Goal: Task Accomplishment & Management: Manage account settings

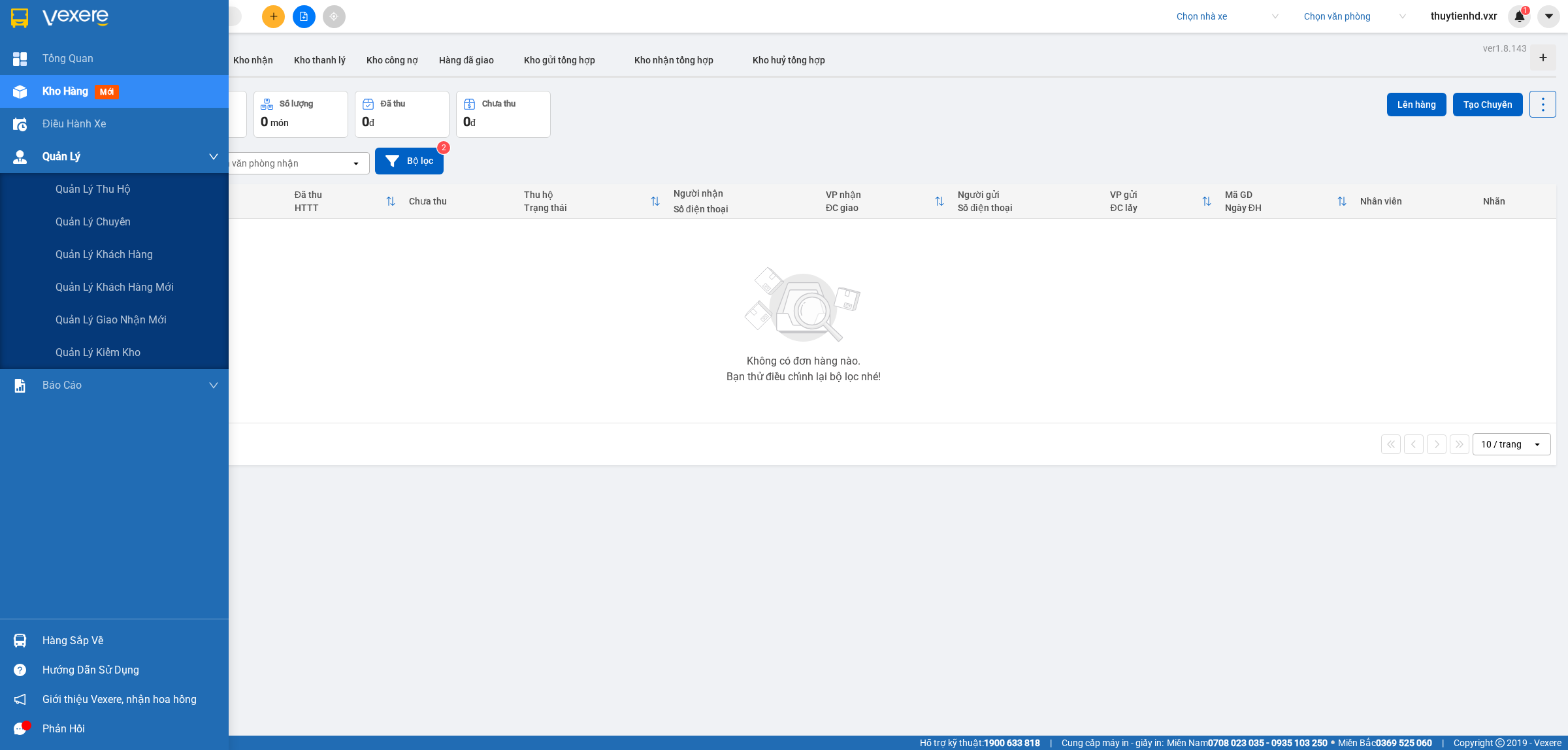
click at [21, 155] on img at bounding box center [19, 156] width 14 height 14
click at [116, 316] on span "Quản lý giao nhận mới" at bounding box center [111, 320] width 111 height 16
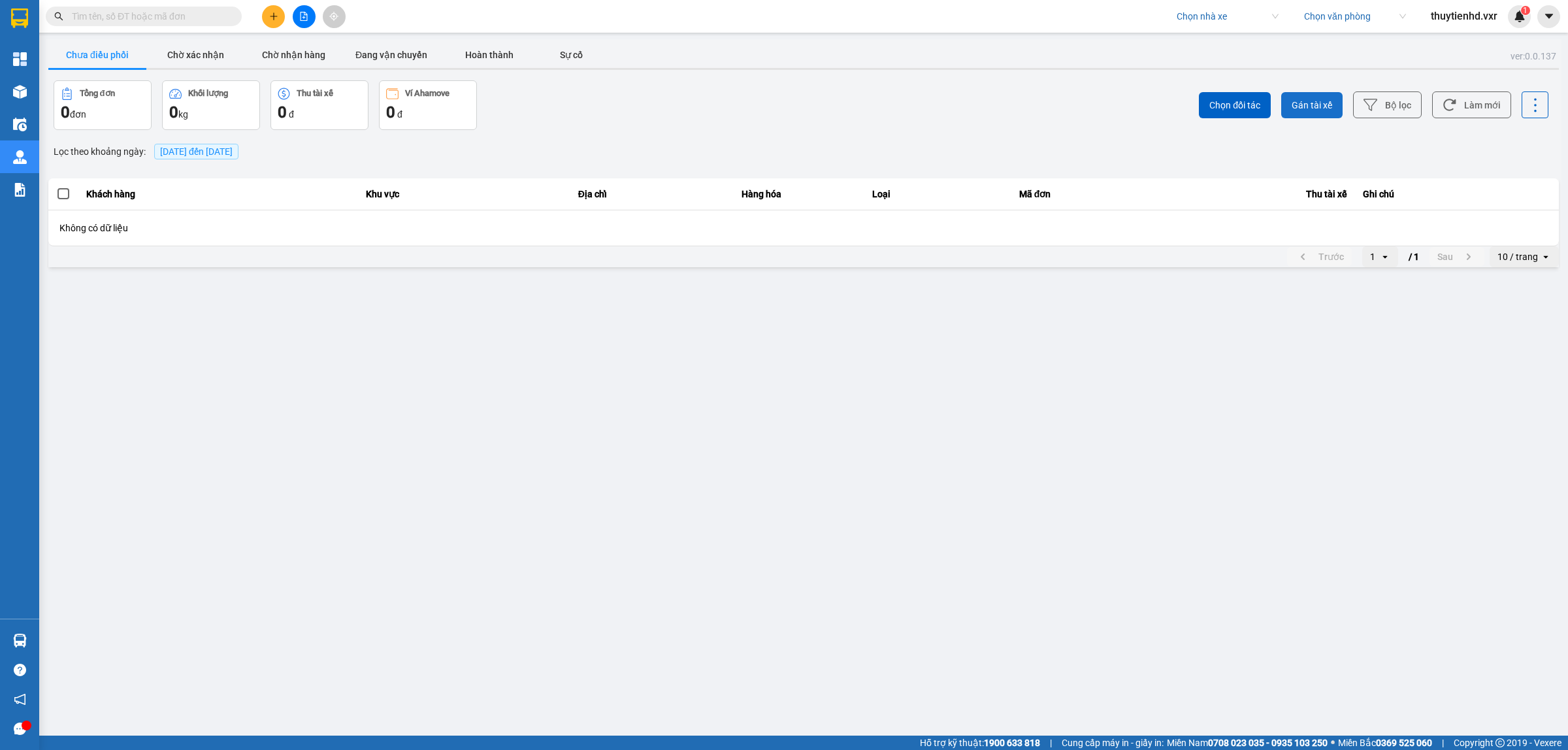
click at [1311, 105] on span "Gán tài xế" at bounding box center [1312, 105] width 41 height 13
click at [1544, 25] on icon "Close" at bounding box center [1542, 25] width 10 height 10
click at [1206, 22] on input "search" at bounding box center [1223, 16] width 93 height 20
type input "thành công"
click at [1211, 82] on div "Thành Công" at bounding box center [1248, 85] width 146 height 15
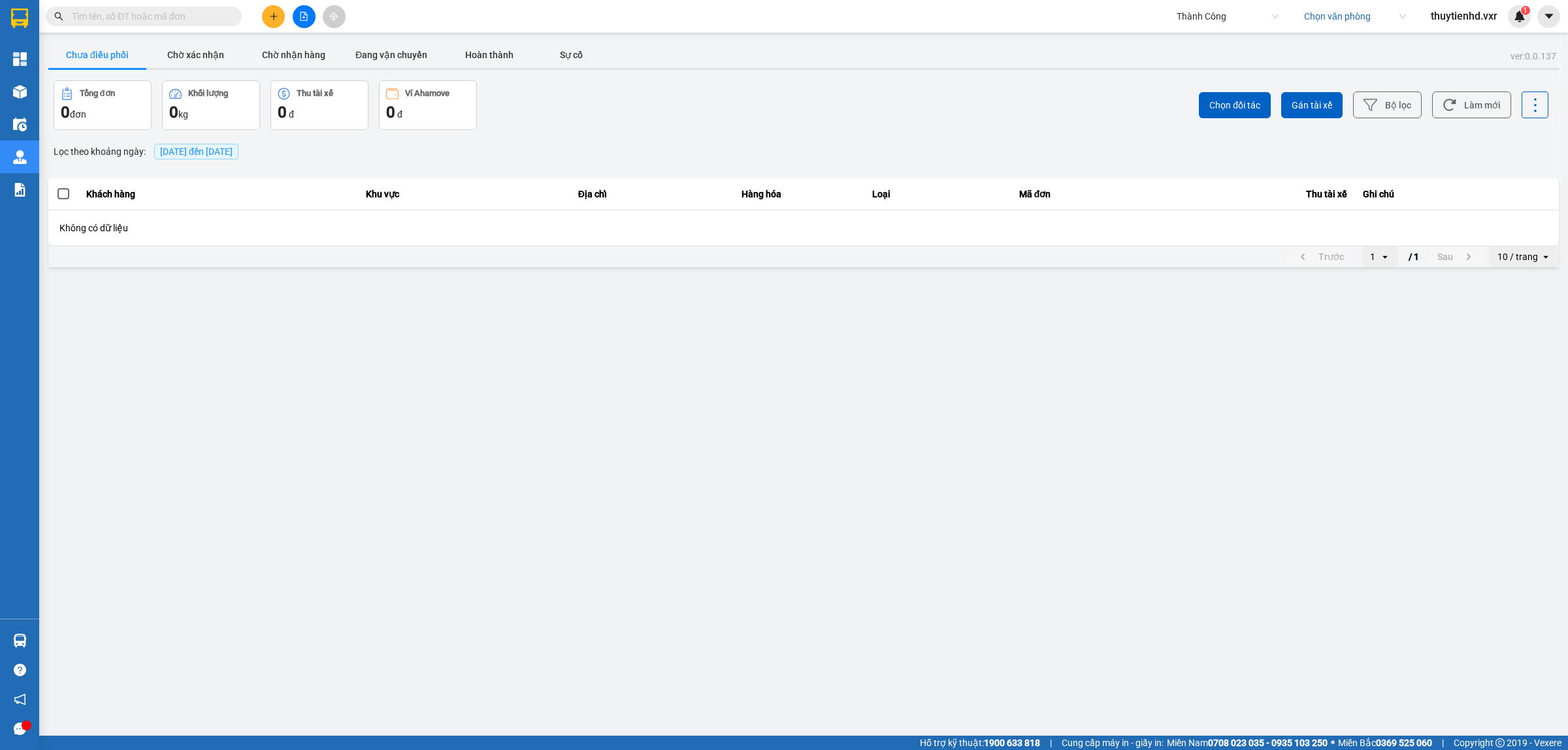
click at [1353, 12] on input "search" at bounding box center [1351, 16] width 93 height 20
click at [1344, 85] on div "Trạm Đồng Xoài" at bounding box center [1353, 85] width 102 height 15
click at [1304, 22] on span "Trạm Đồng Xoài" at bounding box center [1355, 16] width 102 height 20
click at [1333, 44] on div "[GEOGRAPHIC_DATA]" at bounding box center [1353, 43] width 102 height 15
click at [222, 55] on button "Chờ xác nhận" at bounding box center [196, 55] width 98 height 26
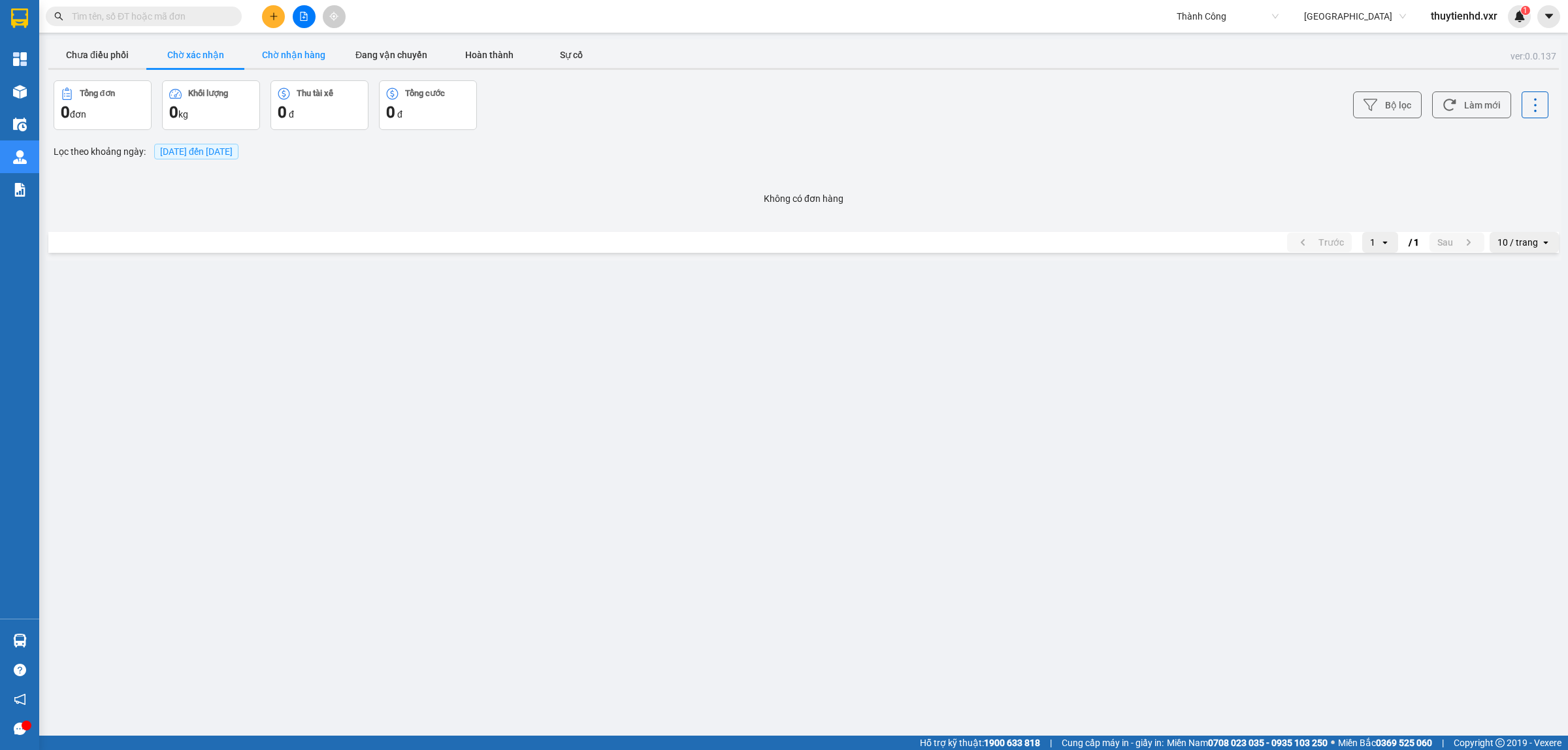
click at [288, 56] on button "Chờ nhận hàng" at bounding box center [294, 55] width 98 height 26
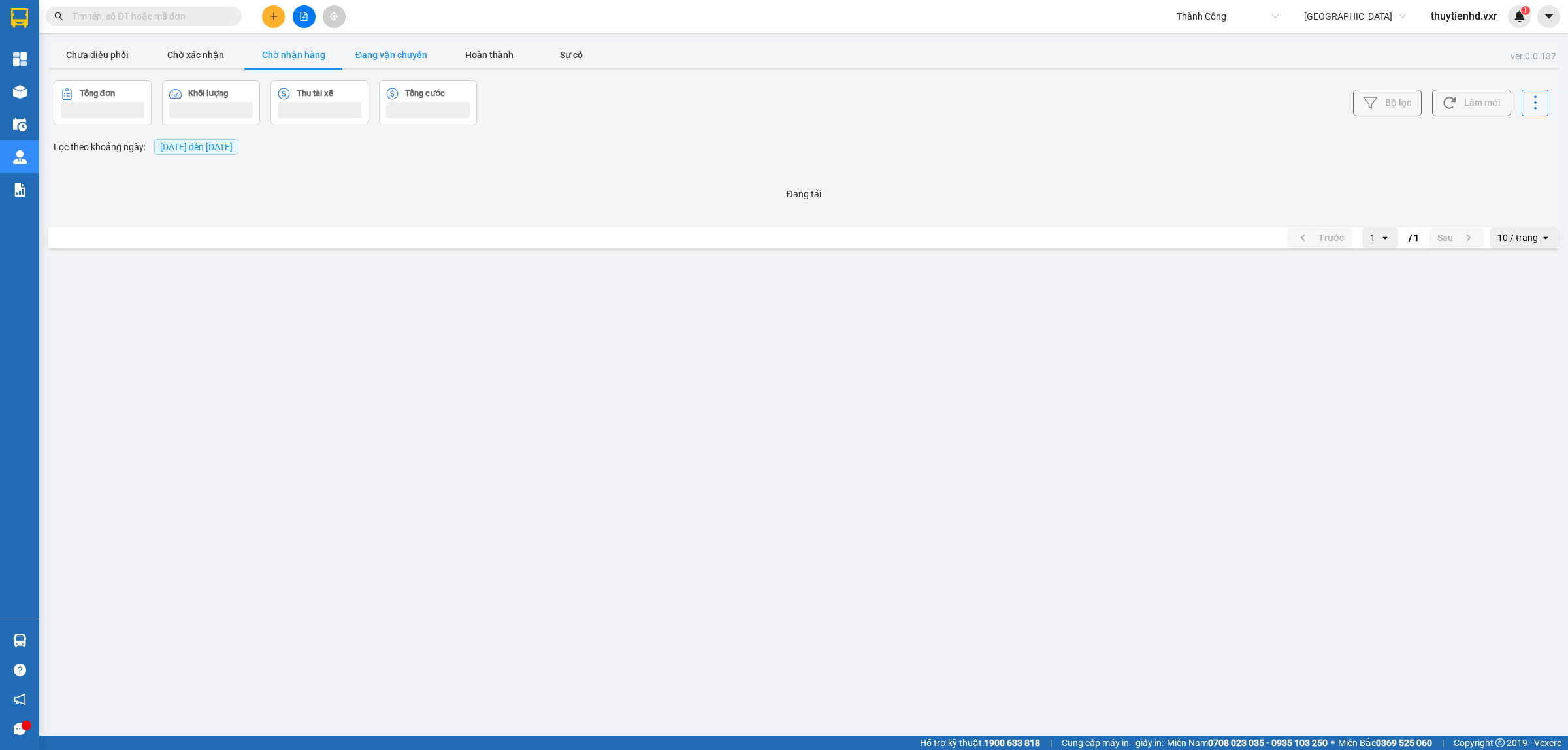
click at [402, 63] on button "Đang vận chuyển" at bounding box center [392, 55] width 98 height 26
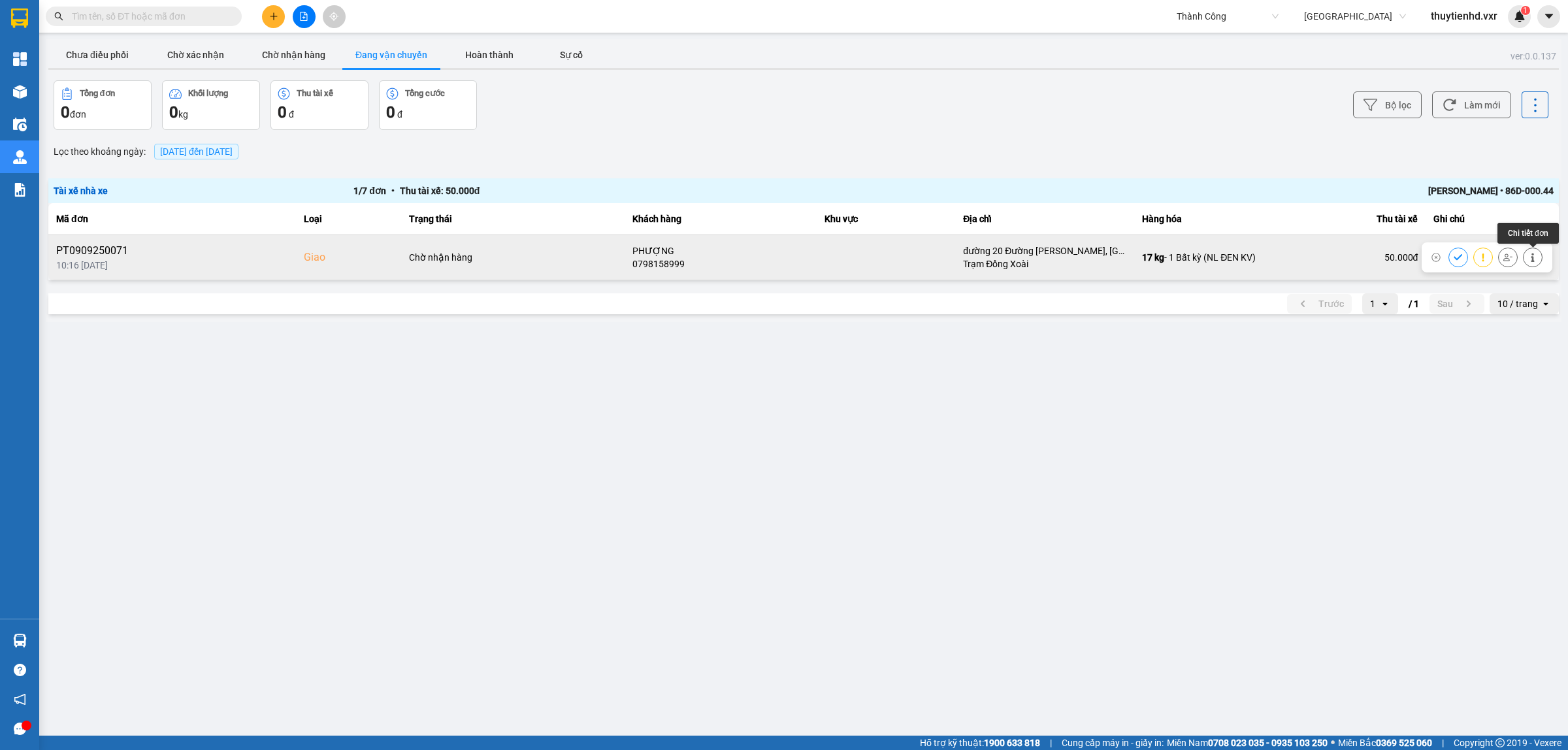
click at [1531, 262] on button at bounding box center [1533, 256] width 18 height 23
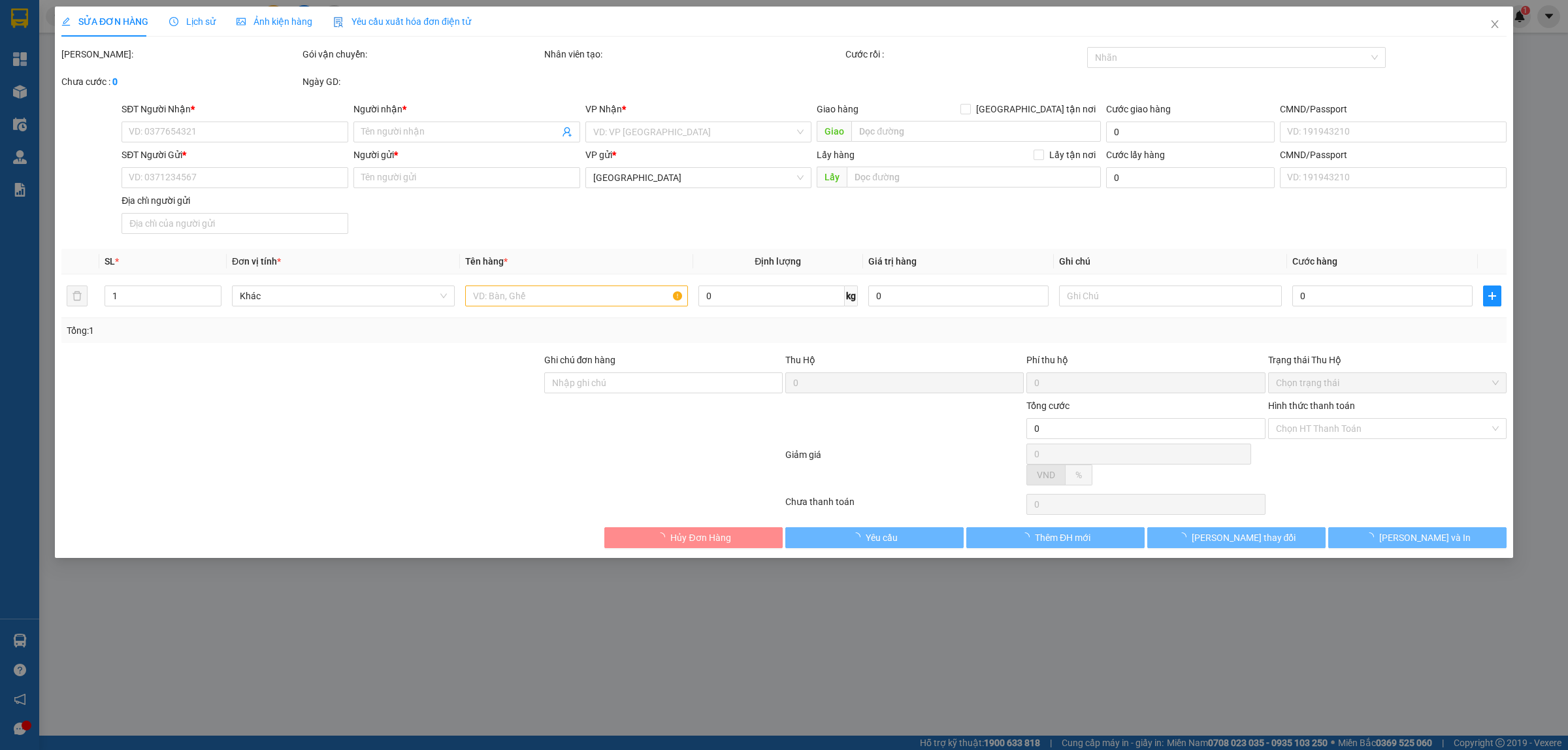
type input "0798158999"
type input "PHƯỢNG"
checkbox input "true"
type input "đường 20 Đường [PERSON_NAME], [GEOGRAPHIC_DATA], [GEOGRAPHIC_DATA], [GEOGRAPHIC…"
type input "0908710940"
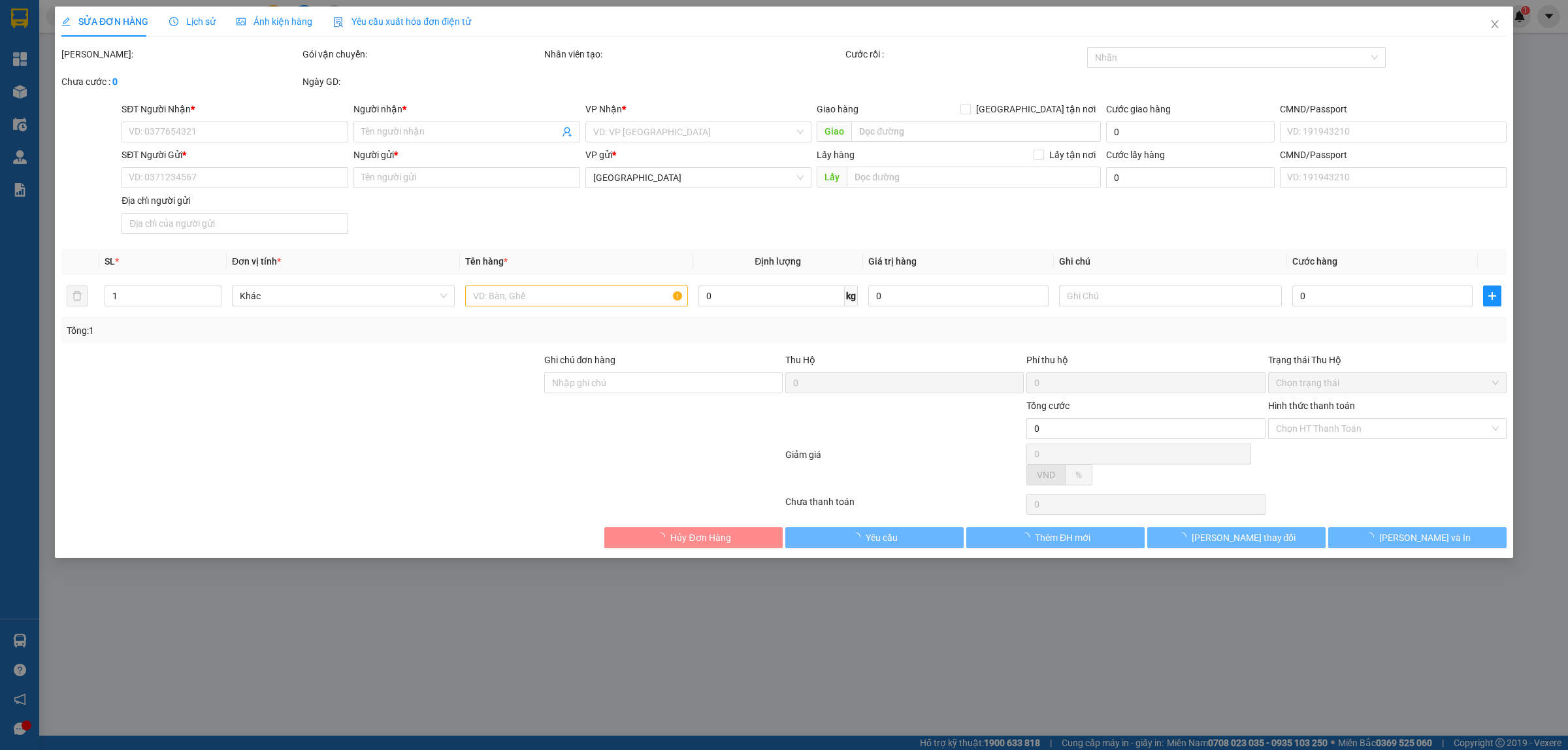
type input "NGỌC"
type input "BÀNH PHÚ HÀO 079094032838"
type input "[STREET_ADDRESS][PERSON_NAME]"
type input "50.000"
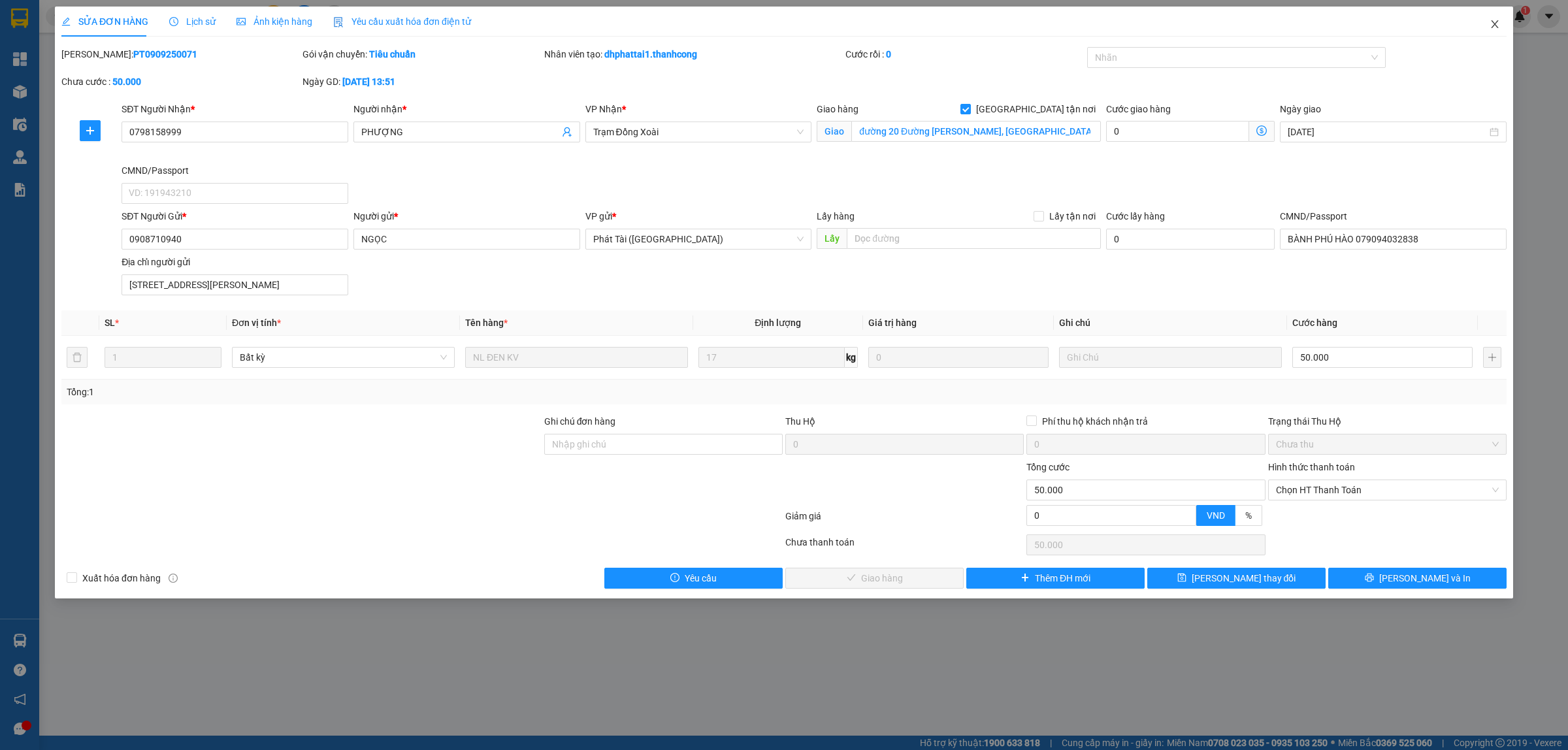
click at [1494, 19] on icon "close" at bounding box center [1494, 24] width 10 height 10
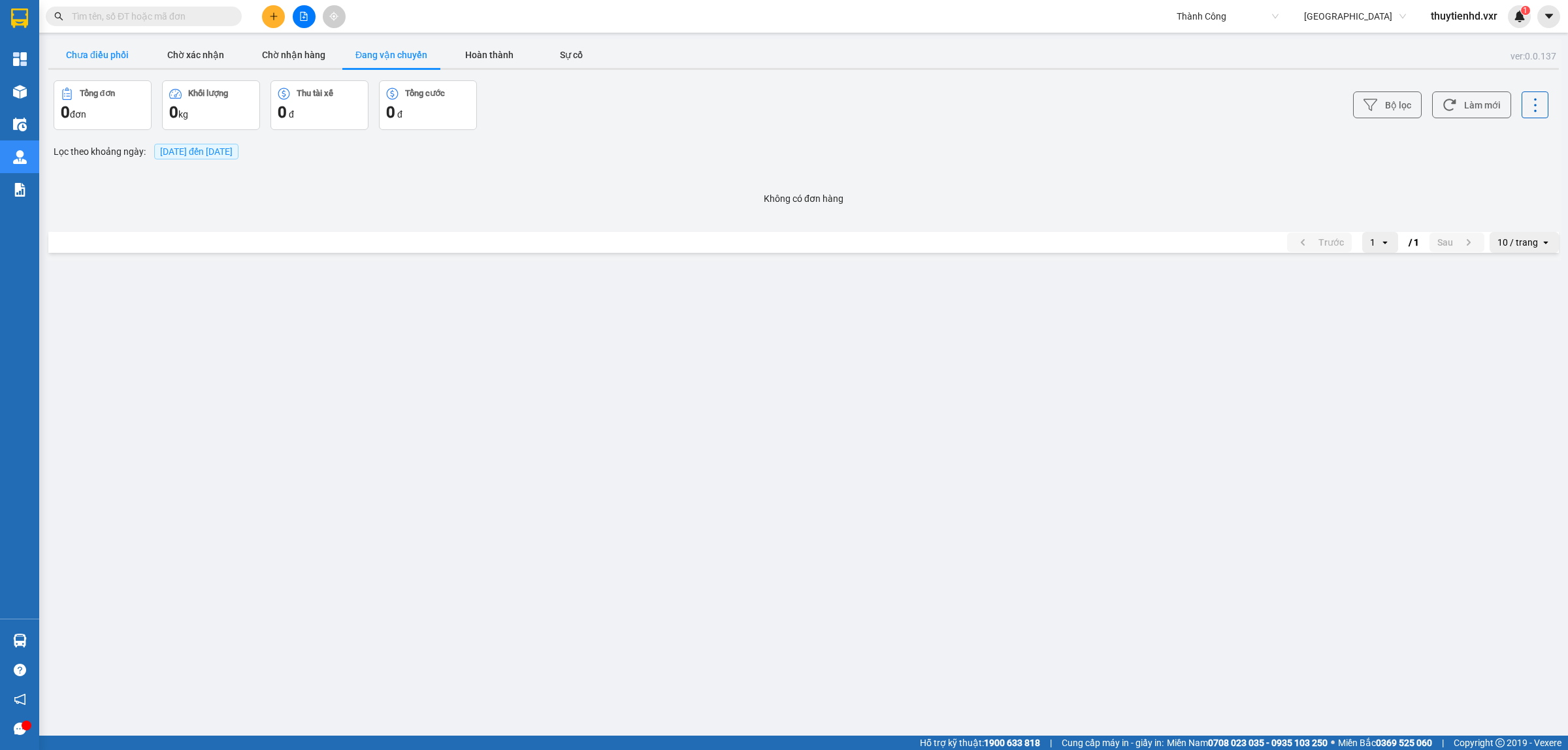
click at [70, 49] on button "Chưa điều phối" at bounding box center [97, 55] width 98 height 26
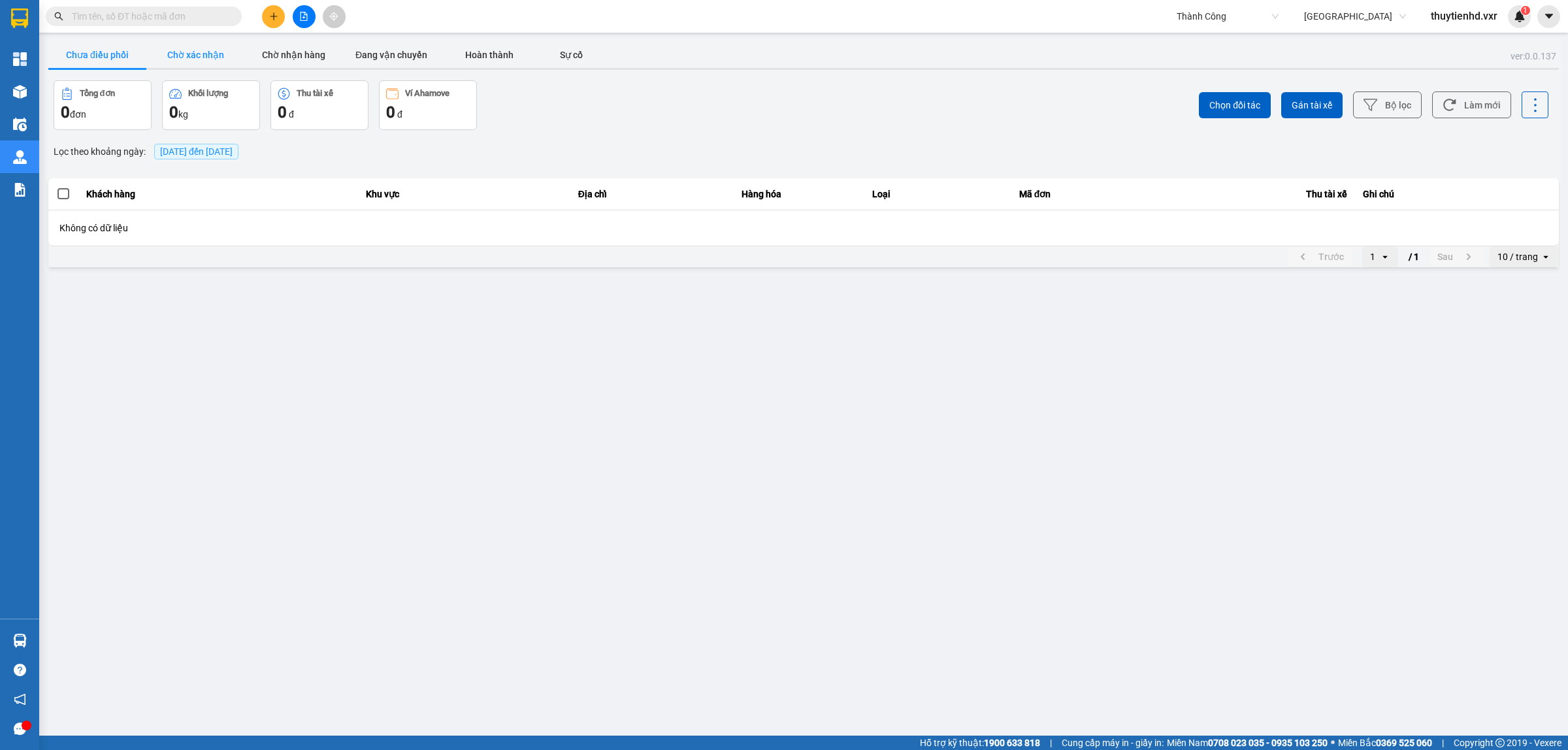
click at [199, 49] on button "Chờ xác nhận" at bounding box center [196, 55] width 98 height 26
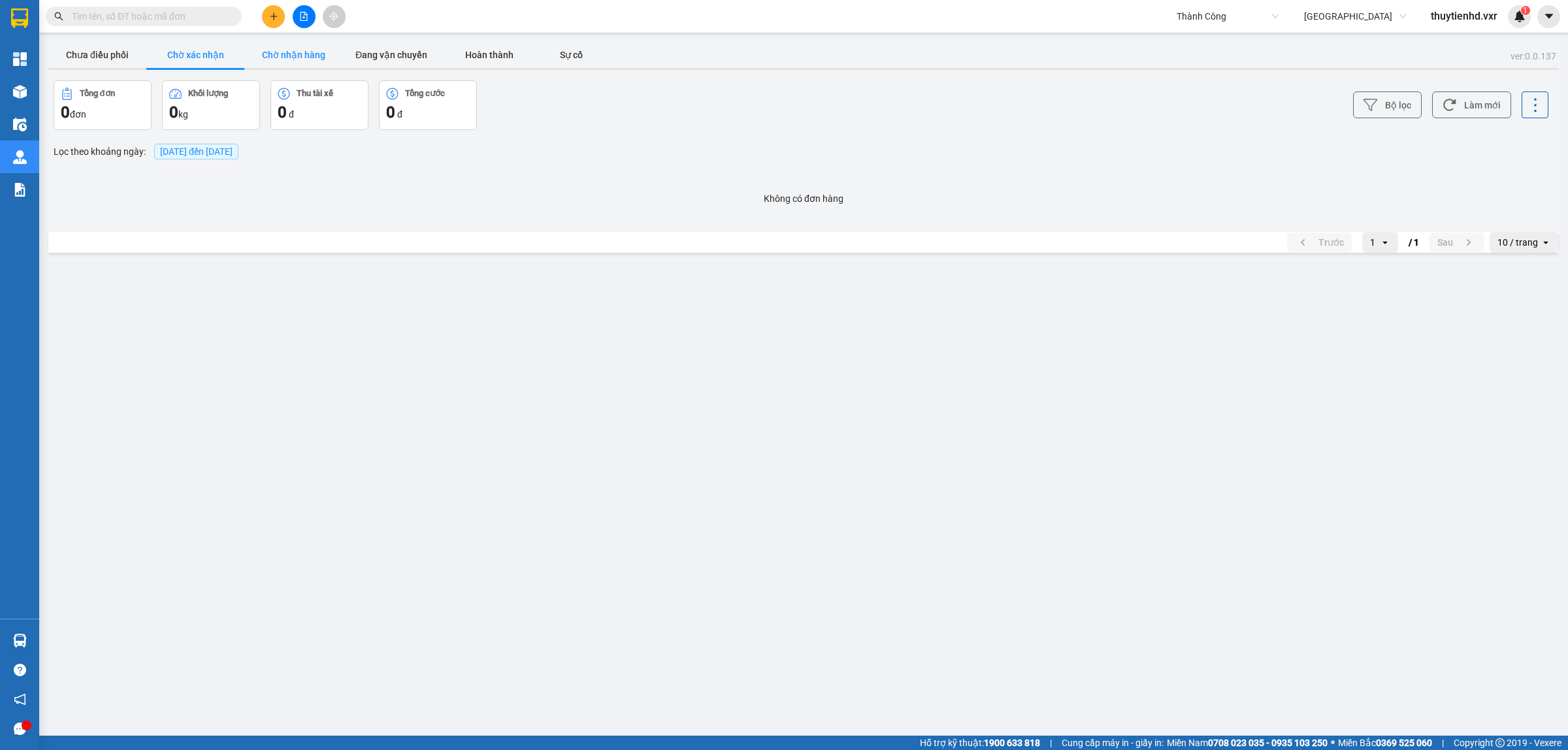
click at [289, 47] on button "Chờ nhận hàng" at bounding box center [294, 55] width 98 height 26
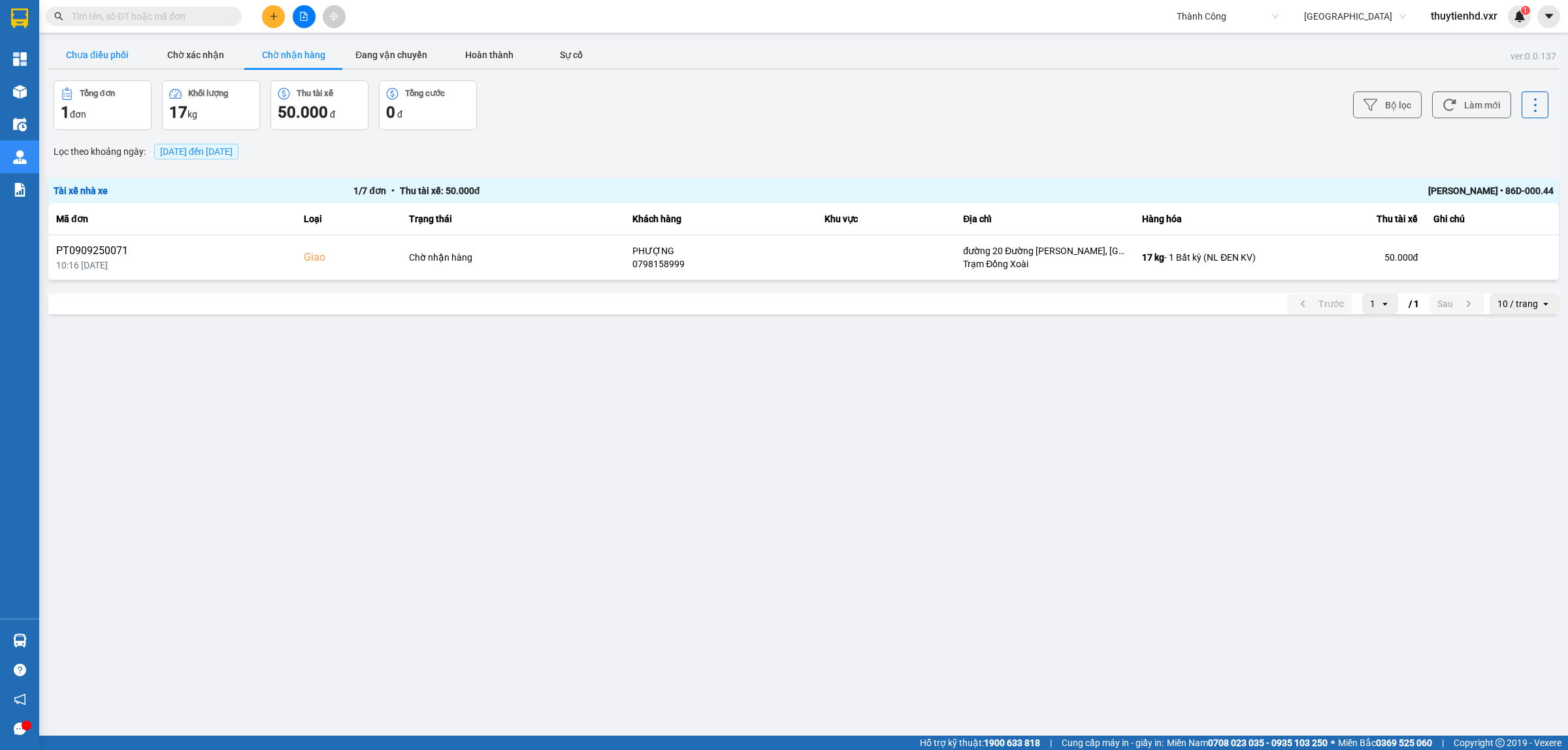
click at [115, 55] on button "Chưa điều phối" at bounding box center [97, 55] width 98 height 26
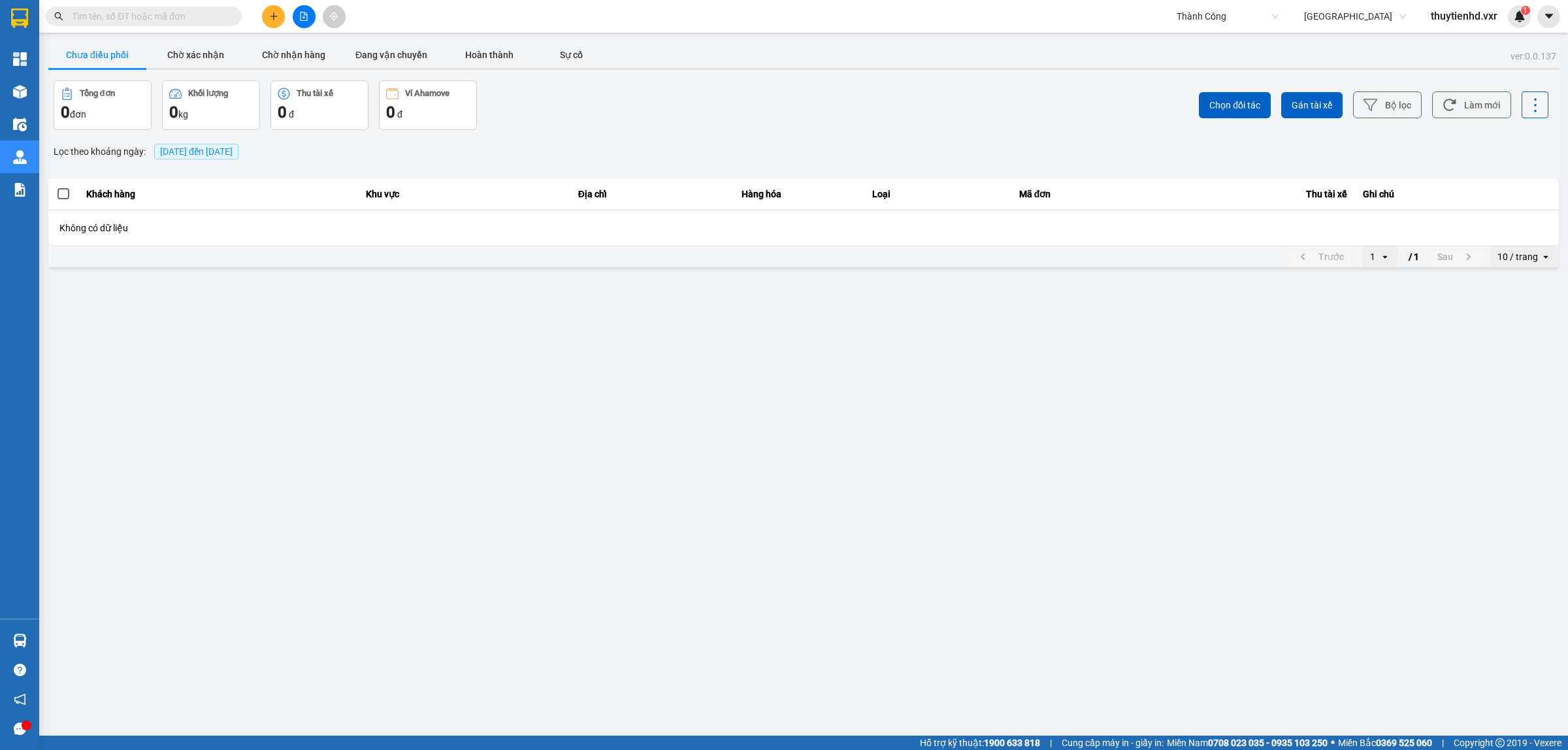
click at [1197, 29] on div "Kết quả tìm kiếm ( 0 ) Bộ lọc No Data Thành Công Phước Bình thuytienhd.vxr 1" at bounding box center [784, 16] width 1568 height 33
click at [1200, 20] on span "Thành Công" at bounding box center [1228, 16] width 102 height 20
type input "cút kít"
click at [1202, 37] on div "Cút Kít" at bounding box center [1226, 43] width 102 height 15
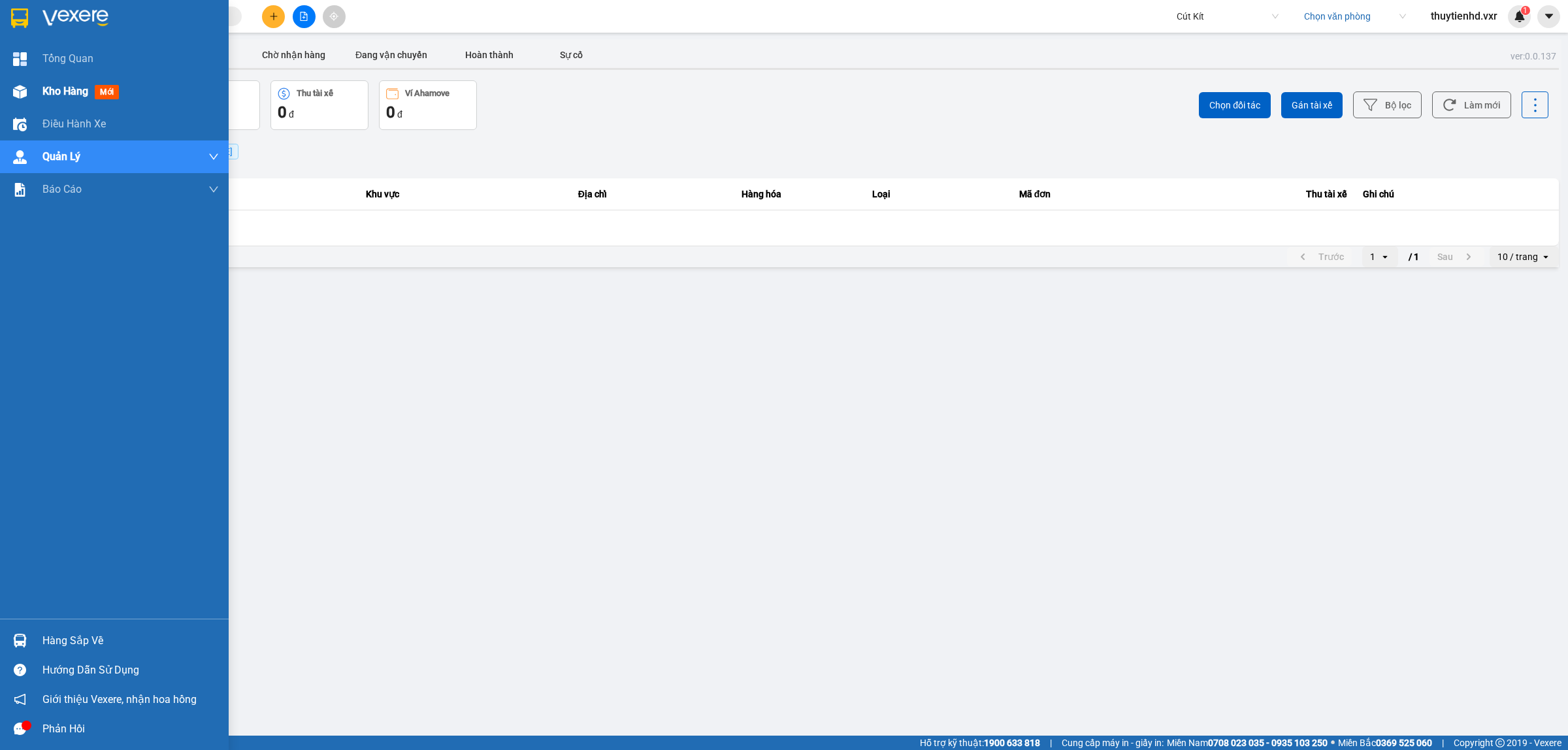
click at [53, 83] on div "Kho hàng mới" at bounding box center [84, 91] width 82 height 16
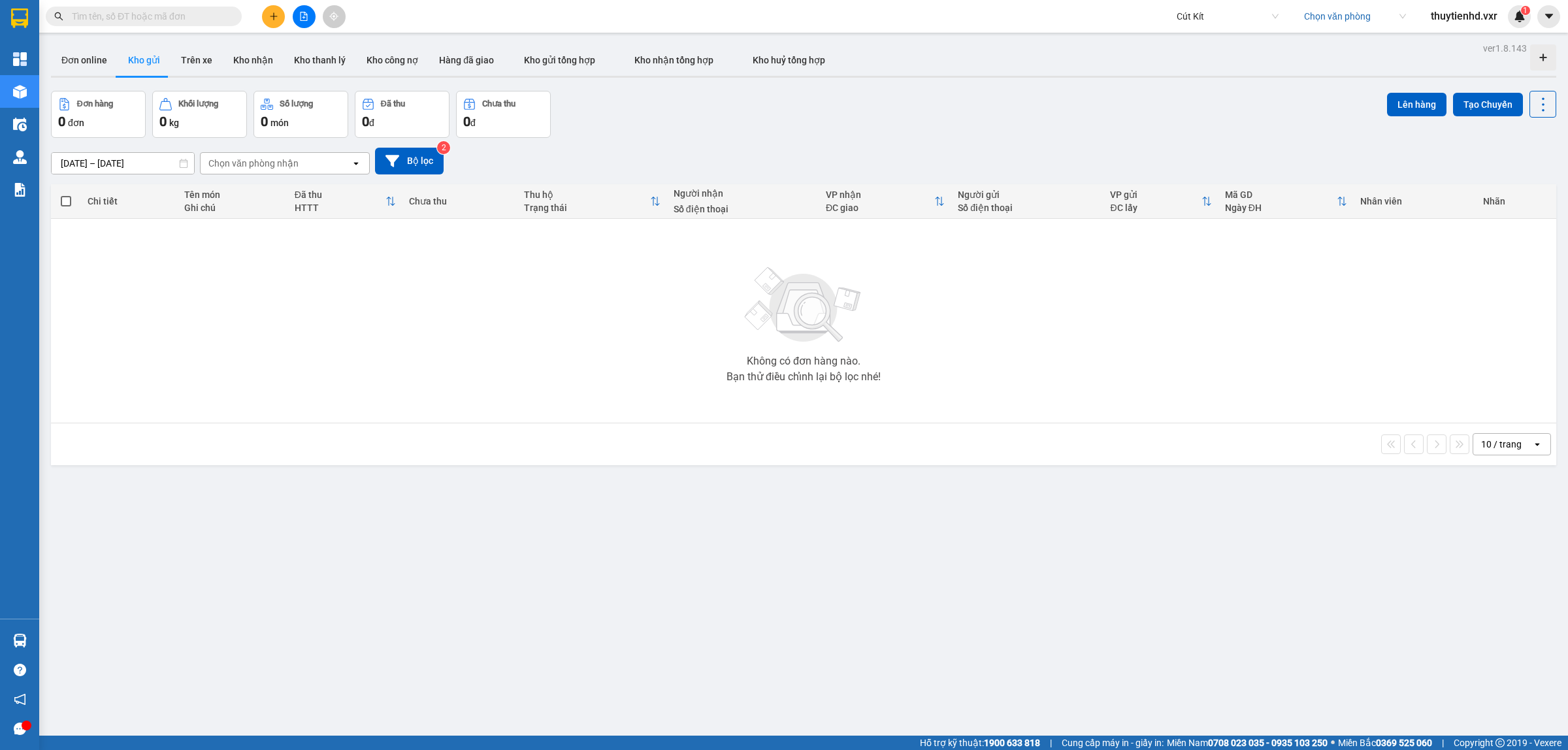
drag, startPoint x: 289, startPoint y: 25, endPoint x: 276, endPoint y: 24, distance: 13.0
click at [289, 25] on div at bounding box center [304, 16] width 98 height 23
click at [276, 20] on icon "plus" at bounding box center [274, 16] width 9 height 9
click at [312, 50] on div "Tạo đơn hàng" at bounding box center [325, 49] width 57 height 15
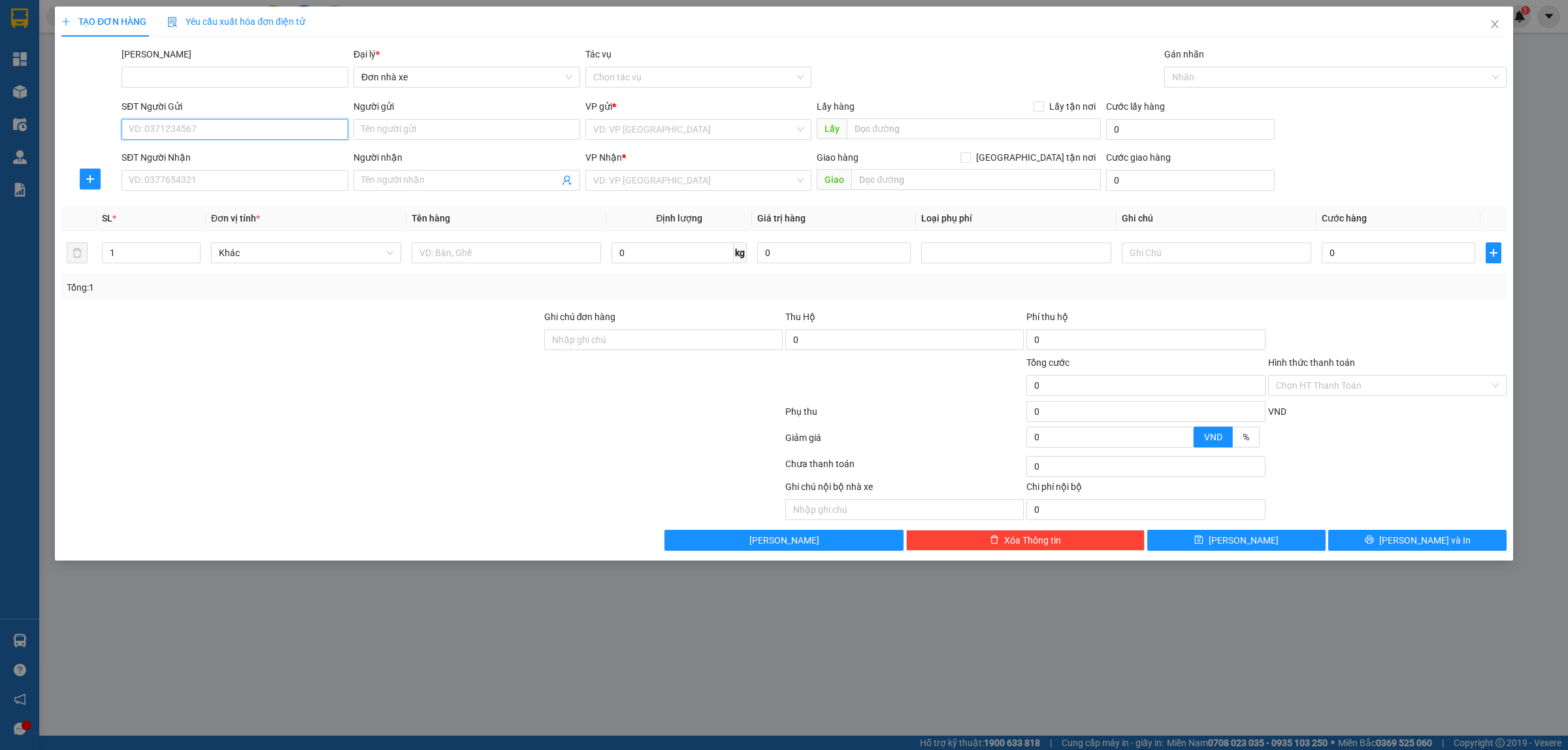
click at [252, 132] on input "SĐT Người Gửi" at bounding box center [235, 129] width 226 height 21
click at [700, 137] on input "search" at bounding box center [694, 129] width 202 height 20
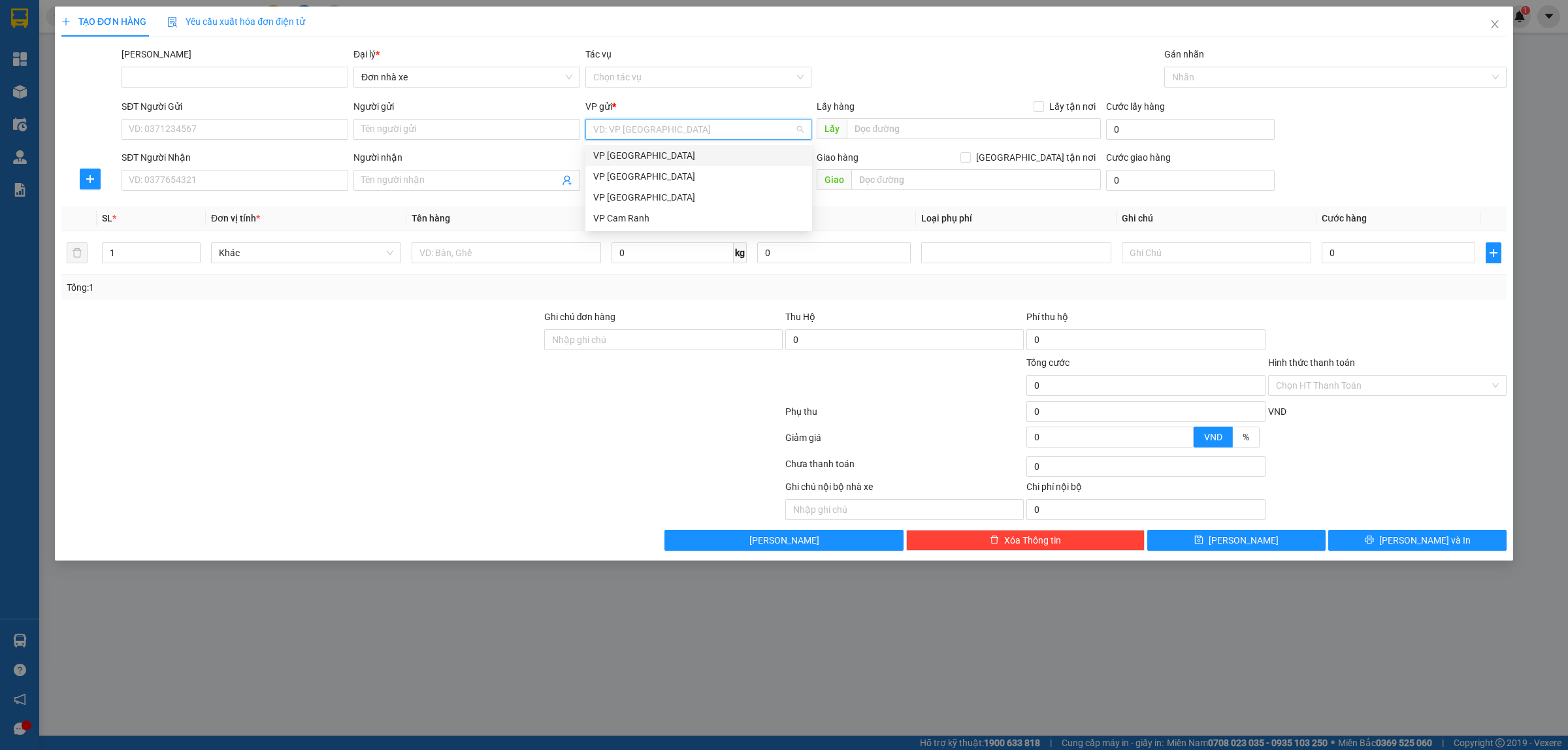
click at [668, 156] on div "VP [GEOGRAPHIC_DATA]" at bounding box center [699, 155] width 211 height 15
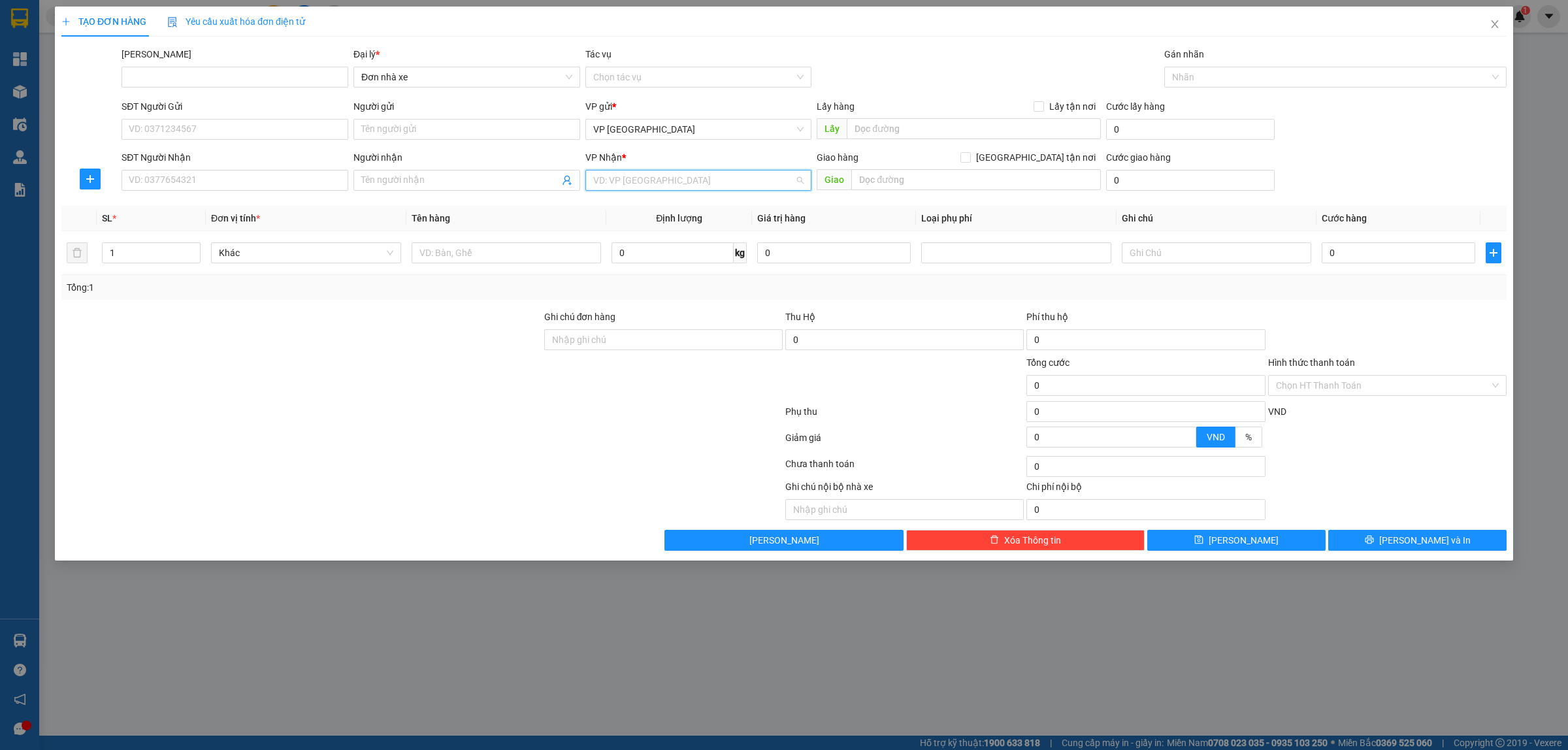
click at [647, 185] on input "search" at bounding box center [694, 181] width 202 height 20
drag, startPoint x: 646, startPoint y: 253, endPoint x: 652, endPoint y: 252, distance: 6.1
click at [646, 253] on div "VP [GEOGRAPHIC_DATA]" at bounding box center [699, 249] width 211 height 15
click at [488, 256] on input "text" at bounding box center [507, 253] width 190 height 21
type input "1 Bàn"
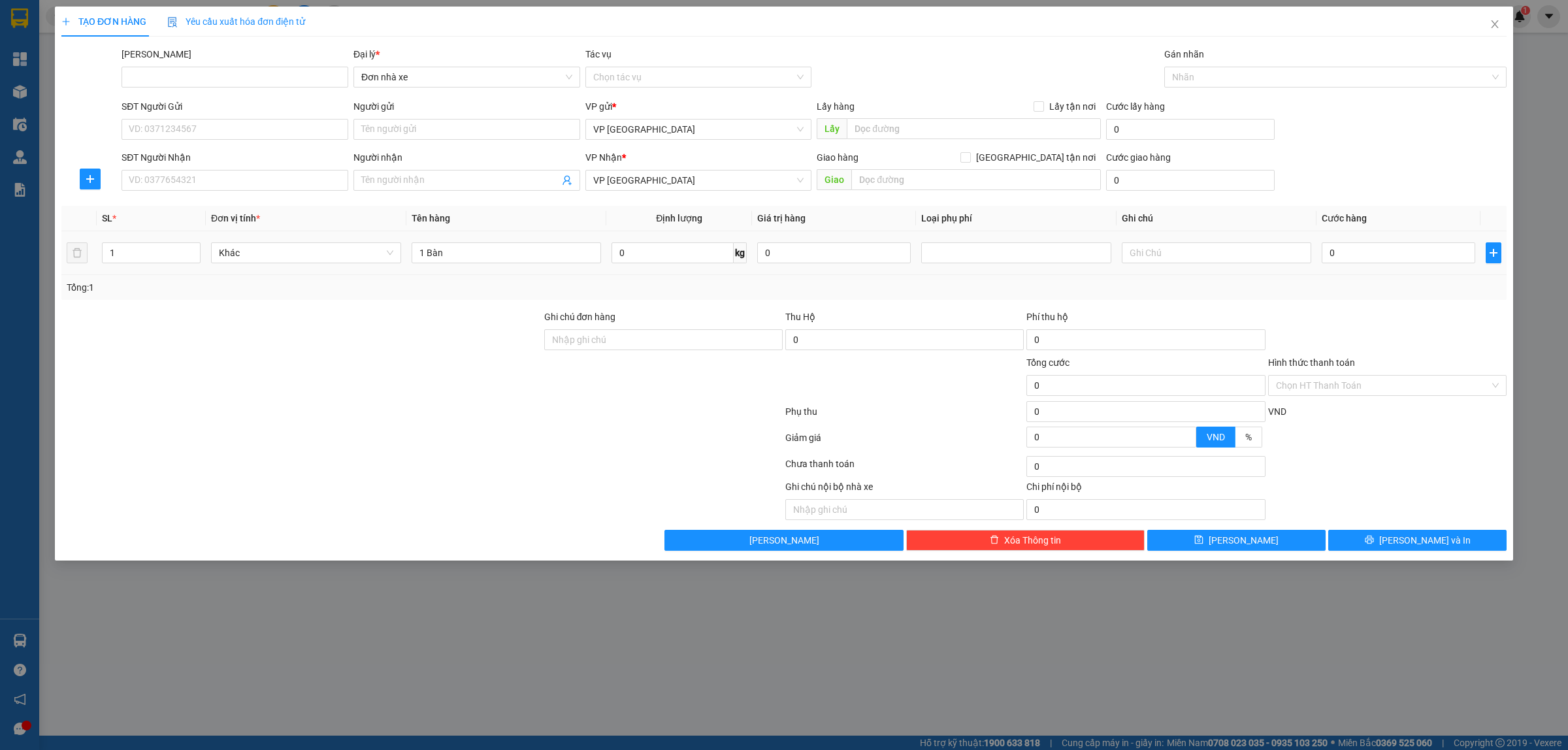
click at [1386, 240] on div "0" at bounding box center [1399, 253] width 154 height 26
click at [1385, 249] on input "0" at bounding box center [1399, 253] width 154 height 21
type input "1"
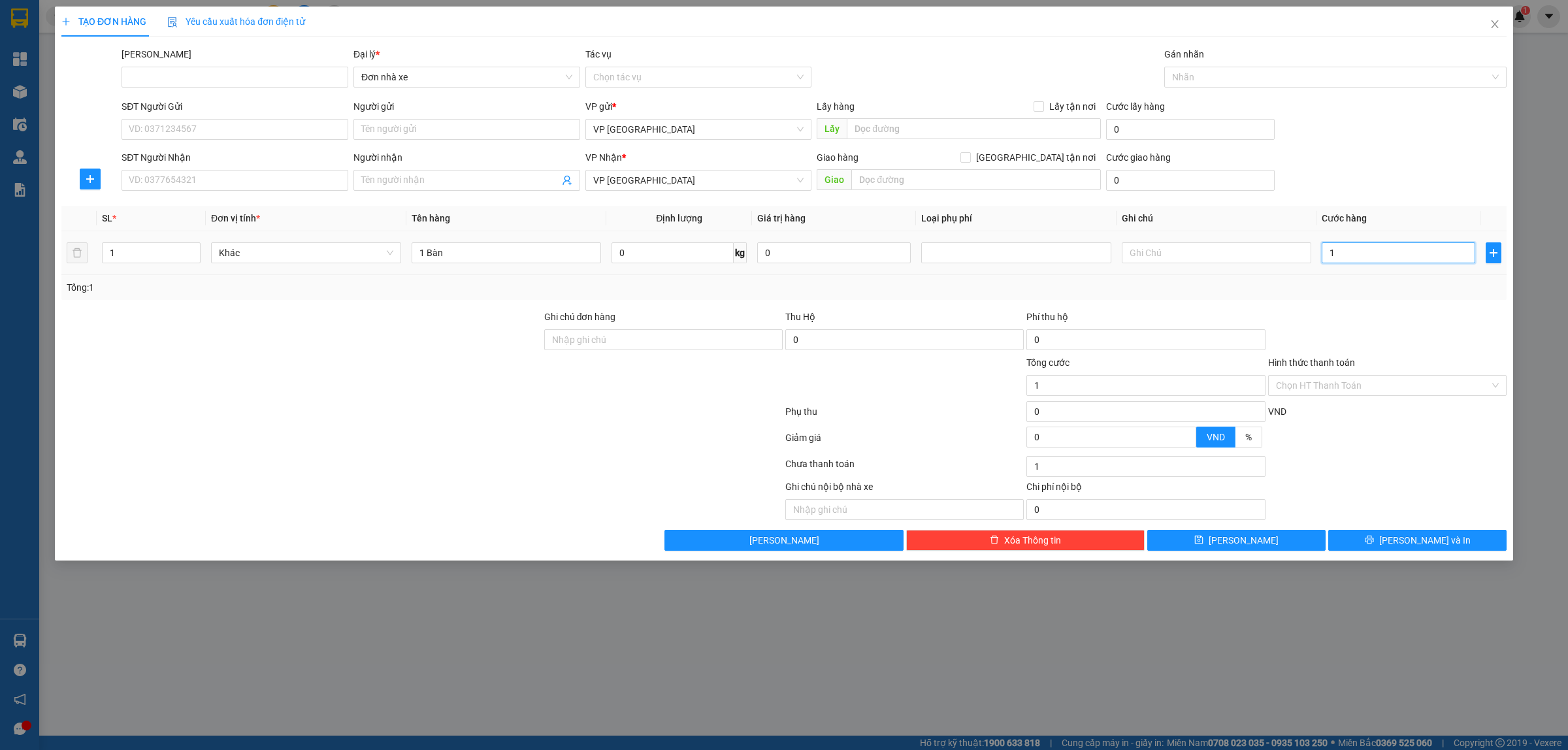
type input "10"
type input "10.000"
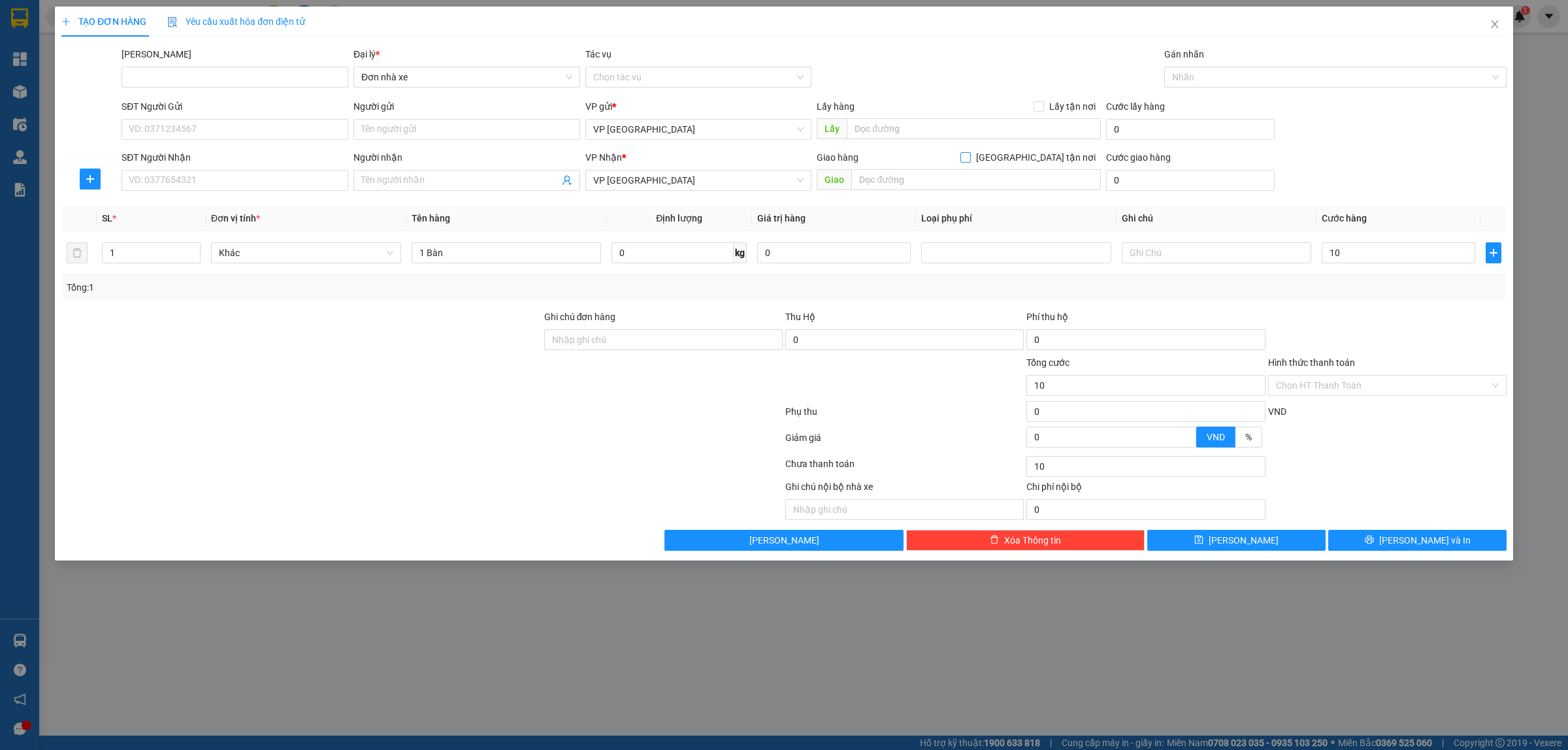
type input "10.000"
click at [970, 155] on input "[GEOGRAPHIC_DATA] tận nơi" at bounding box center [965, 156] width 9 height 9
checkbox input "true"
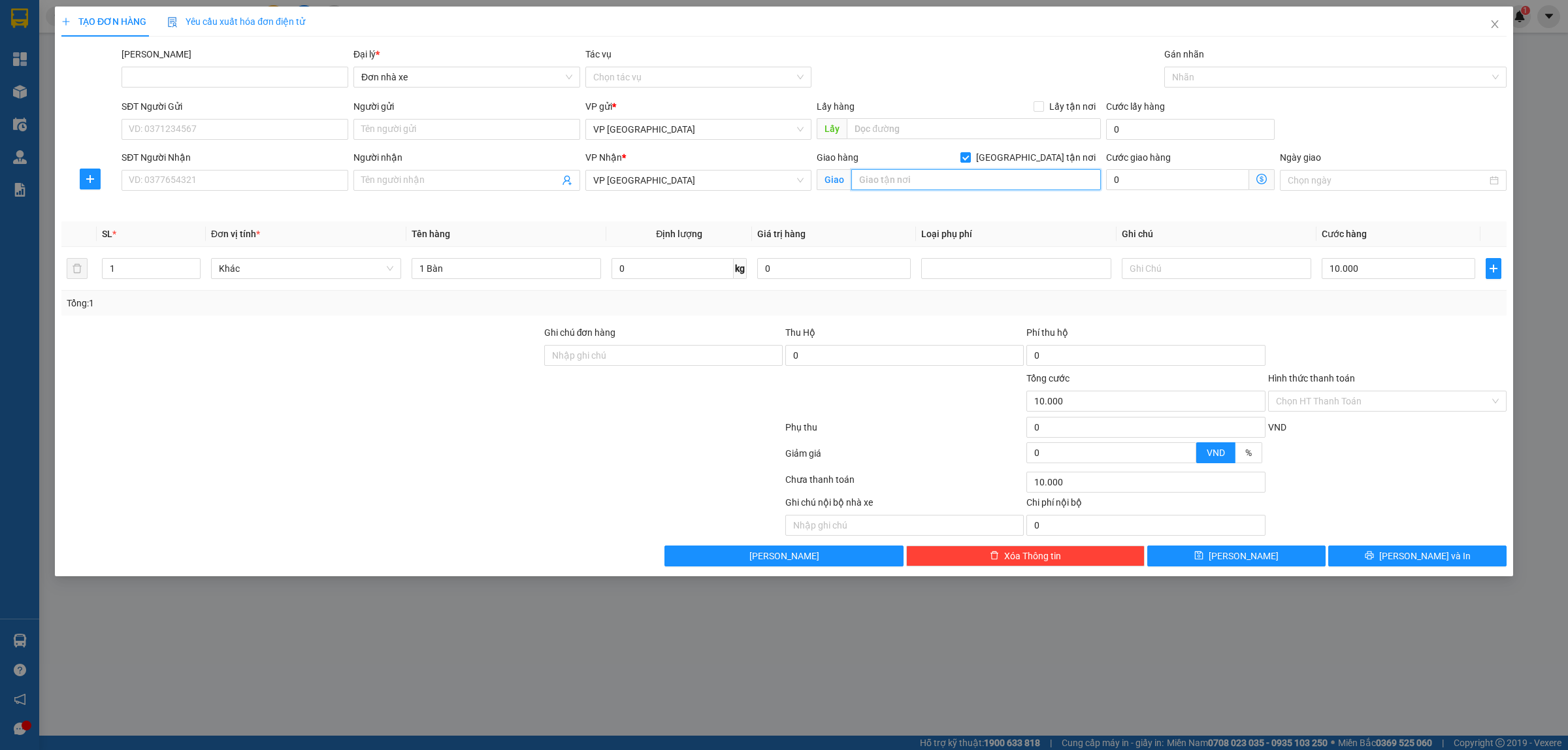
click at [1016, 186] on input "search" at bounding box center [976, 179] width 249 height 21
type input "1"
type input "4"
type input "872"
click at [1220, 557] on button "Lưu" at bounding box center [1237, 555] width 178 height 21
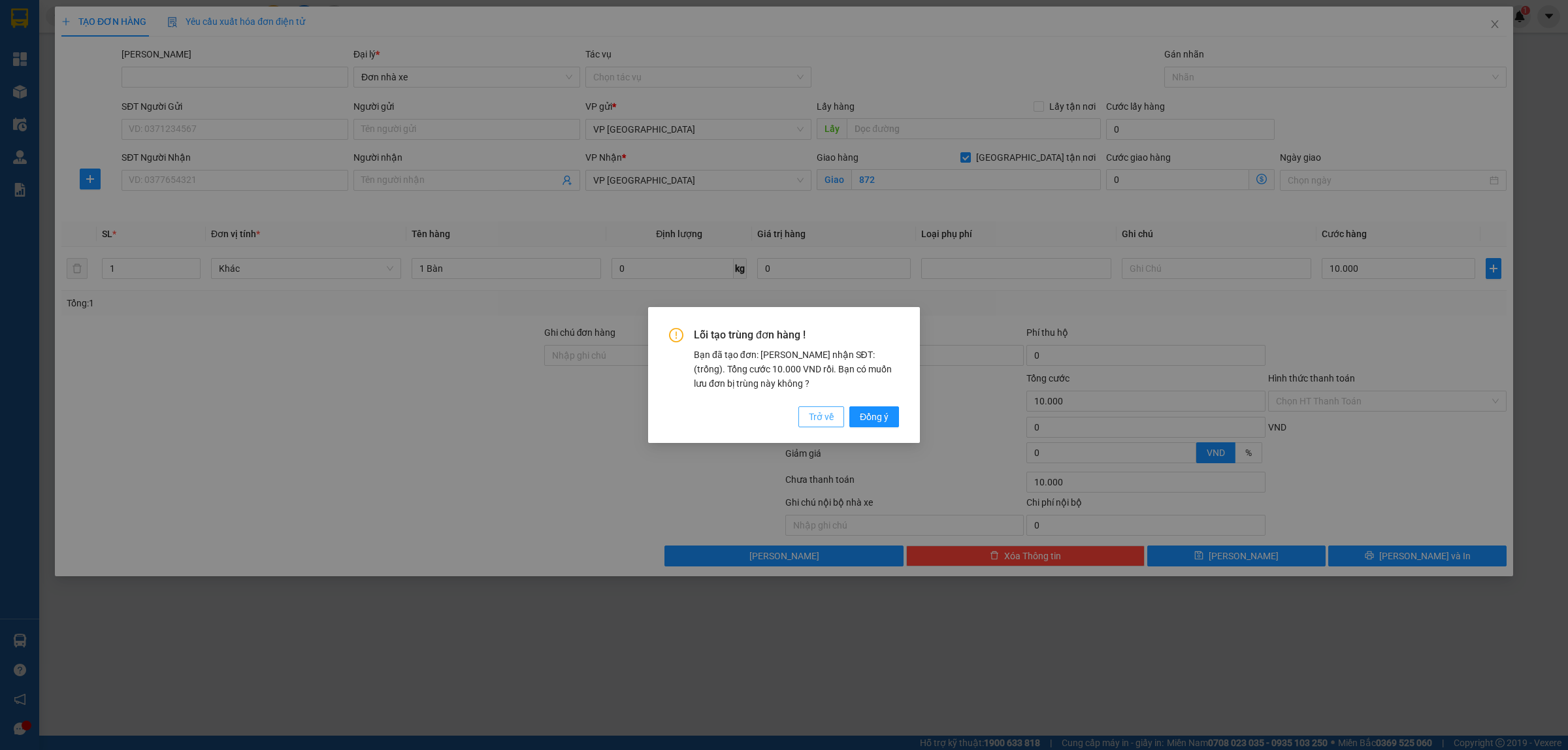
click at [824, 424] on span "Trở về" at bounding box center [821, 417] width 25 height 15
checkbox input "false"
type input "0"
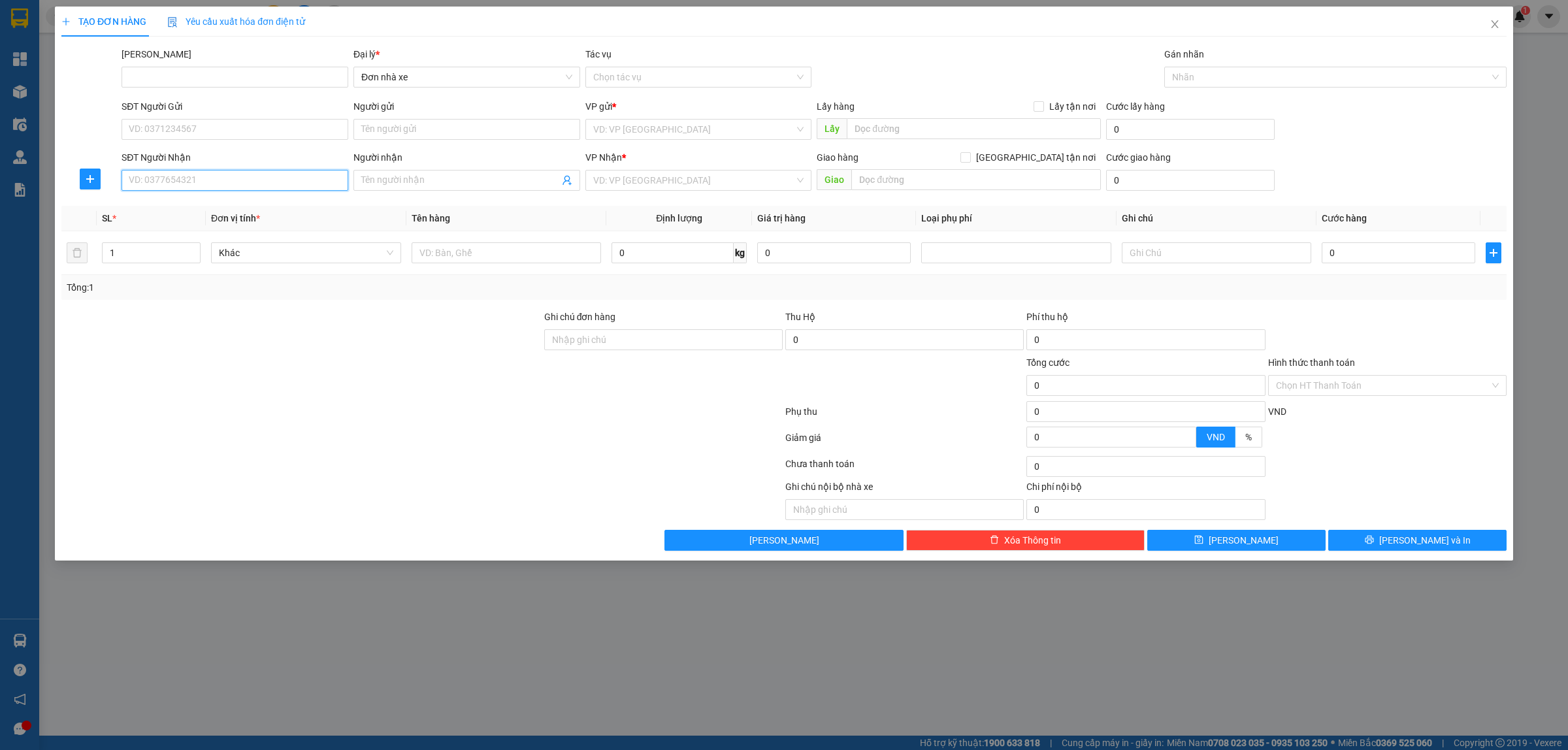
click at [246, 183] on input "SĐT Người Nhận" at bounding box center [235, 180] width 226 height 21
type input "0987654321"
click at [1197, 540] on button "Lưu" at bounding box center [1237, 540] width 178 height 21
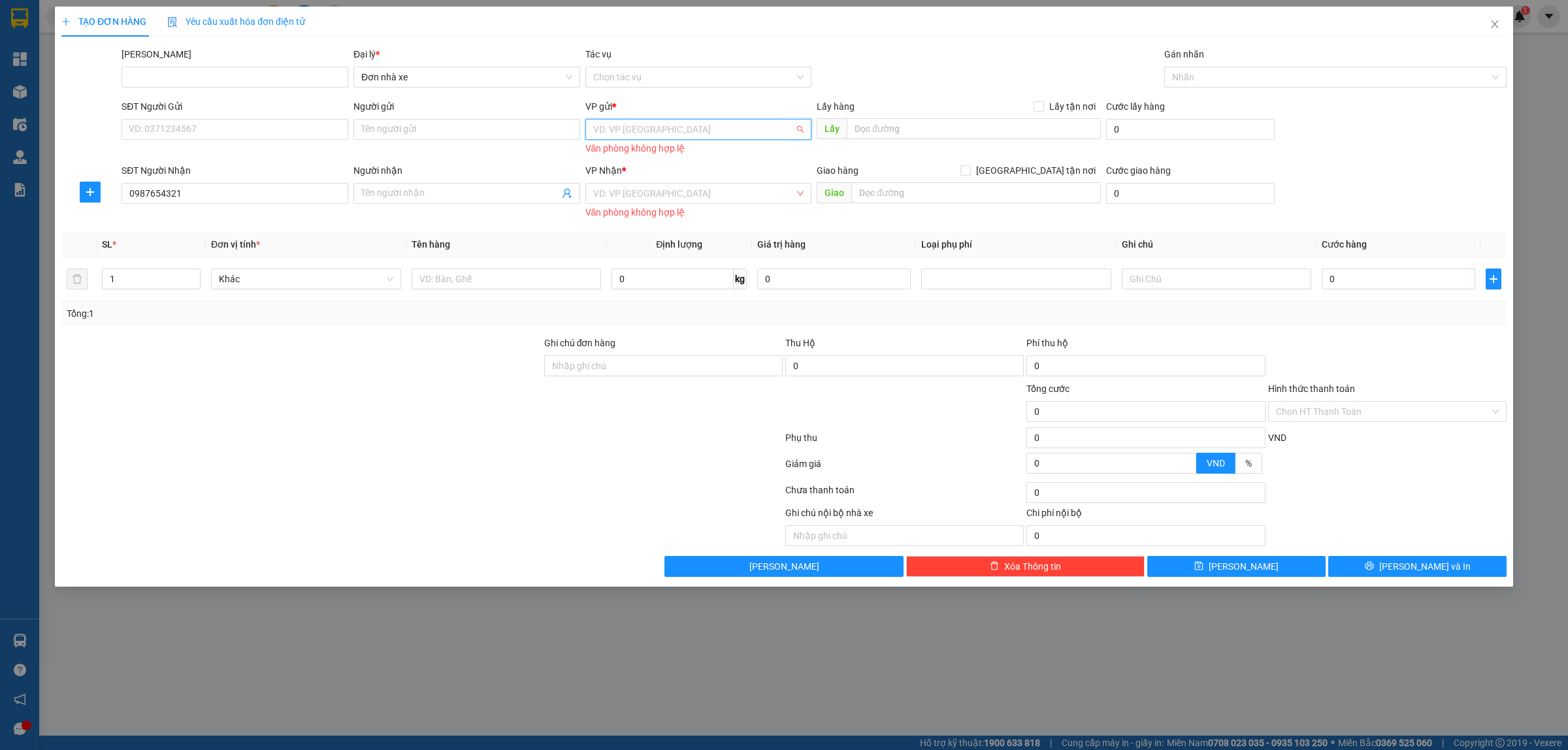
click at [665, 129] on input "search" at bounding box center [694, 129] width 202 height 20
click at [646, 157] on div "VP [GEOGRAPHIC_DATA]" at bounding box center [699, 155] width 211 height 15
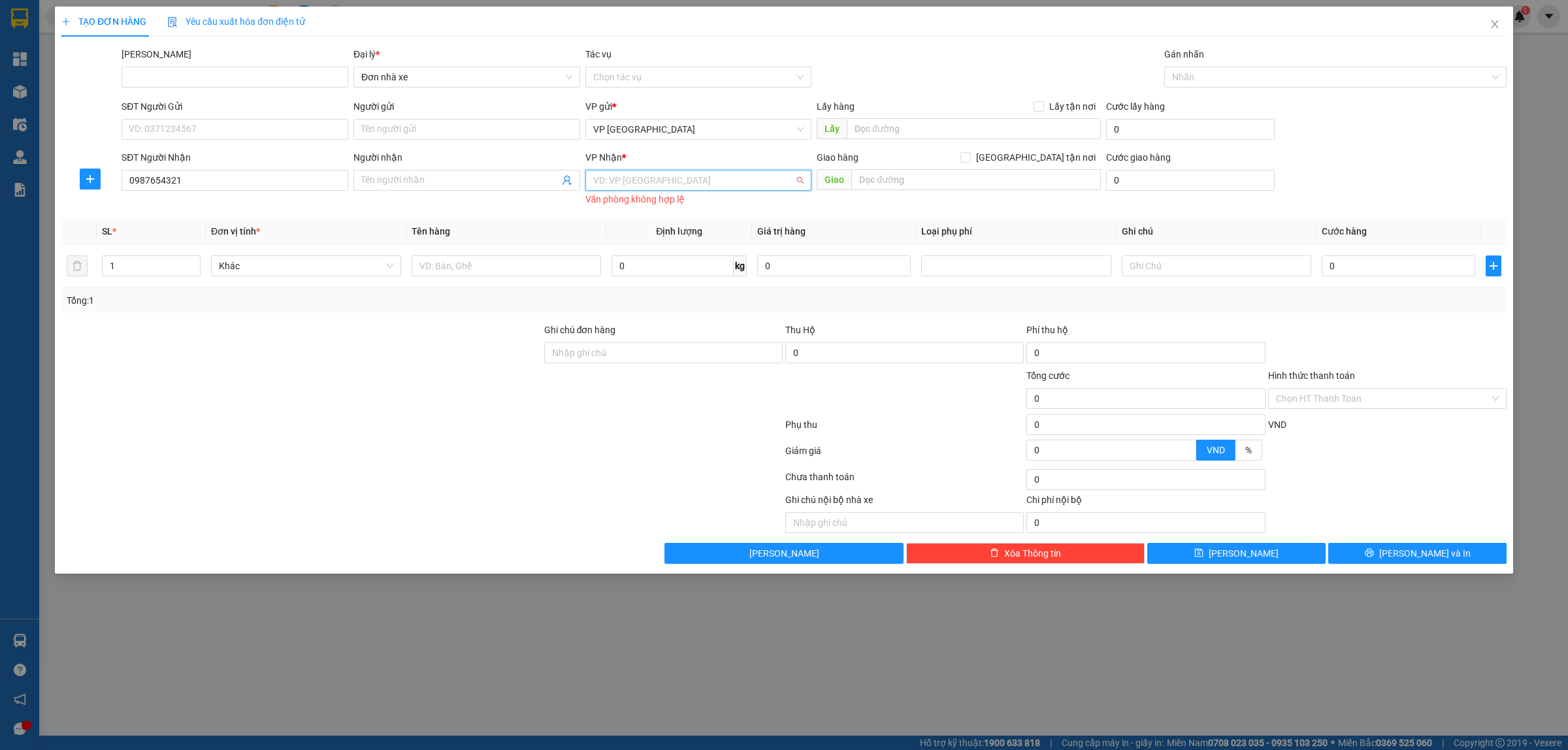
click at [668, 185] on input "search" at bounding box center [694, 181] width 202 height 20
click at [647, 254] on div "VP [GEOGRAPHIC_DATA]" at bounding box center [699, 249] width 211 height 15
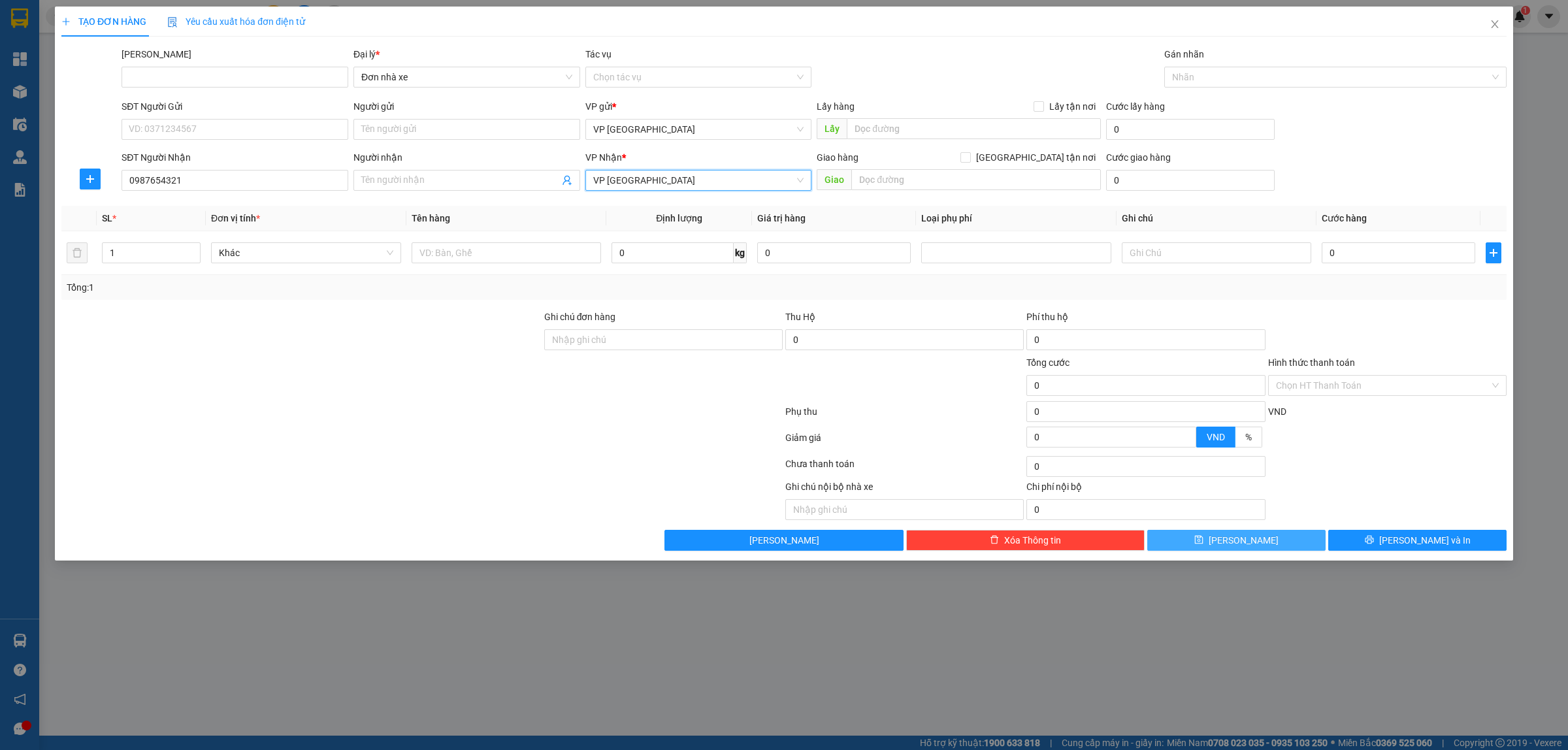
click at [1285, 543] on button "Lưu" at bounding box center [1237, 540] width 178 height 21
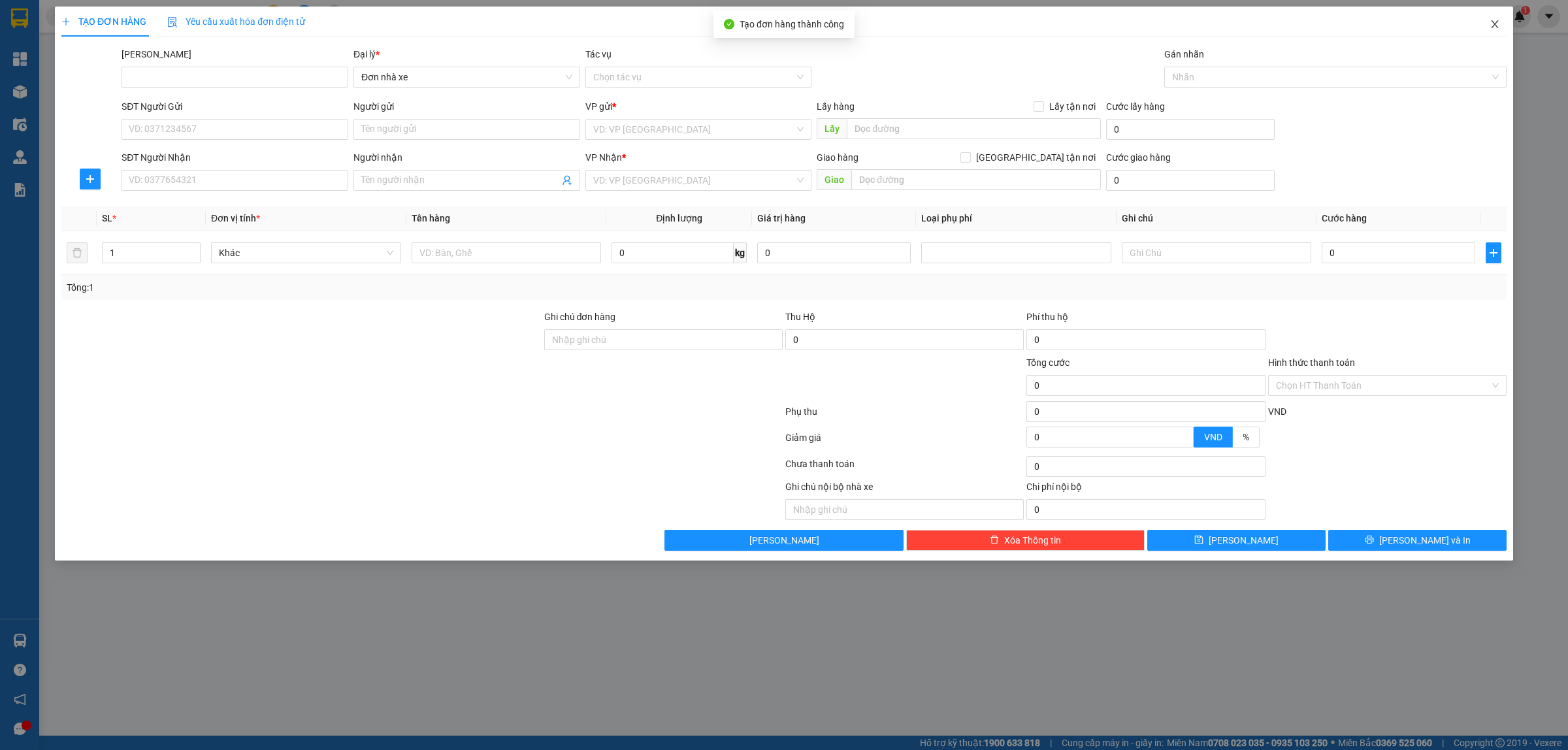
click at [1493, 31] on span "Close" at bounding box center [1495, 25] width 36 height 36
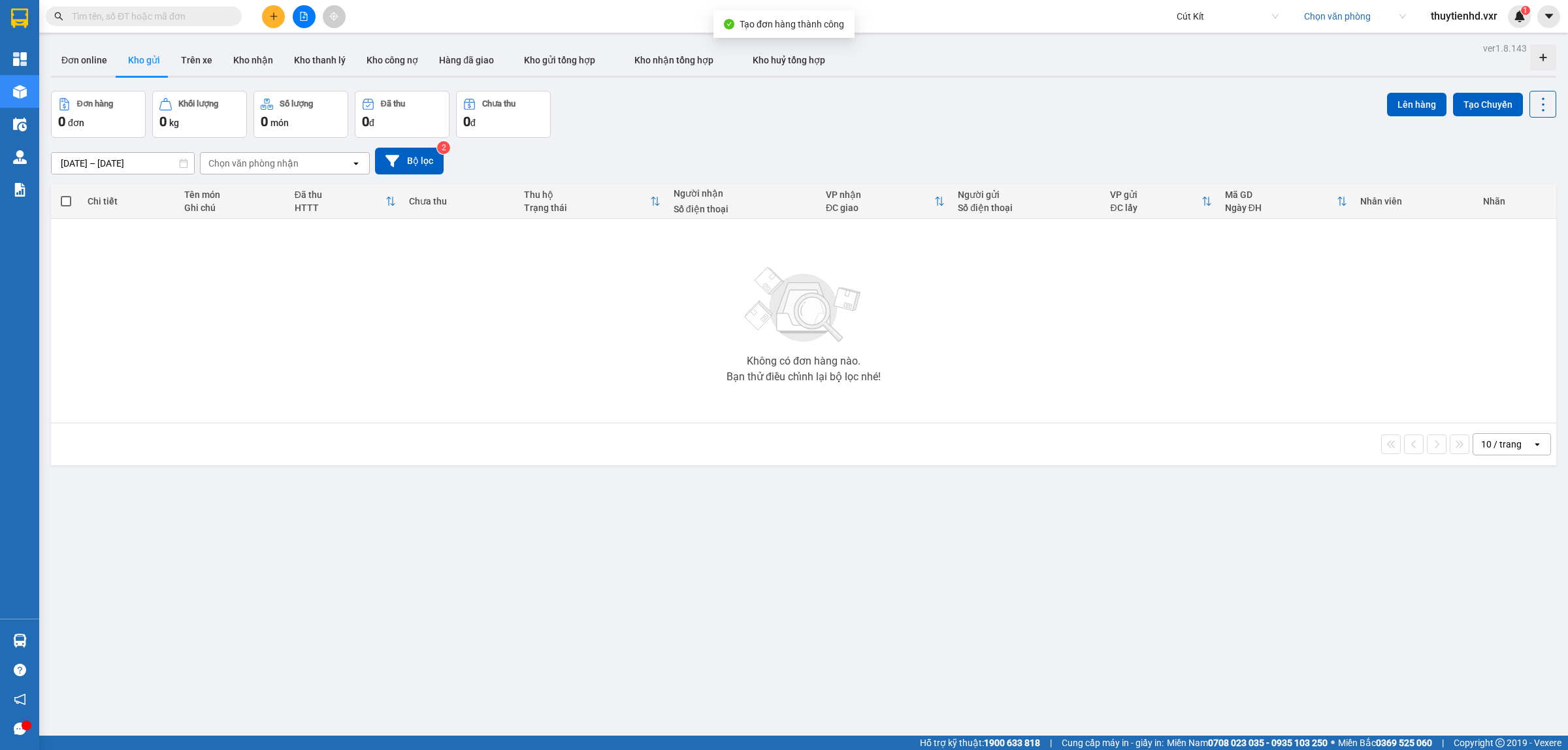
click at [125, 4] on div "Kết quả tìm kiếm ( 0 ) Bộ lọc No Data Cút Kít Chọn văn phòng thuytienhd.vxr 1" at bounding box center [784, 16] width 1568 height 33
click at [116, 20] on input "text" at bounding box center [149, 16] width 155 height 15
click at [1323, 10] on input "search" at bounding box center [1351, 16] width 93 height 20
click at [1330, 44] on div "VP [GEOGRAPHIC_DATA]" at bounding box center [1353, 43] width 102 height 15
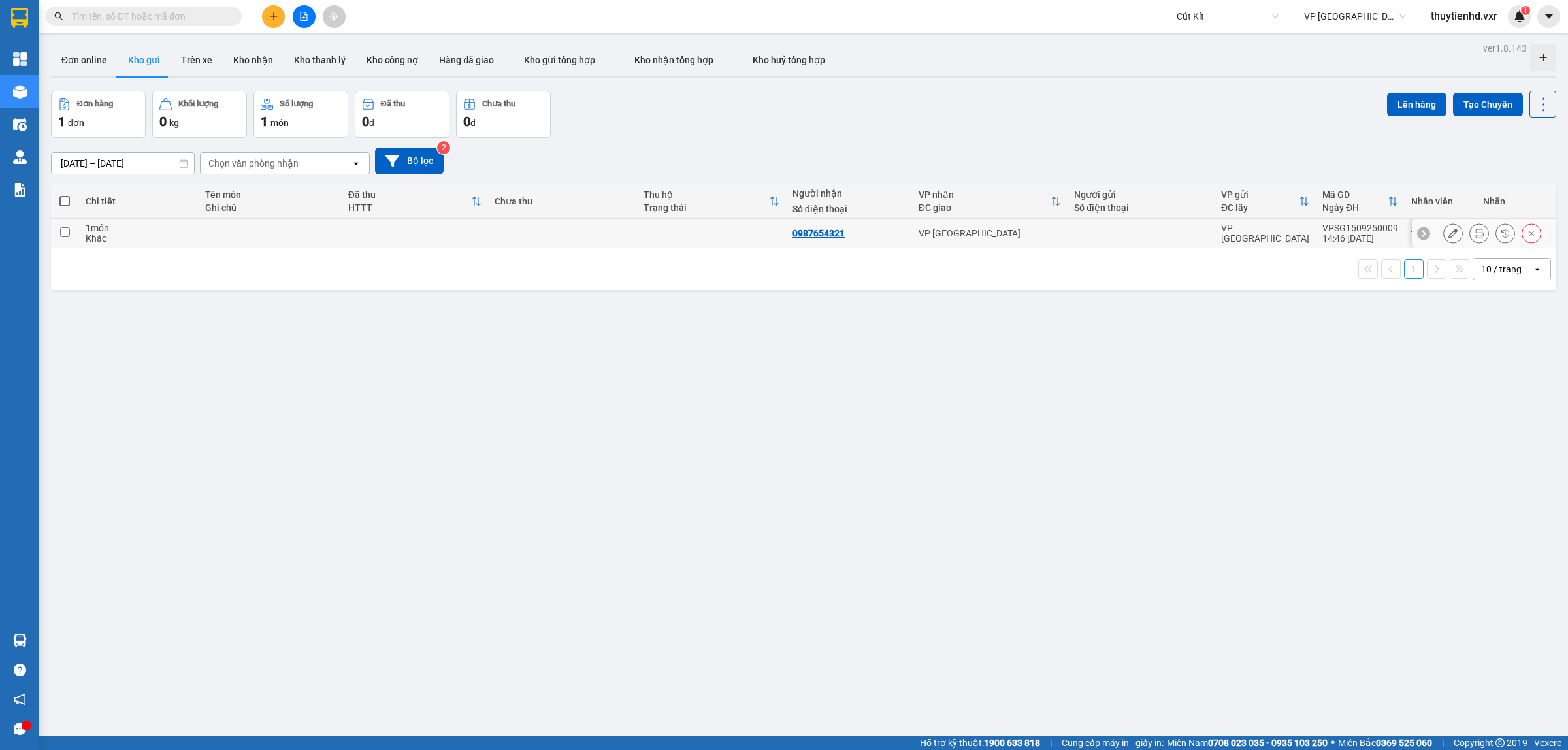
click at [66, 230] on input "checkbox" at bounding box center [65, 232] width 10 height 10
checkbox input "true"
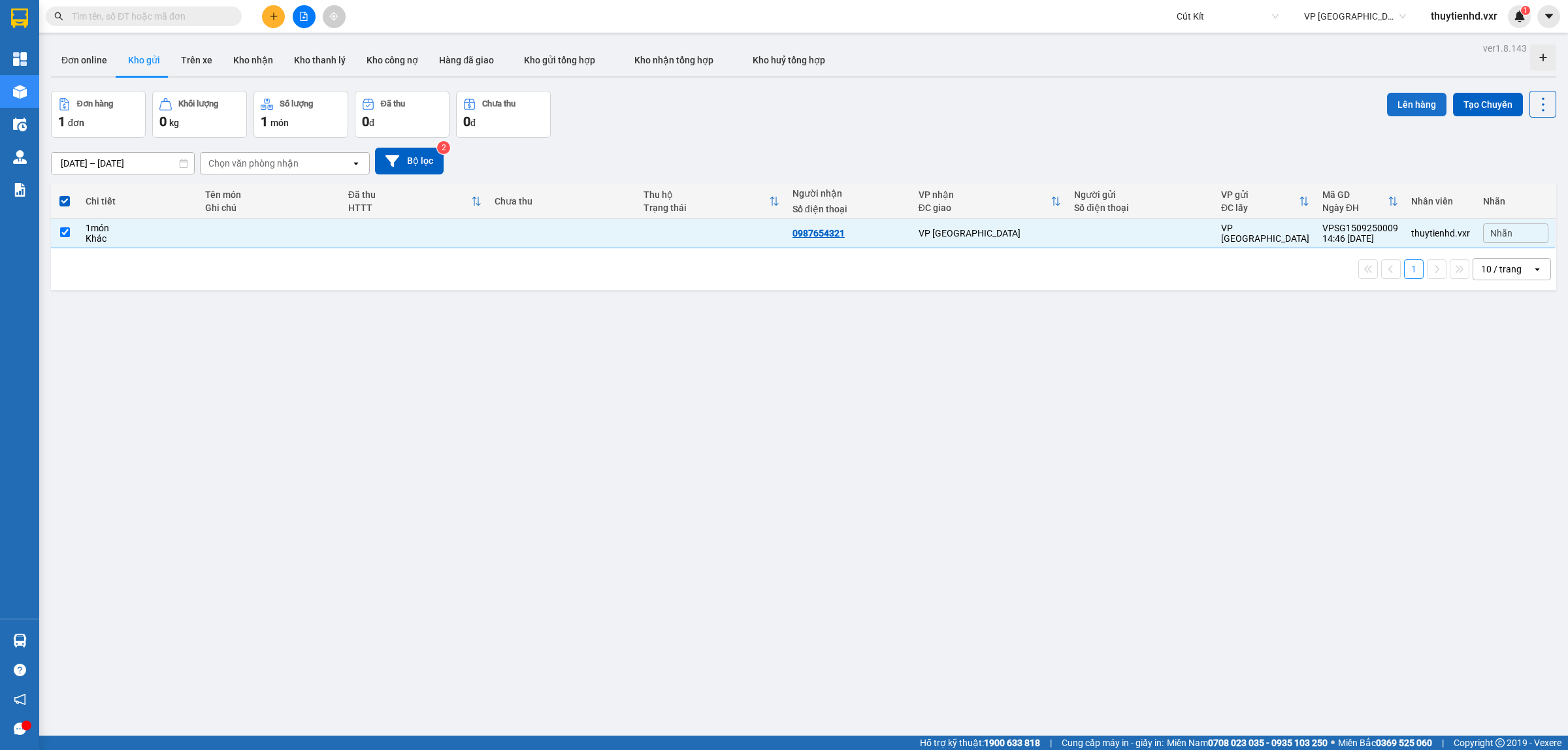
click at [1415, 105] on button "Lên hàng" at bounding box center [1416, 105] width 59 height 24
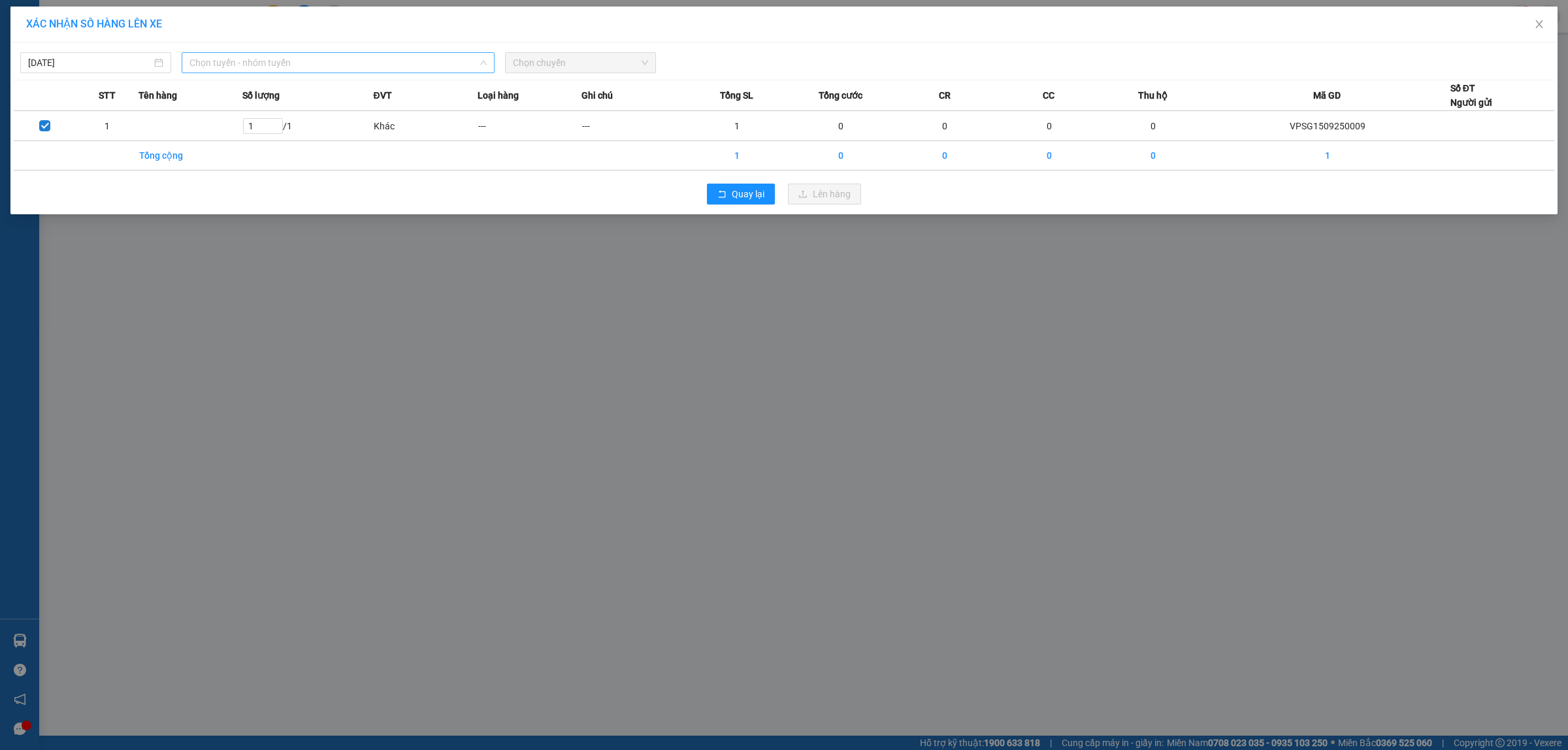
click at [280, 61] on span "Chọn tuyến - nhóm tuyến" at bounding box center [337, 63] width 297 height 20
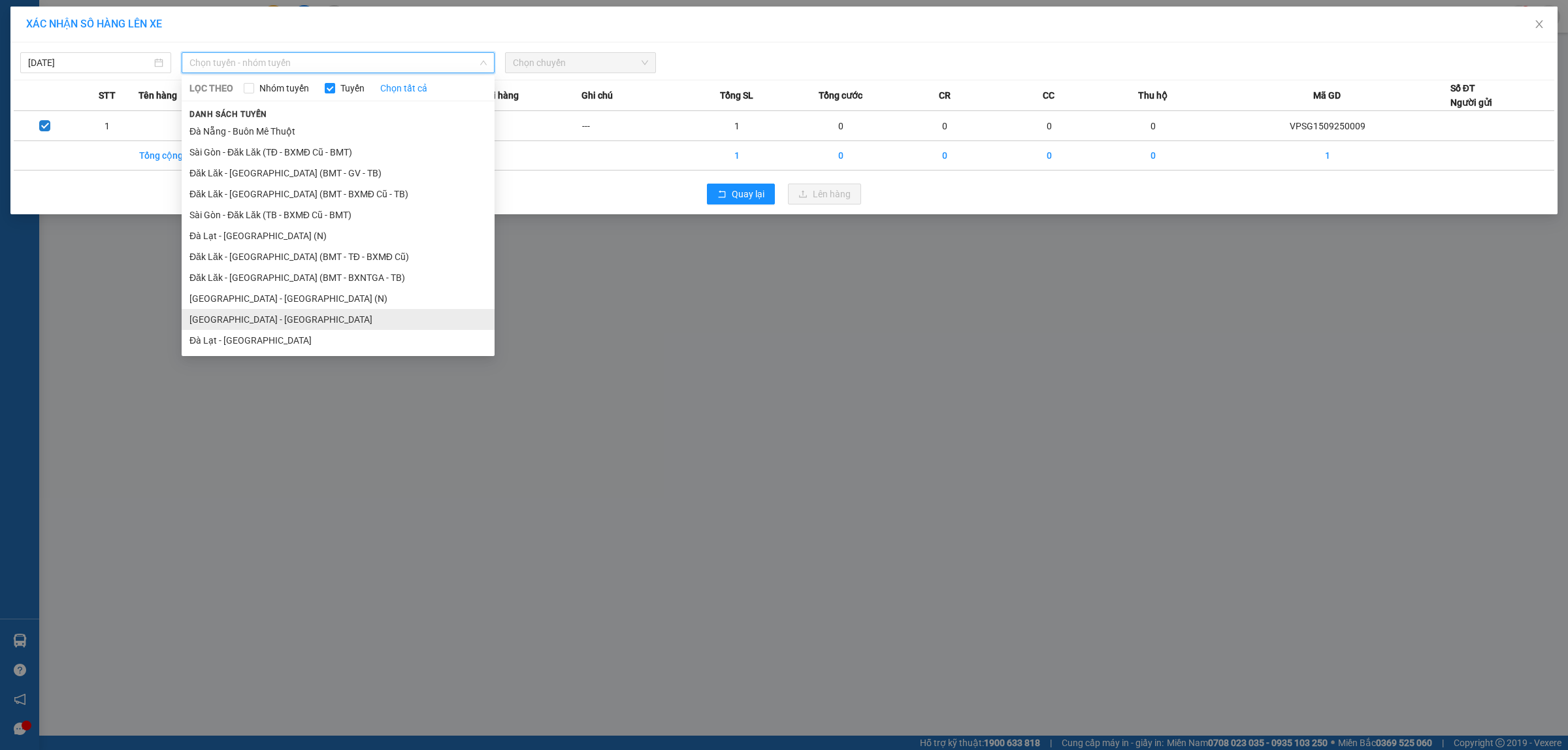
click at [256, 315] on li "Sài Gòn - Đà Lạt" at bounding box center [338, 319] width 313 height 21
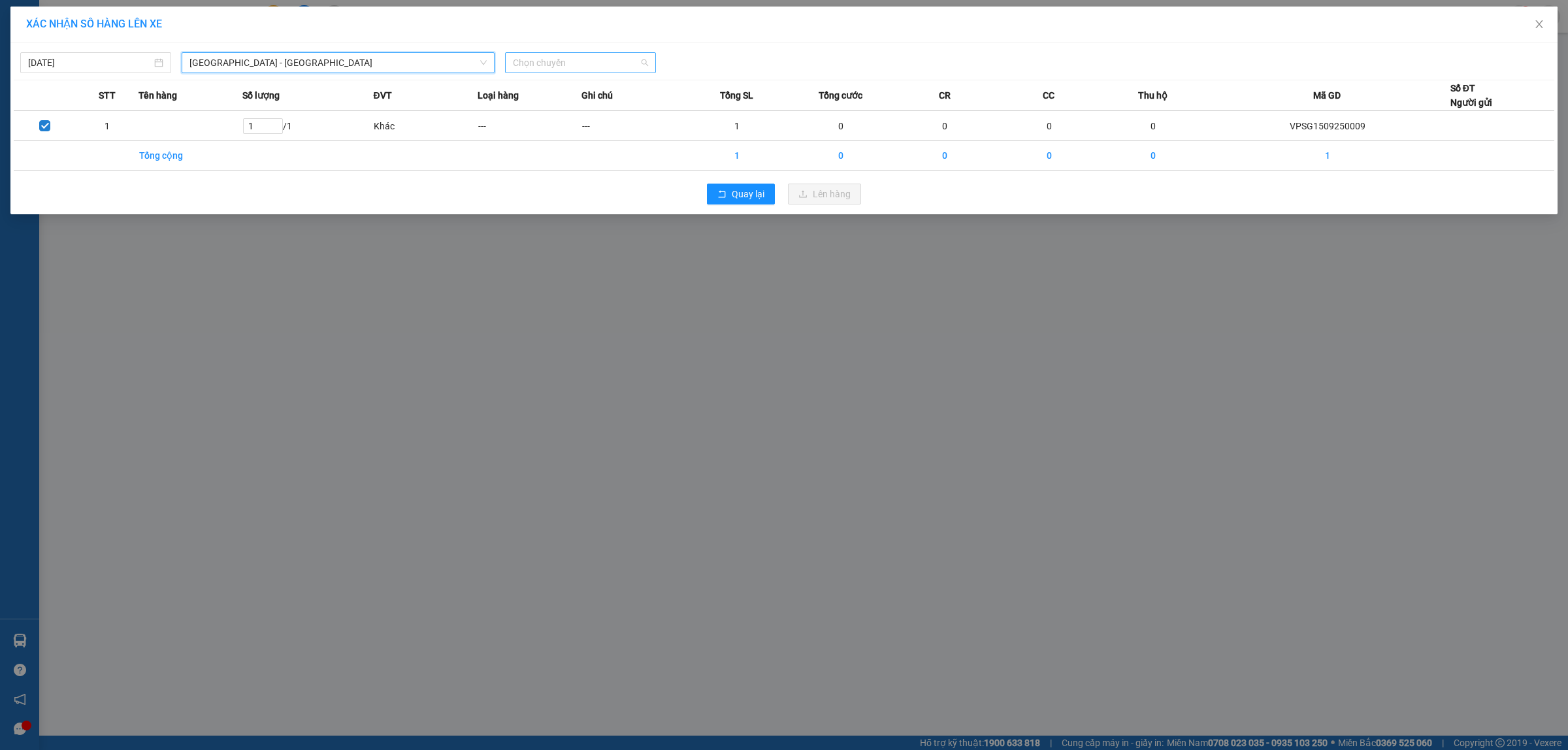
click at [577, 60] on span "Chọn chuyến" at bounding box center [580, 63] width 136 height 20
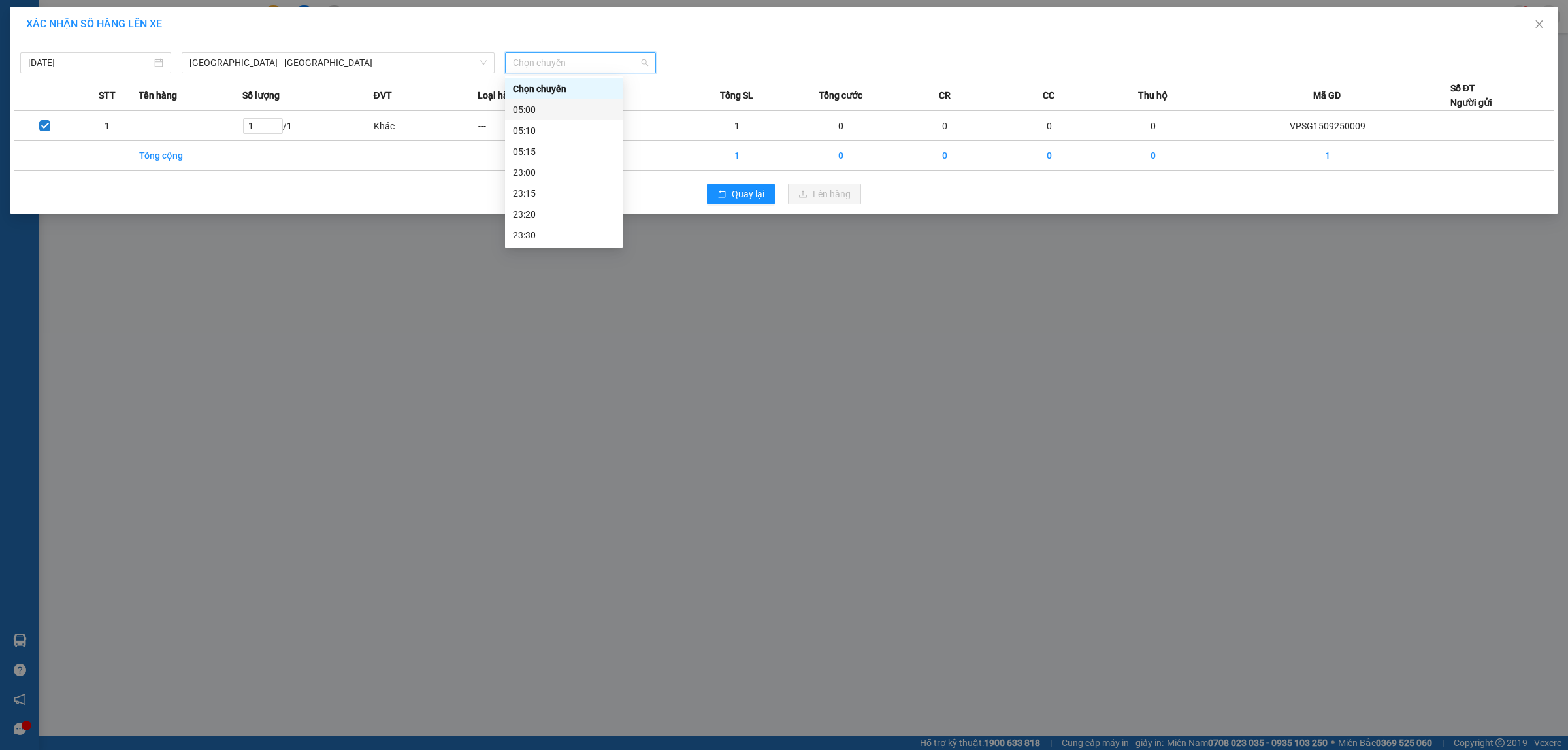
click at [556, 108] on div "05:00" at bounding box center [564, 110] width 102 height 15
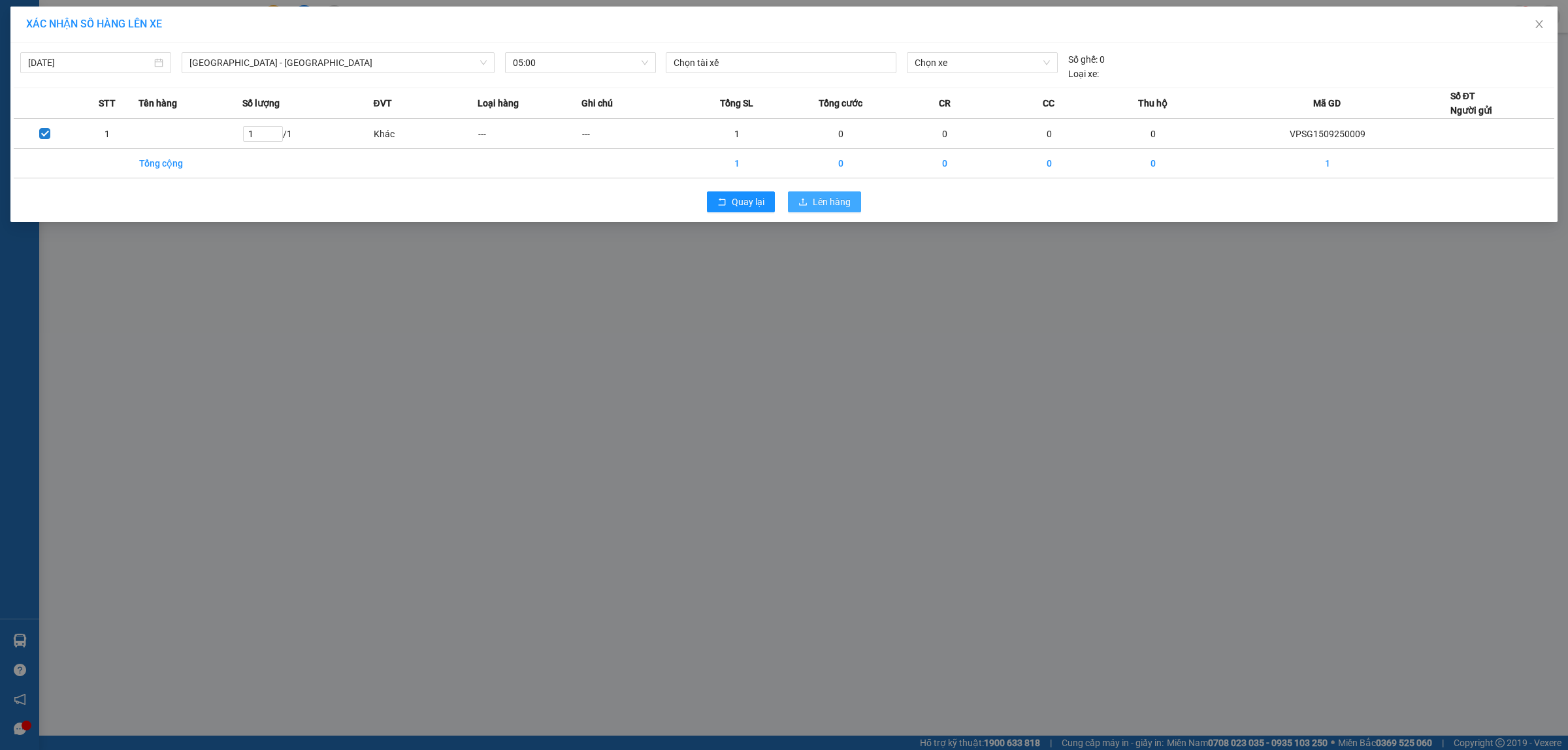
click at [832, 199] on span "Lên hàng" at bounding box center [832, 202] width 38 height 15
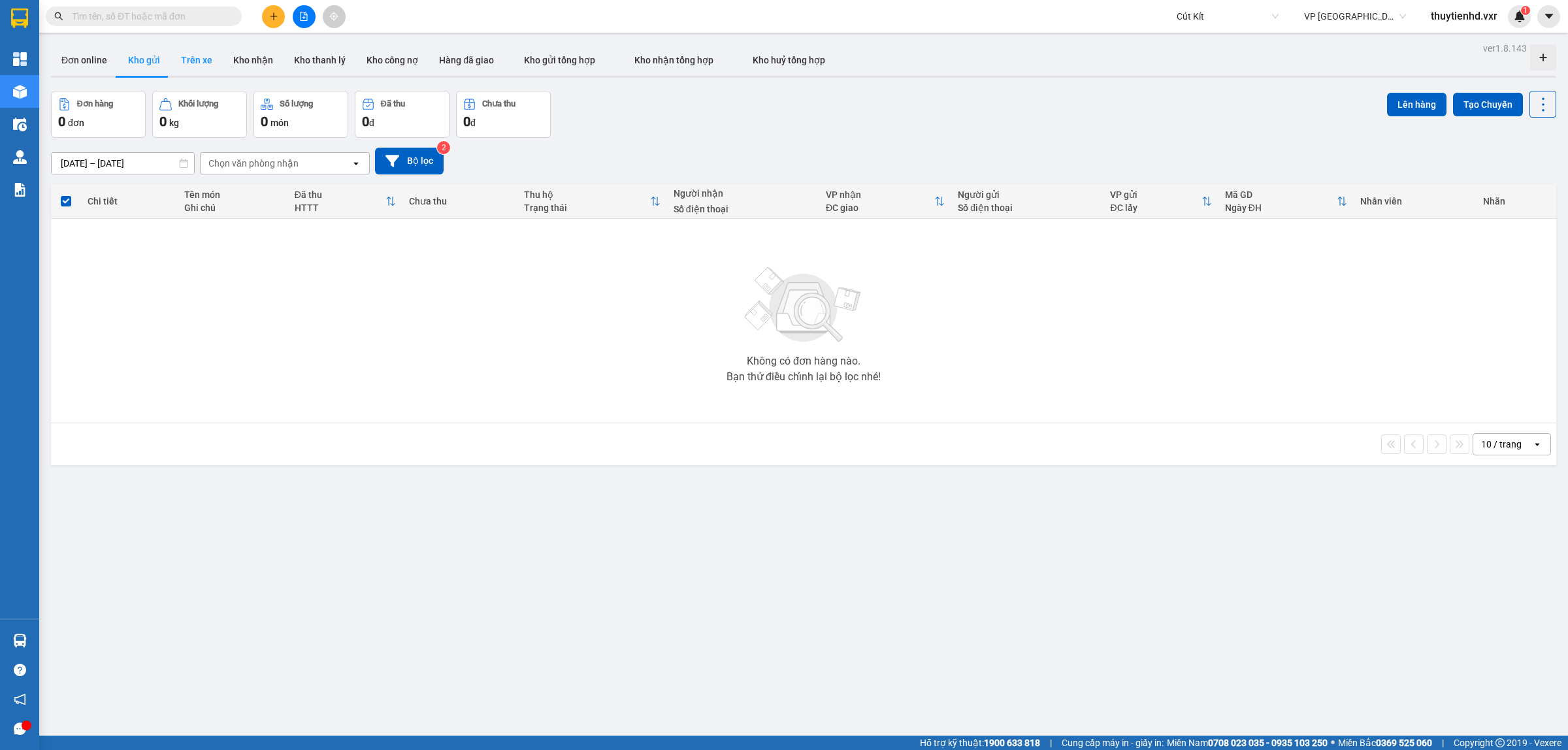
click at [186, 62] on button "Trên xe" at bounding box center [196, 60] width 52 height 31
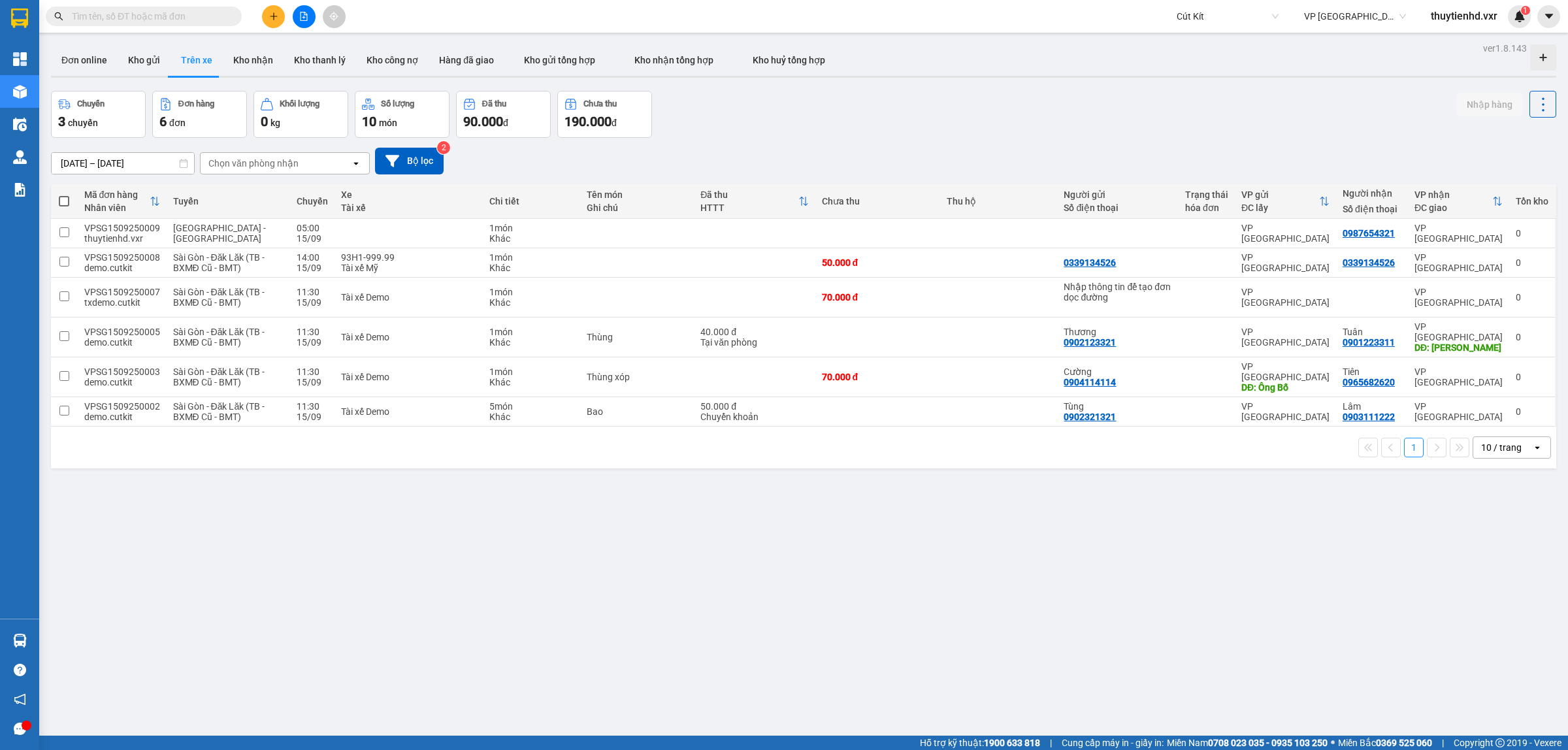
click at [1333, 17] on span "VP [GEOGRAPHIC_DATA]" at bounding box center [1355, 16] width 102 height 20
click at [1333, 79] on div "VP [GEOGRAPHIC_DATA]" at bounding box center [1353, 85] width 103 height 15
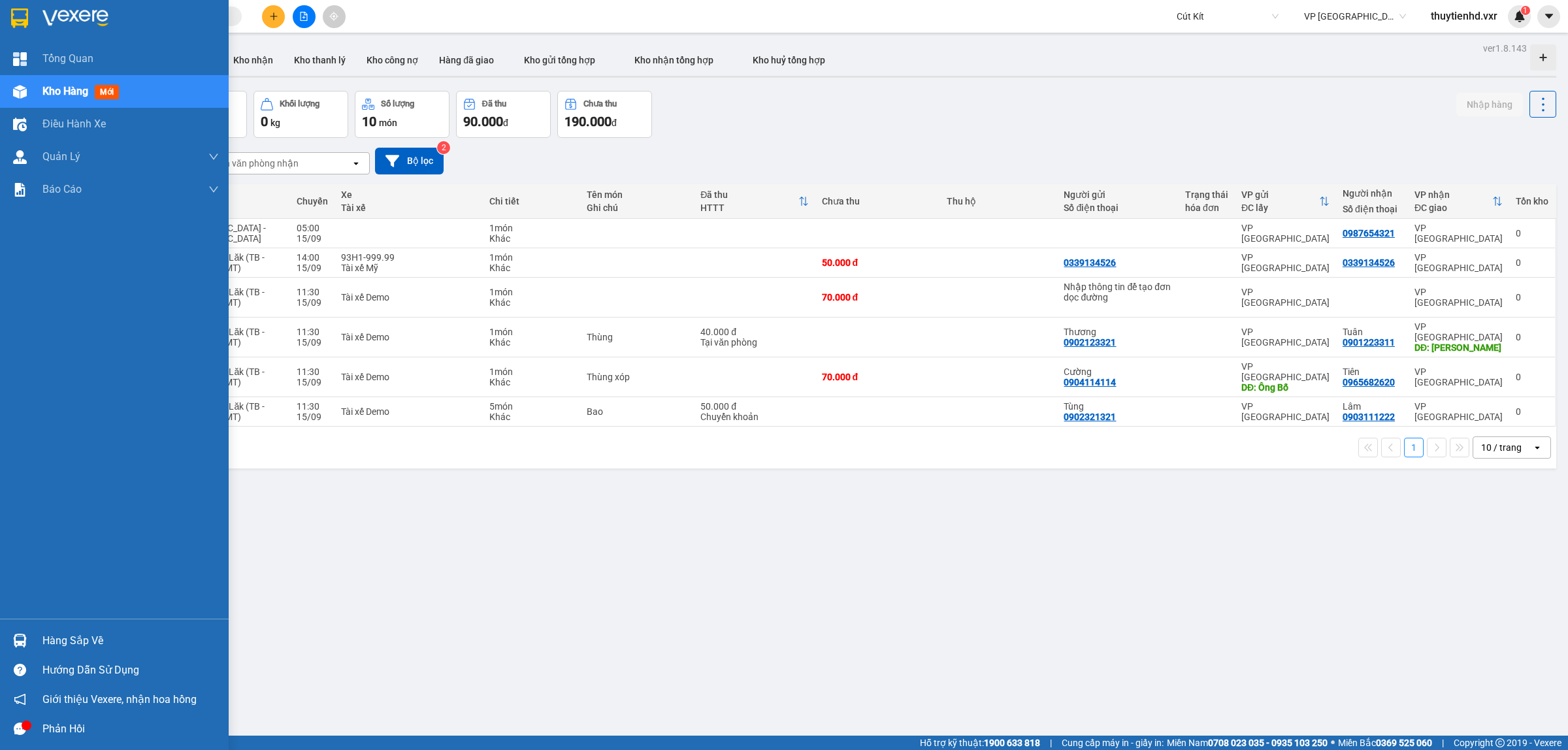
click at [49, 642] on div "Hàng sắp về" at bounding box center [131, 641] width 176 height 20
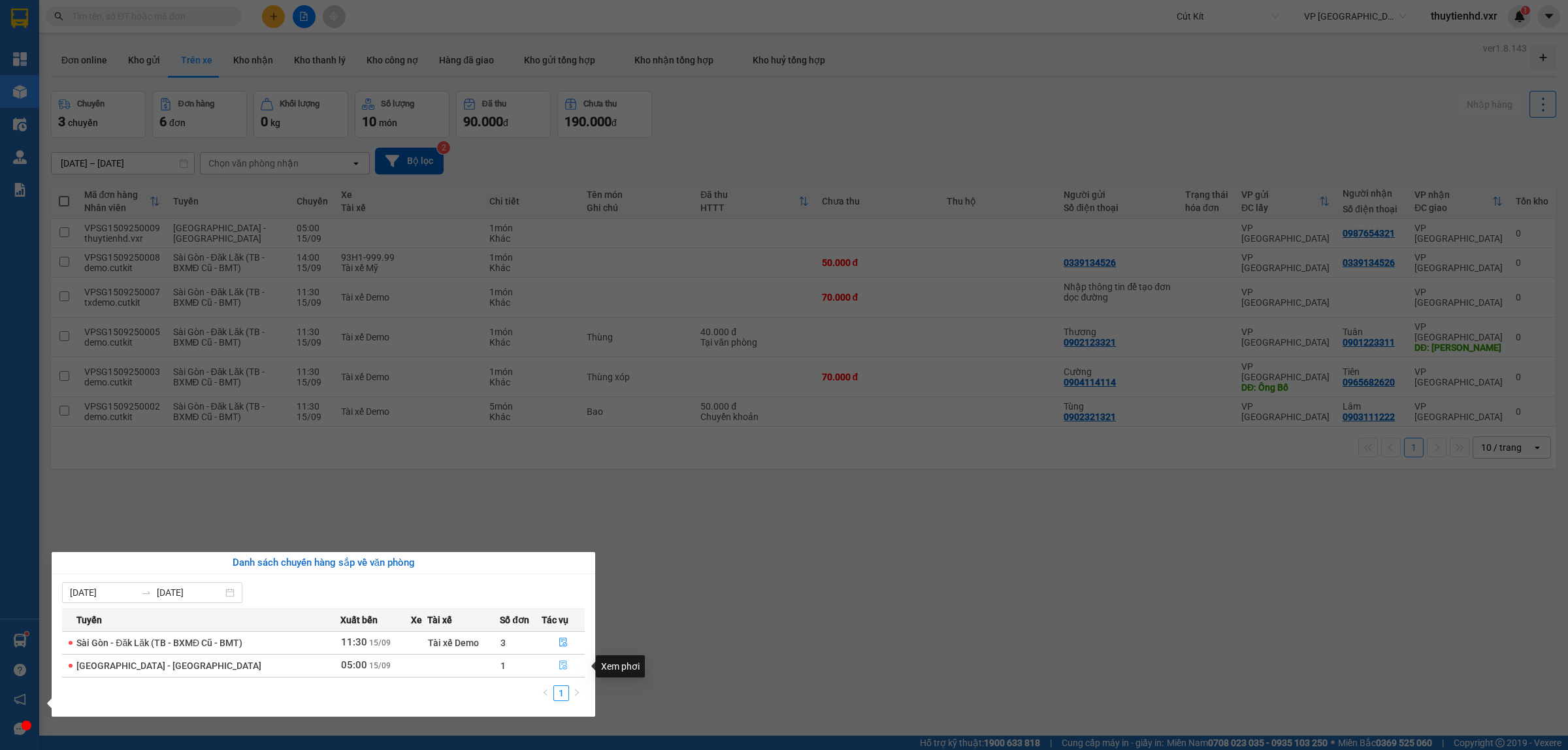
click at [567, 669] on button "button" at bounding box center [563, 665] width 43 height 21
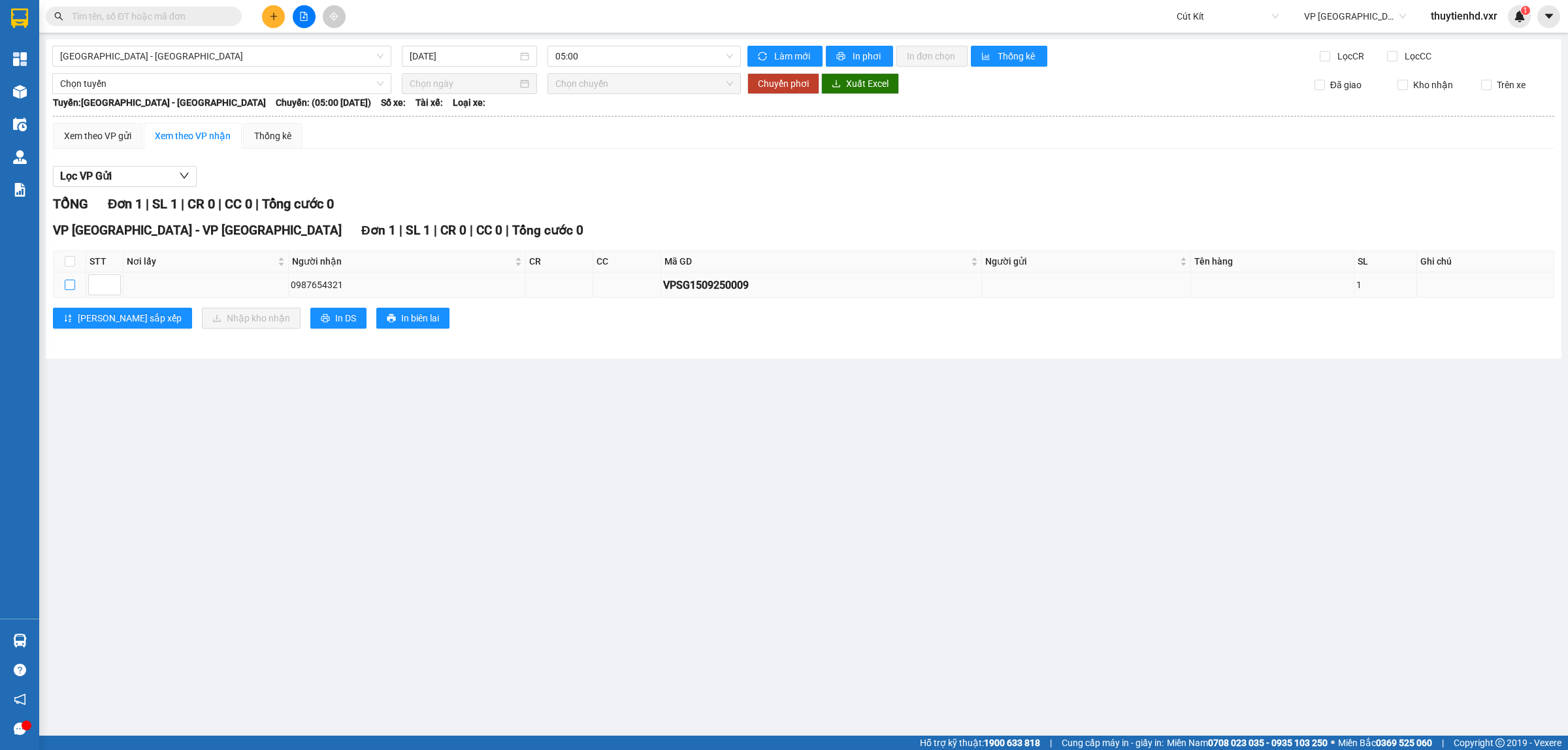
click at [74, 286] on input "checkbox" at bounding box center [69, 285] width 10 height 10
checkbox input "true"
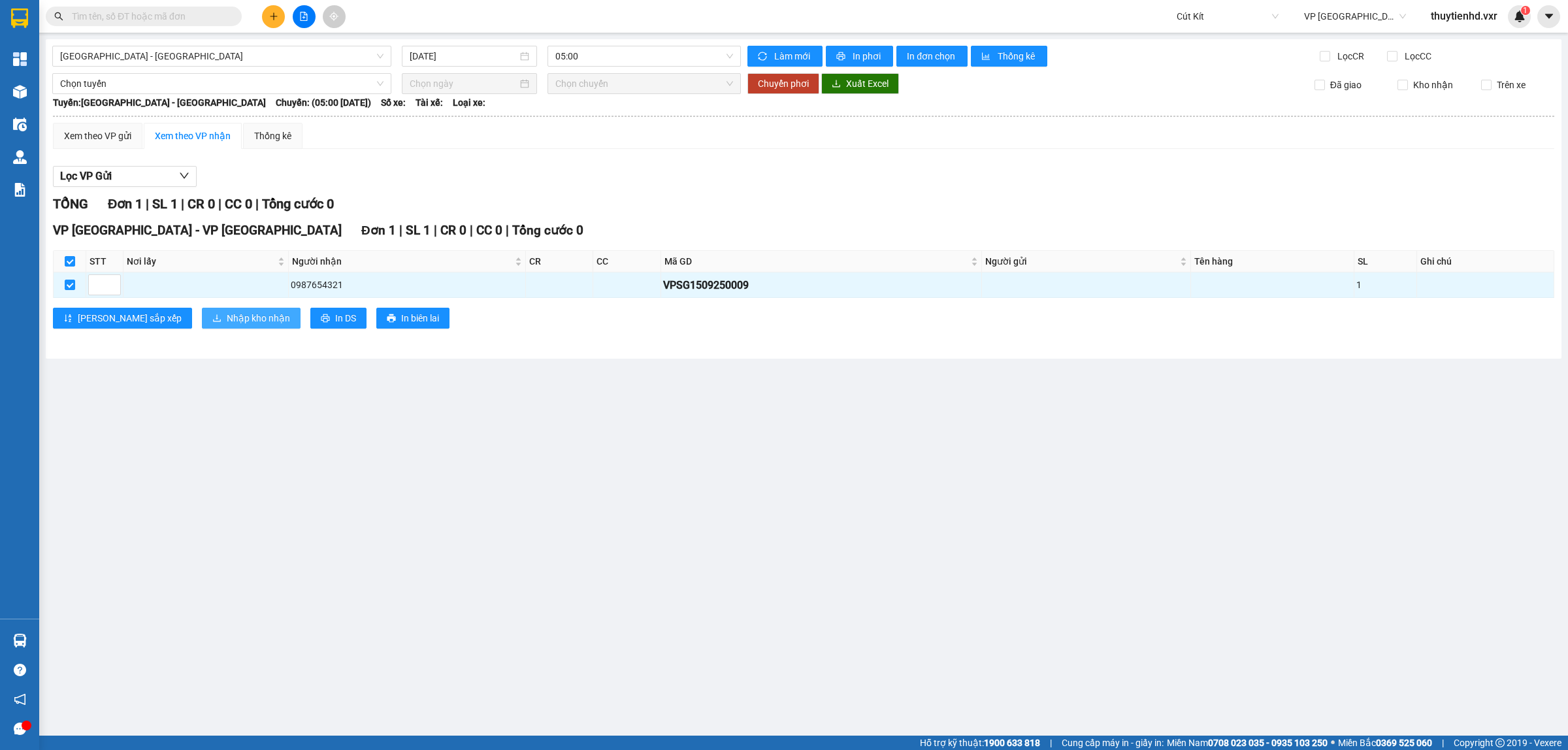
click at [226, 322] on span "Nhập kho nhận" at bounding box center [258, 318] width 64 height 15
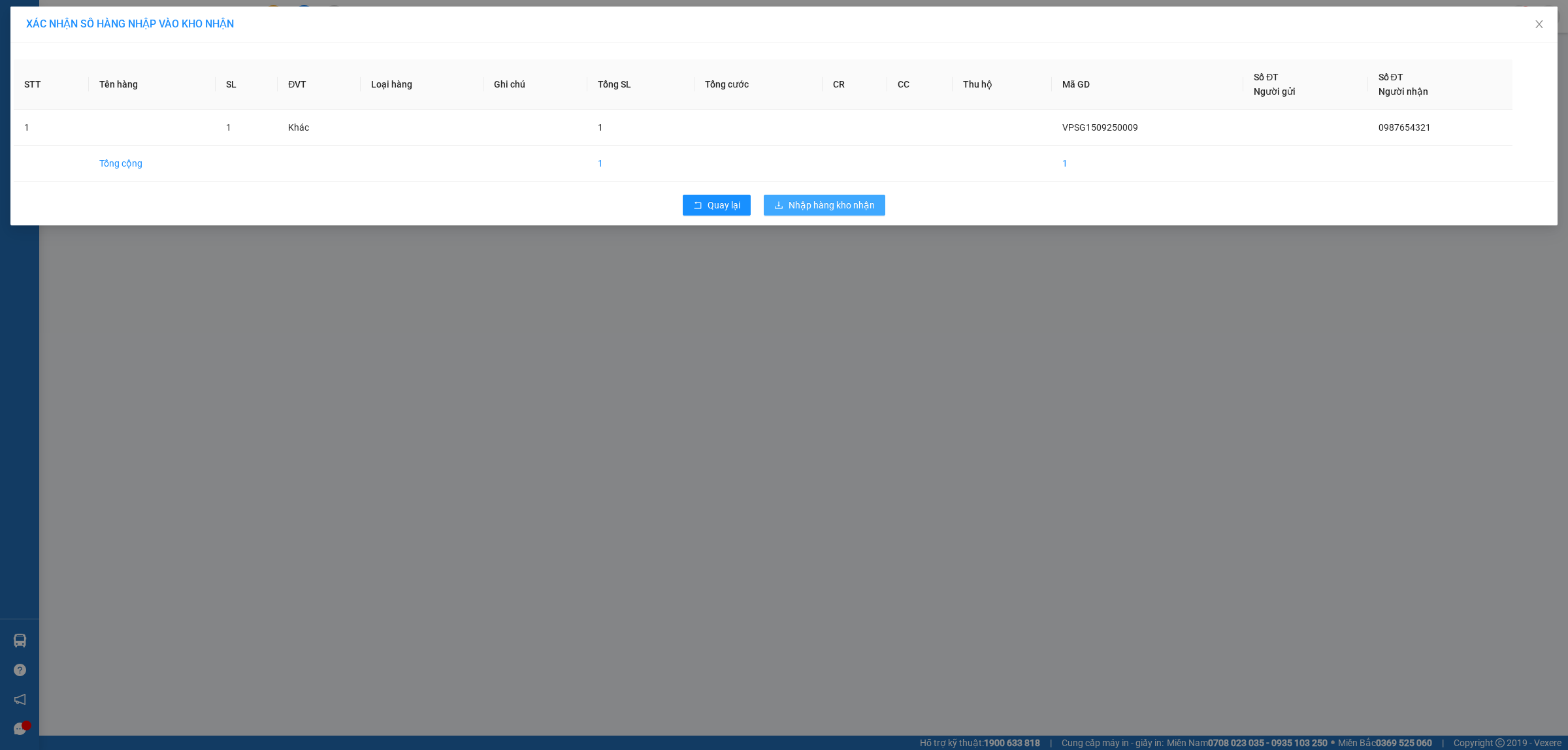
drag, startPoint x: 884, startPoint y: 199, endPoint x: 861, endPoint y: 210, distance: 25.5
click at [883, 199] on button "Nhập hàng kho nhận" at bounding box center [825, 205] width 122 height 21
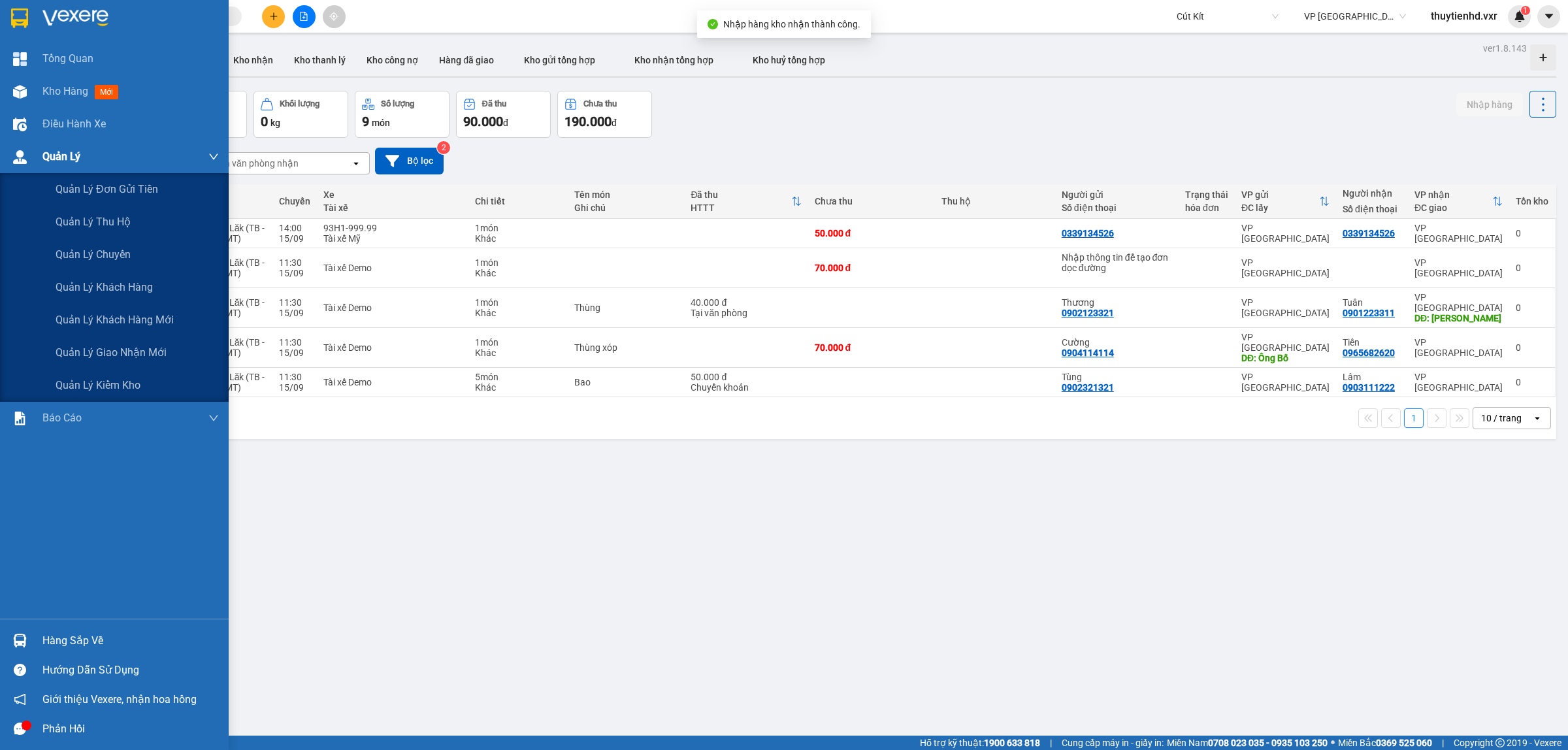
click at [22, 156] on img at bounding box center [19, 156] width 14 height 14
click at [122, 348] on span "Quản lý giao nhận mới" at bounding box center [111, 353] width 111 height 16
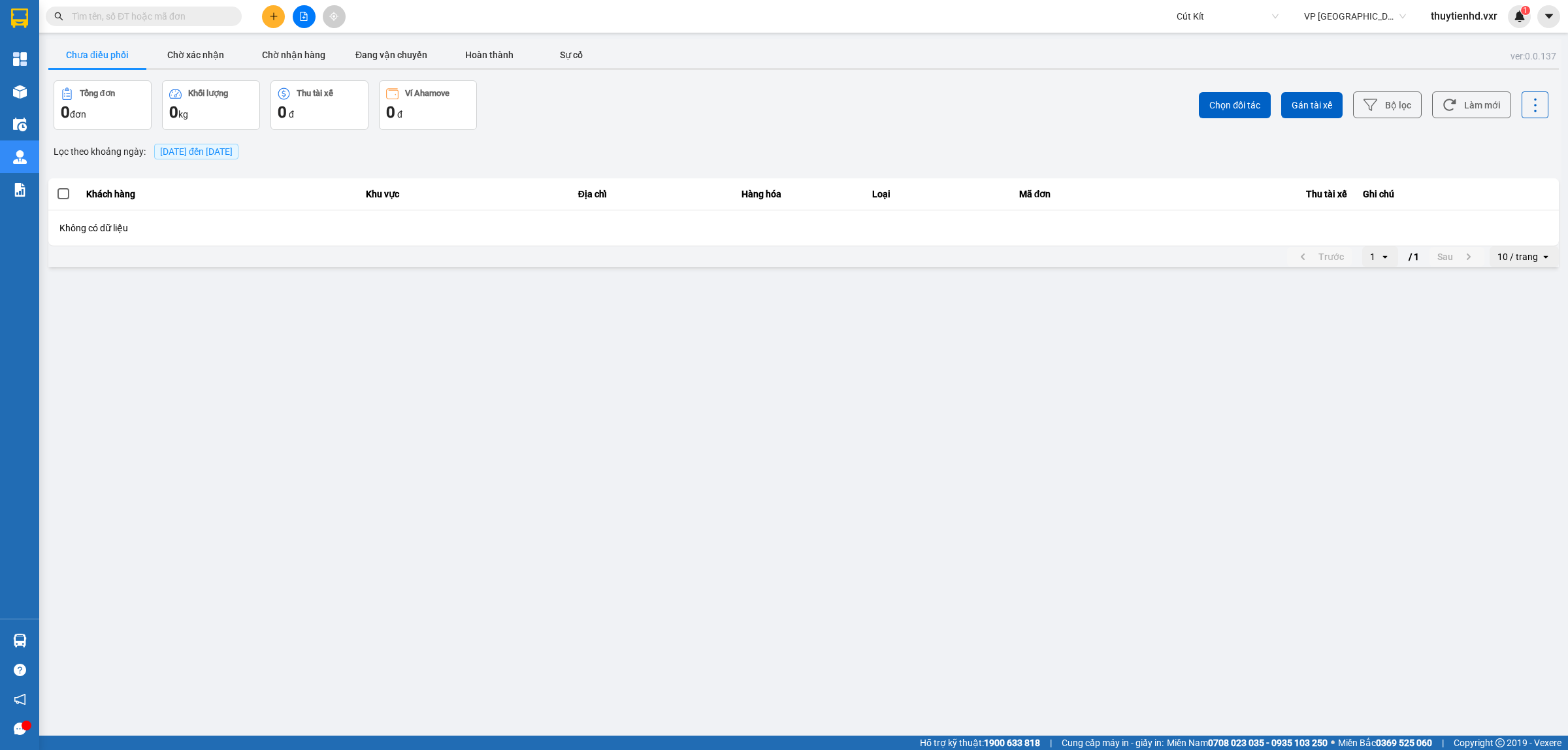
drag, startPoint x: 714, startPoint y: 145, endPoint x: 545, endPoint y: 142, distance: 169.0
click at [716, 142] on div "Lọc theo khoảng ngày : 15/09/2025 đến 15/09/2025" at bounding box center [803, 151] width 1511 height 22
click at [197, 59] on button "Chờ xác nhận" at bounding box center [196, 55] width 98 height 26
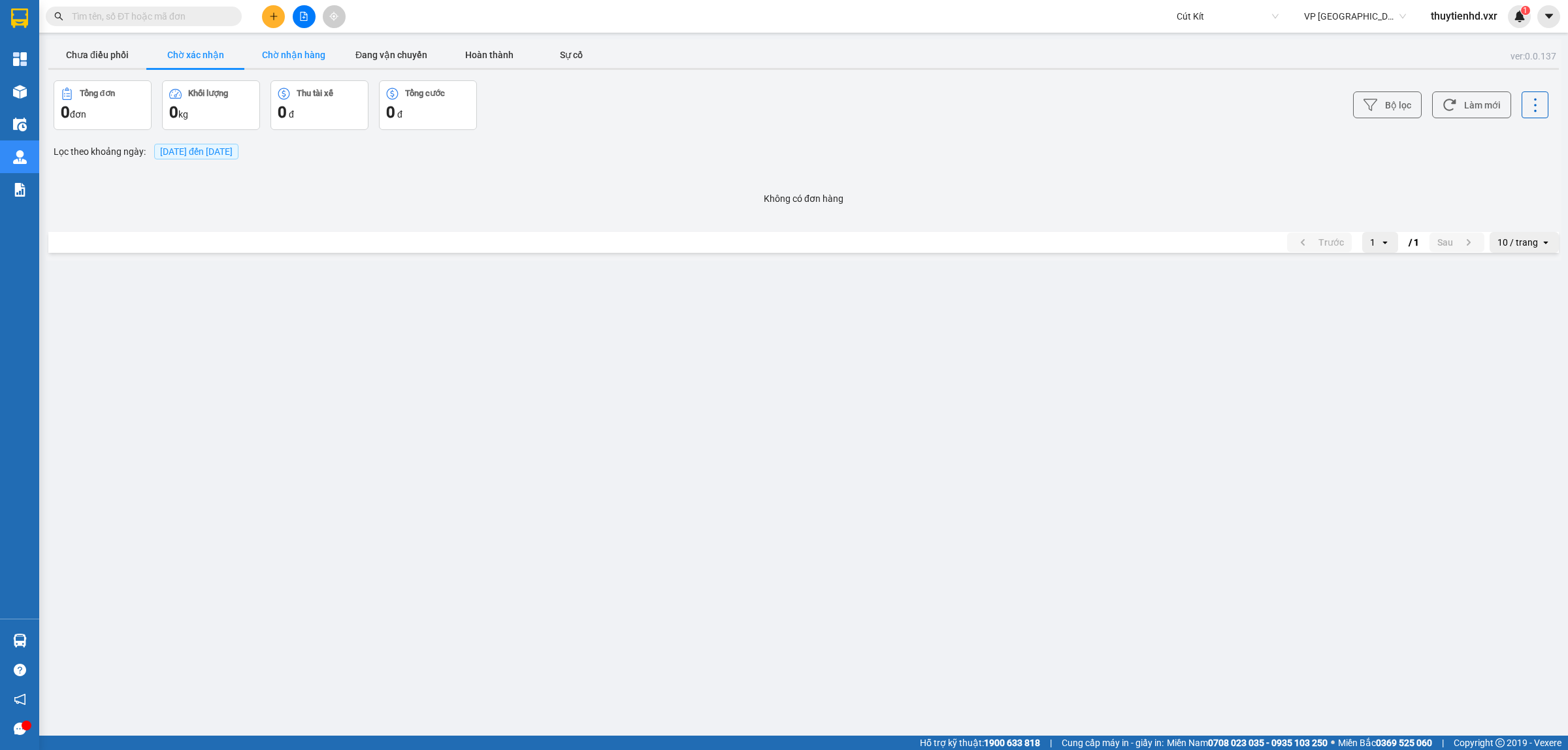
click at [288, 59] on button "Chờ nhận hàng" at bounding box center [294, 55] width 98 height 26
click at [413, 59] on button "Đang vận chuyển" at bounding box center [392, 55] width 98 height 26
drag, startPoint x: 294, startPoint y: 52, endPoint x: 191, endPoint y: 47, distance: 103.1
click at [291, 52] on button "Chờ nhận hàng" at bounding box center [294, 55] width 98 height 26
click at [92, 50] on button "Chưa điều phối" at bounding box center [97, 55] width 98 height 26
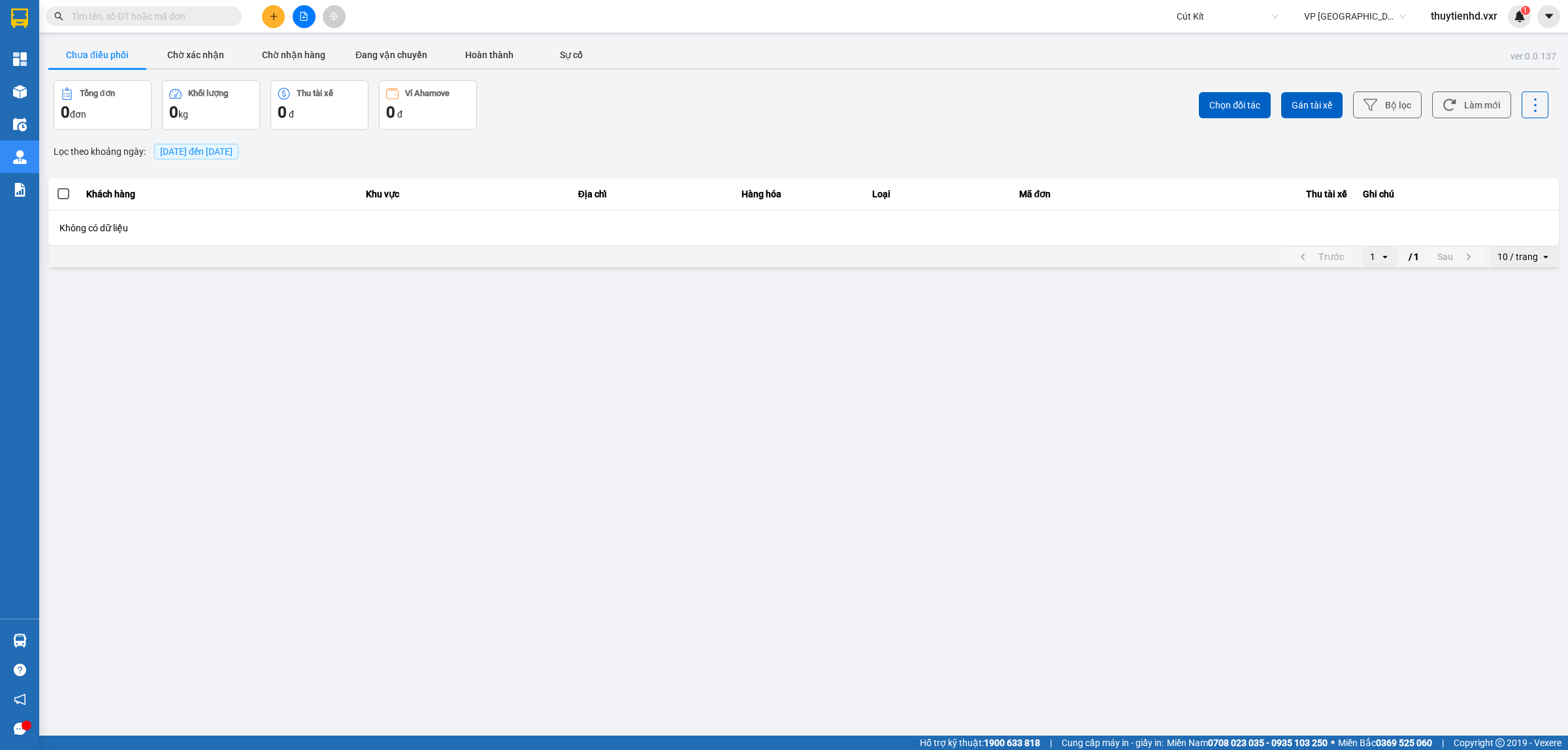
click at [119, 20] on input "text" at bounding box center [149, 16] width 155 height 15
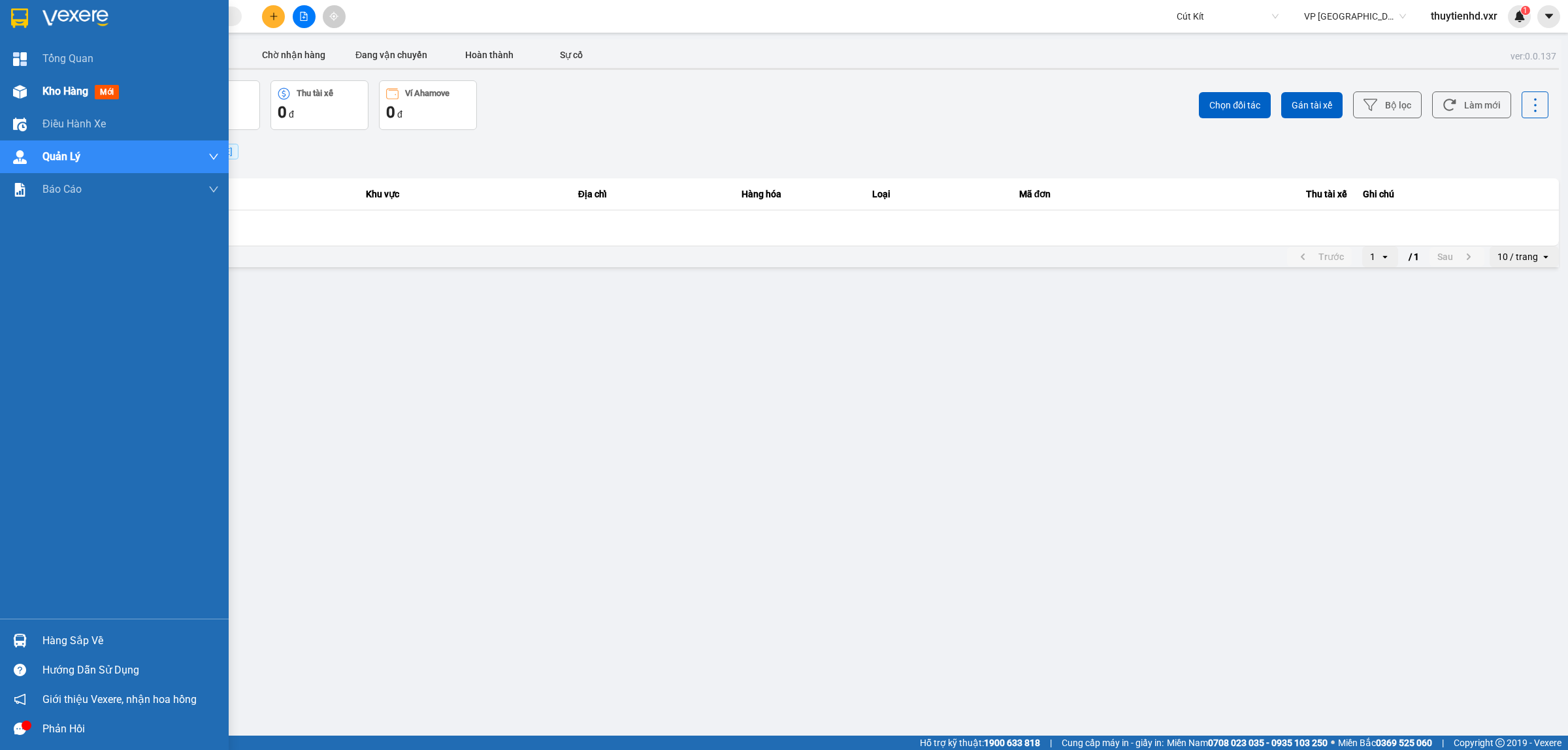
drag, startPoint x: 57, startPoint y: 88, endPoint x: 164, endPoint y: 94, distance: 107.2
click at [57, 88] on span "Kho hàng" at bounding box center [65, 91] width 45 height 13
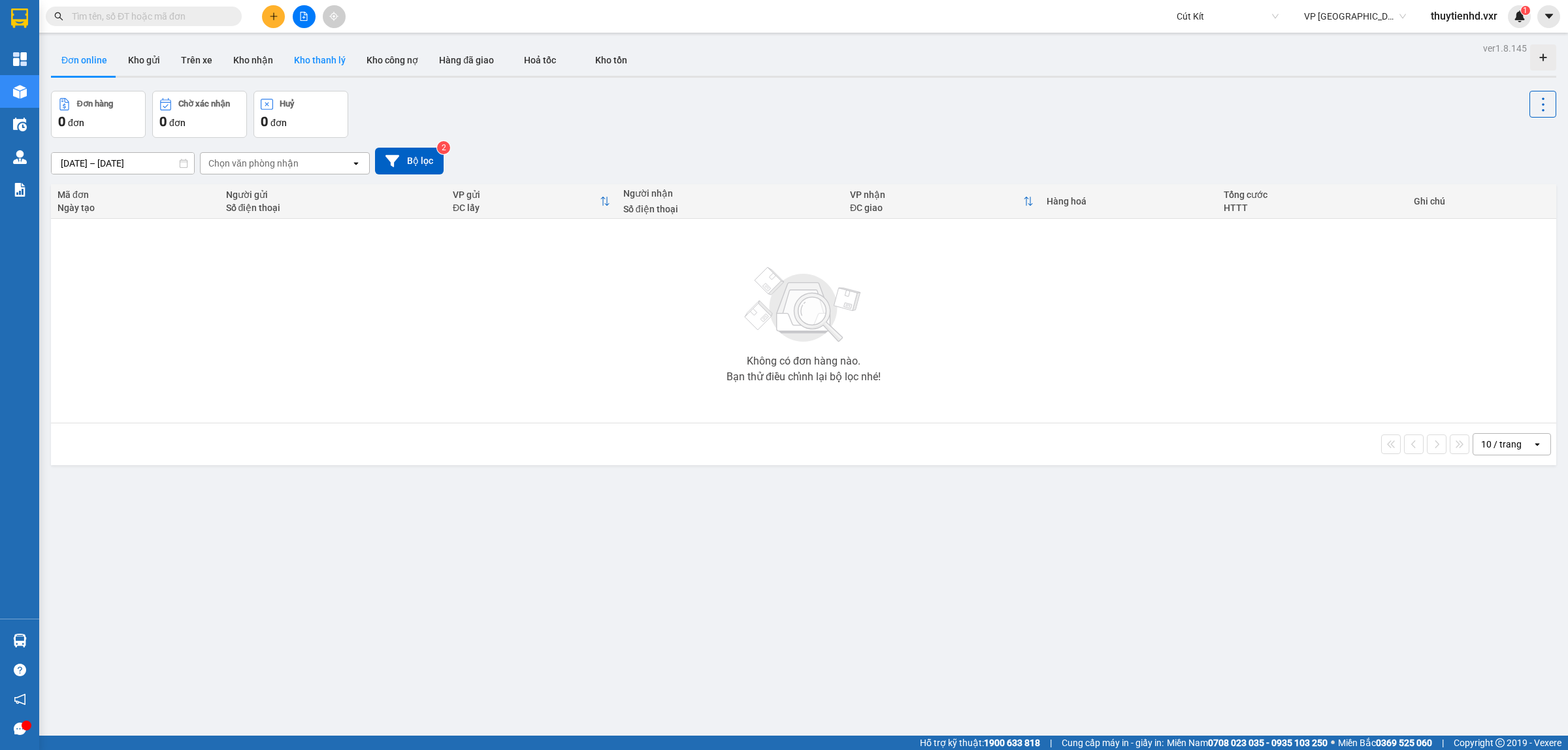
click at [318, 63] on button "Kho thanh lý" at bounding box center [320, 60] width 73 height 31
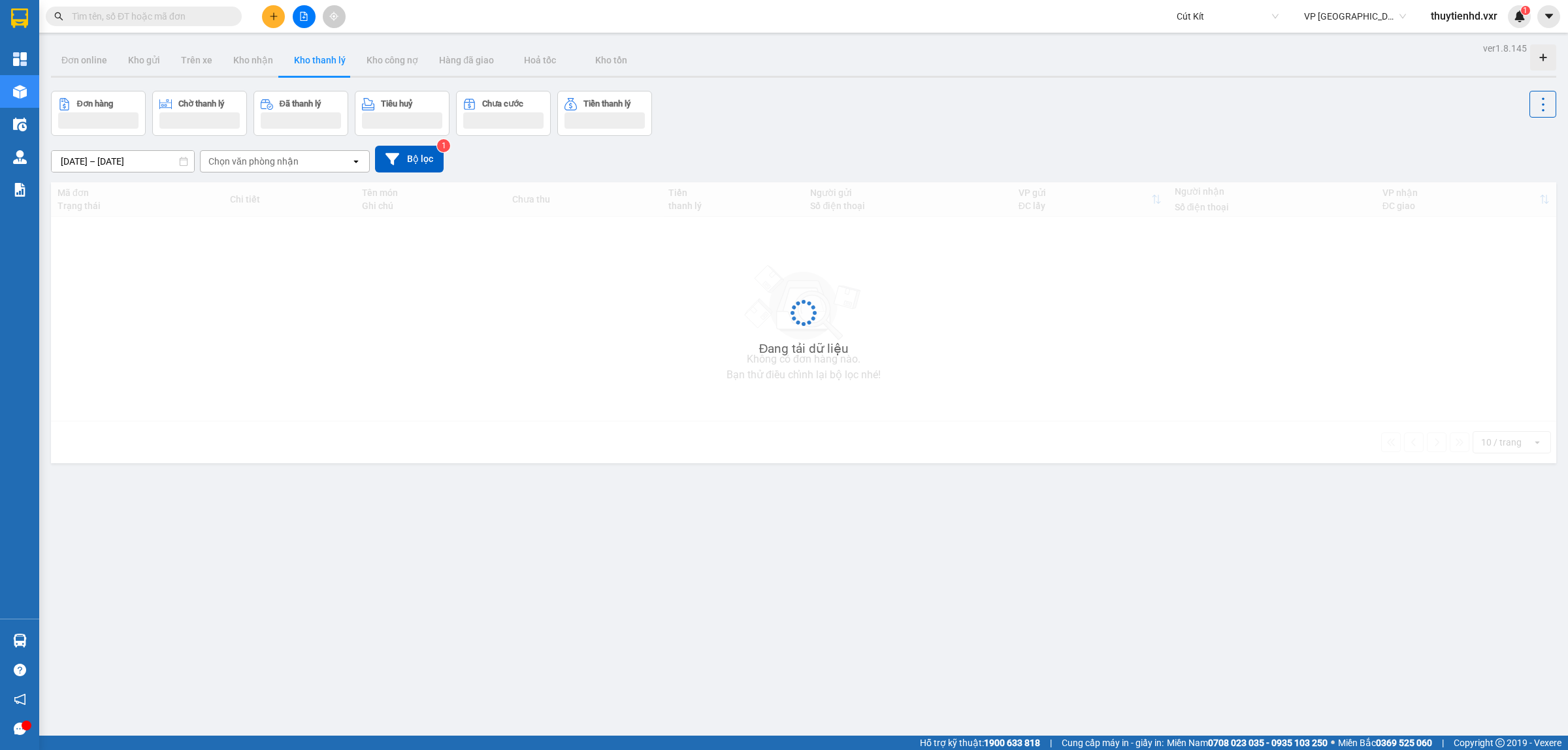
type input "[DATE] – [DATE]"
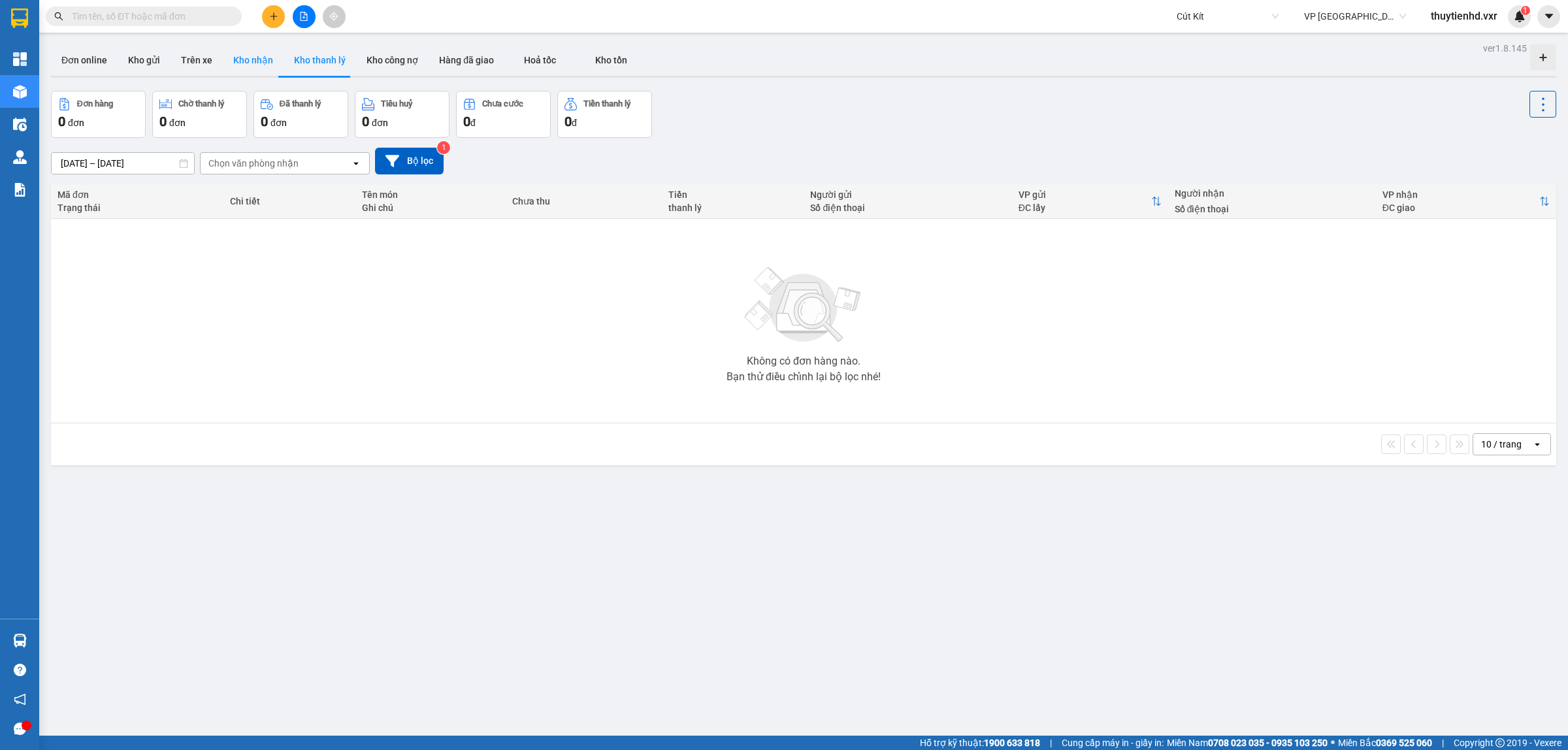
click at [240, 57] on button "Kho nhận" at bounding box center [253, 60] width 61 height 31
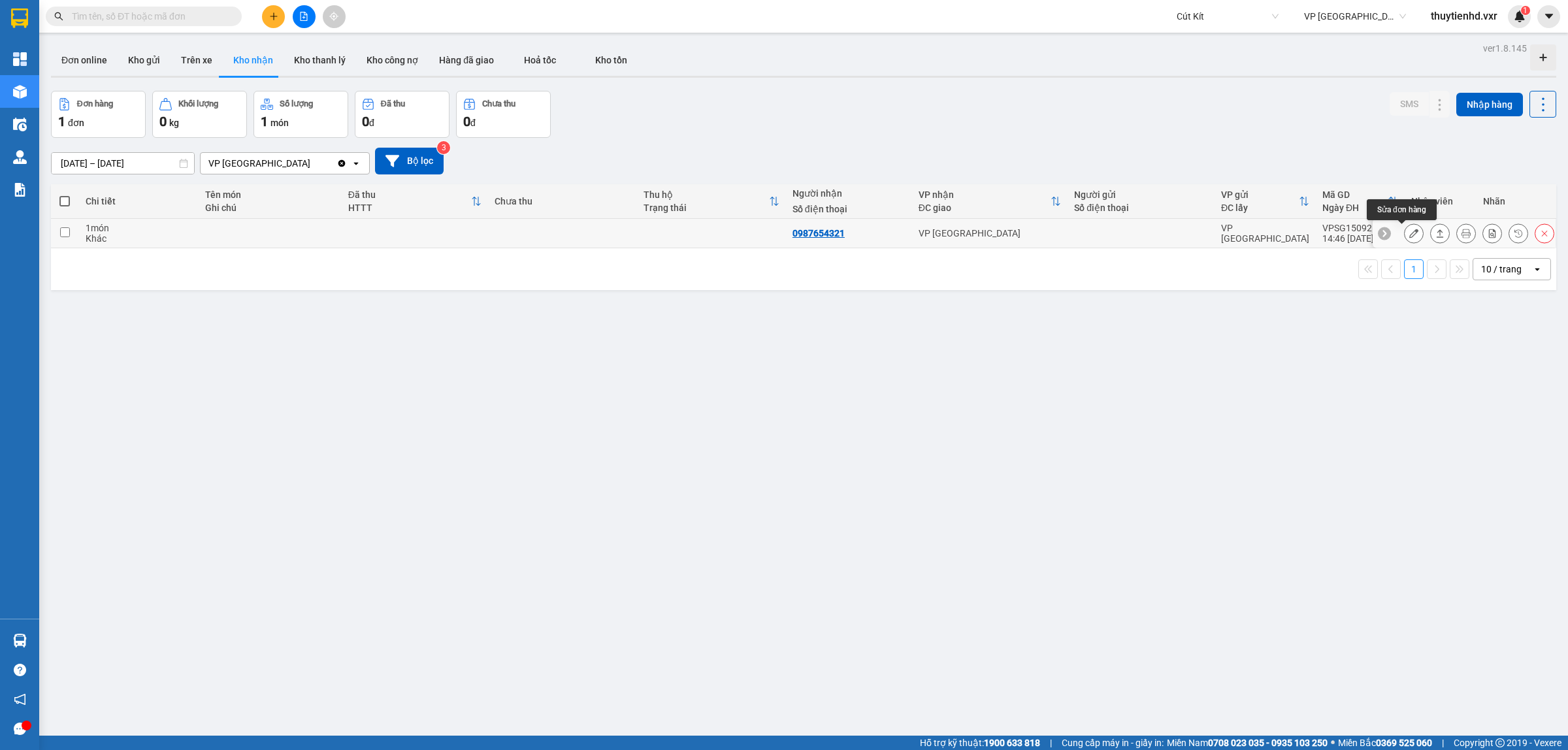
click at [1410, 234] on icon at bounding box center [1414, 233] width 9 height 9
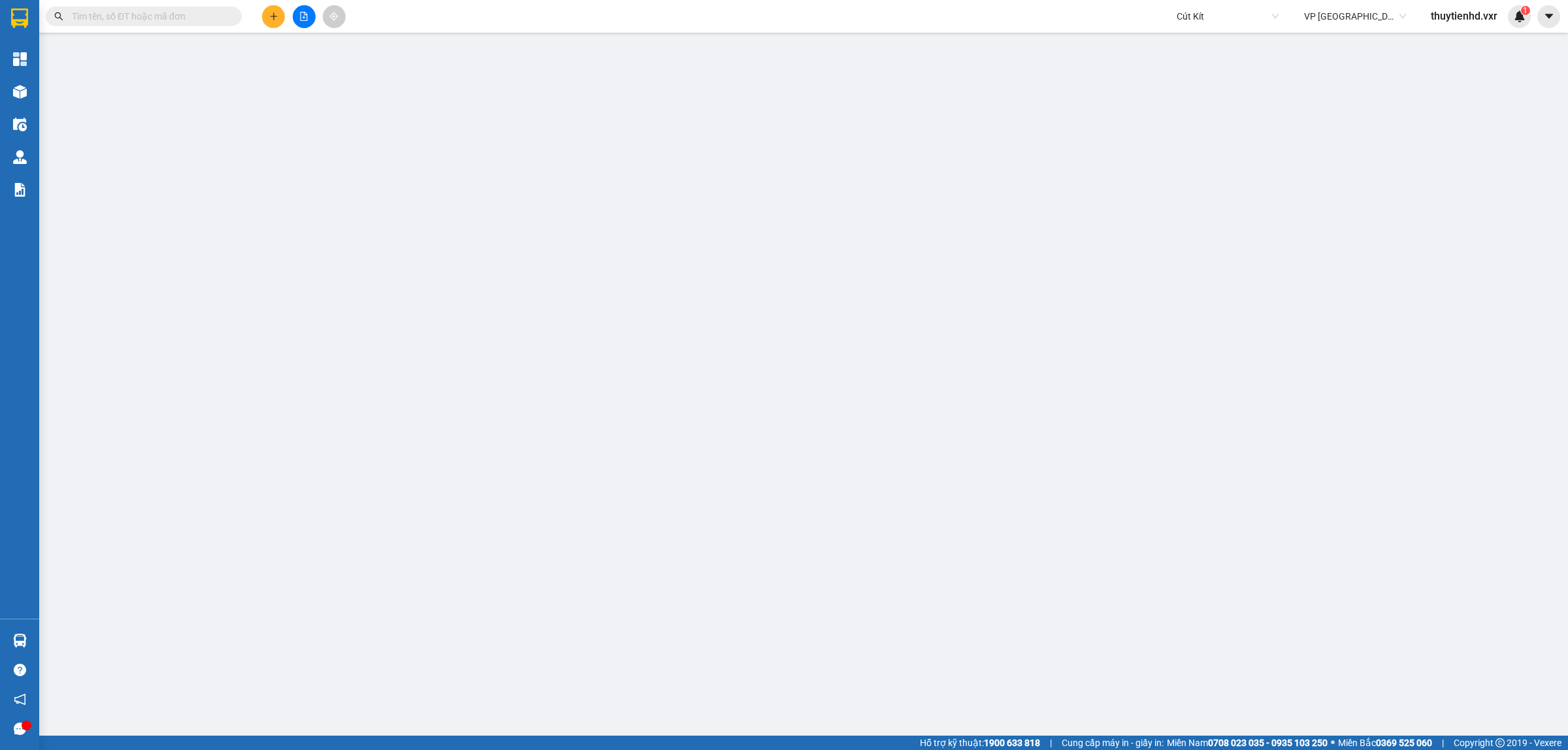
type input "0987654321"
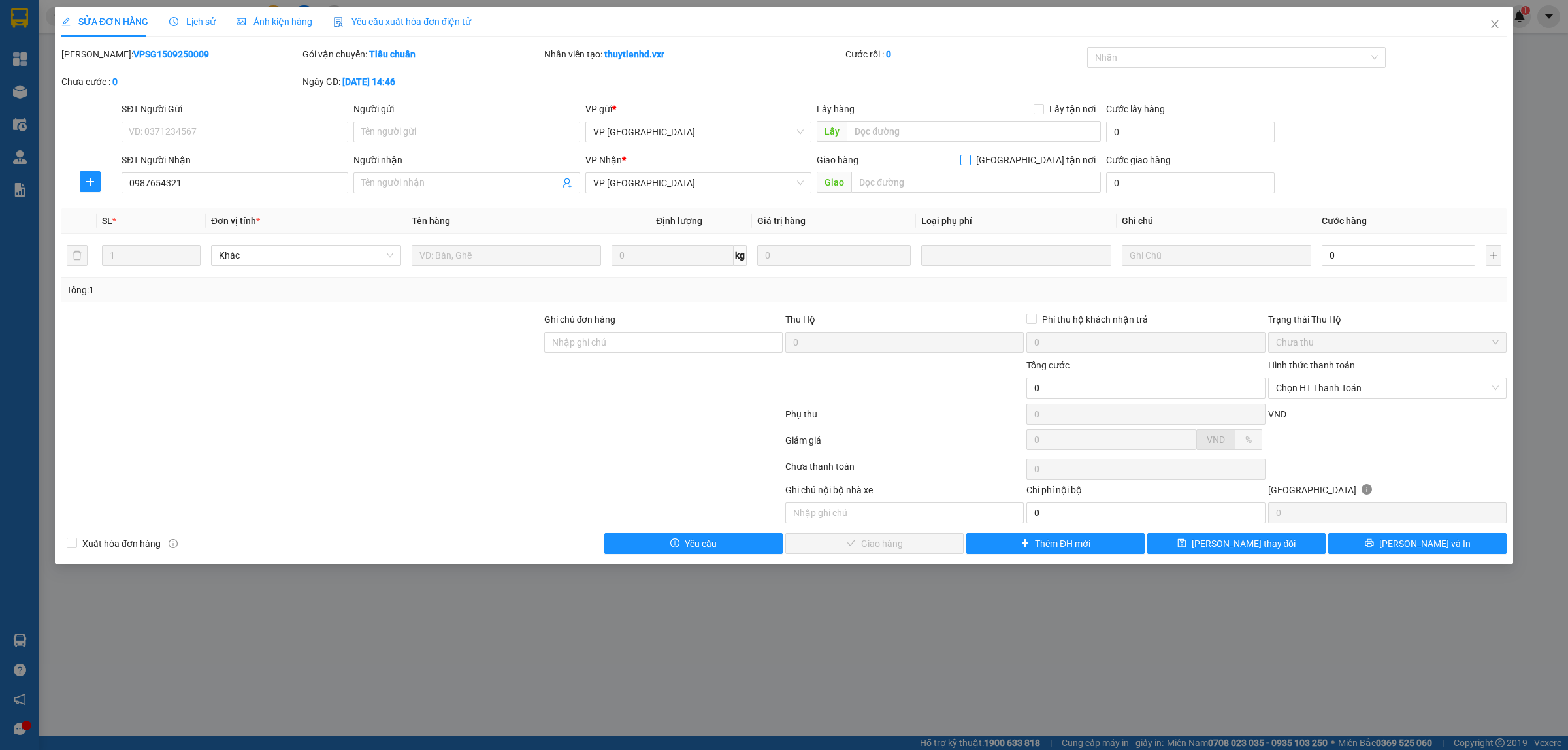
click at [971, 160] on span at bounding box center [965, 159] width 10 height 10
click at [970, 160] on input "[GEOGRAPHIC_DATA] tận nơi" at bounding box center [965, 159] width 9 height 9
checkbox input "true"
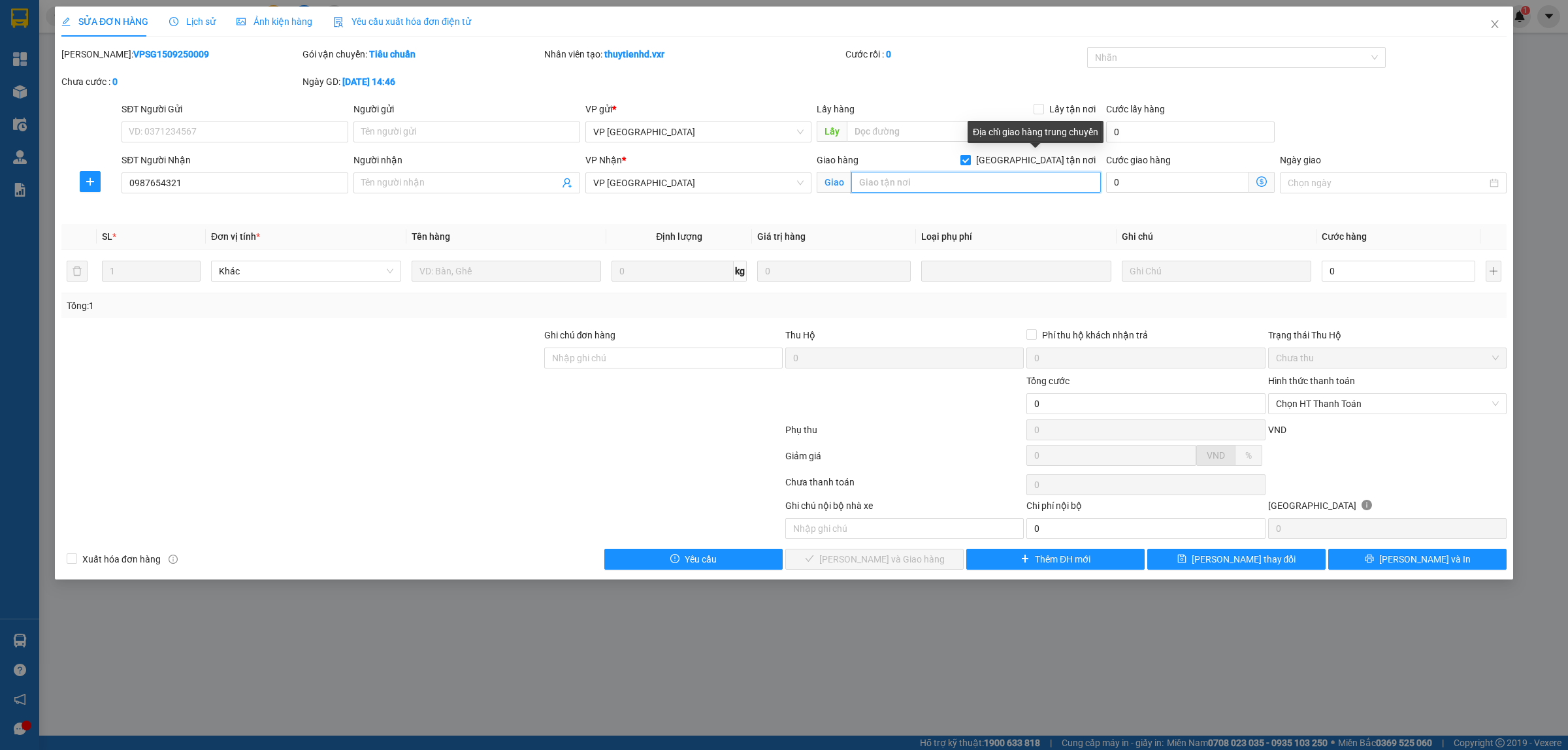
click at [1008, 185] on input "search" at bounding box center [976, 182] width 249 height 21
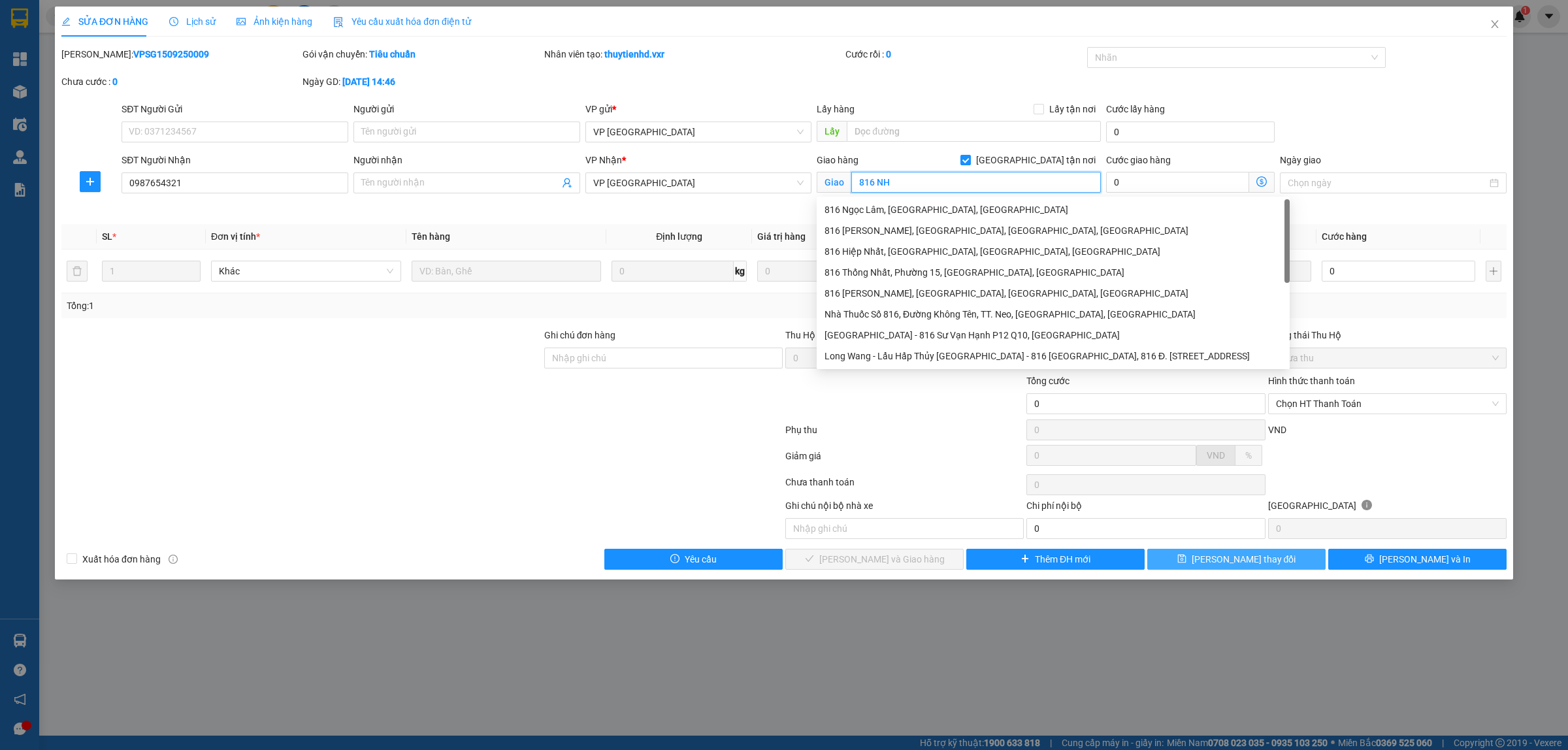
type input "816 NH"
click at [1223, 566] on span "[PERSON_NAME] thay đổi" at bounding box center [1244, 559] width 105 height 15
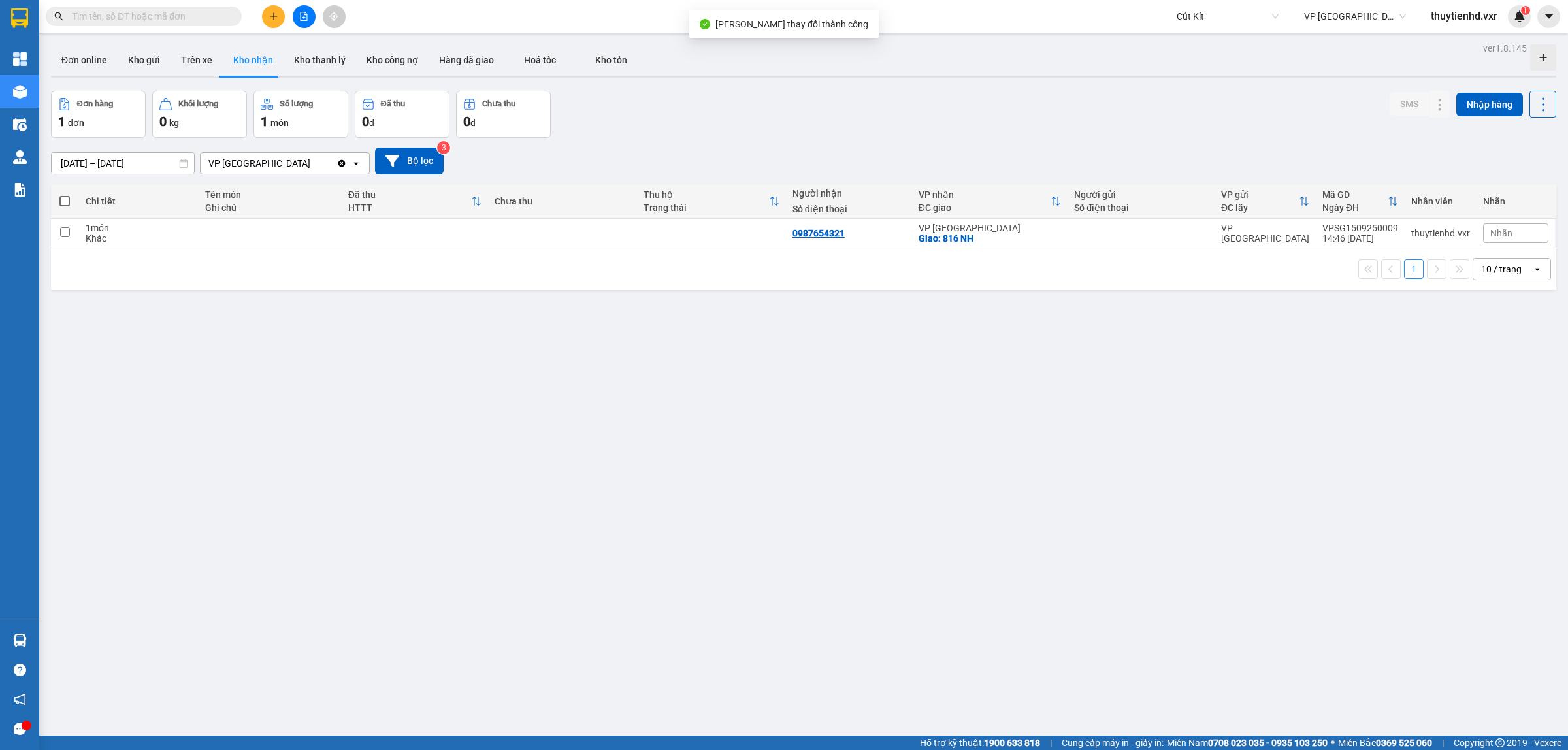
click at [84, 160] on input "[DATE] – [DATE]" at bounding box center [123, 163] width 143 height 21
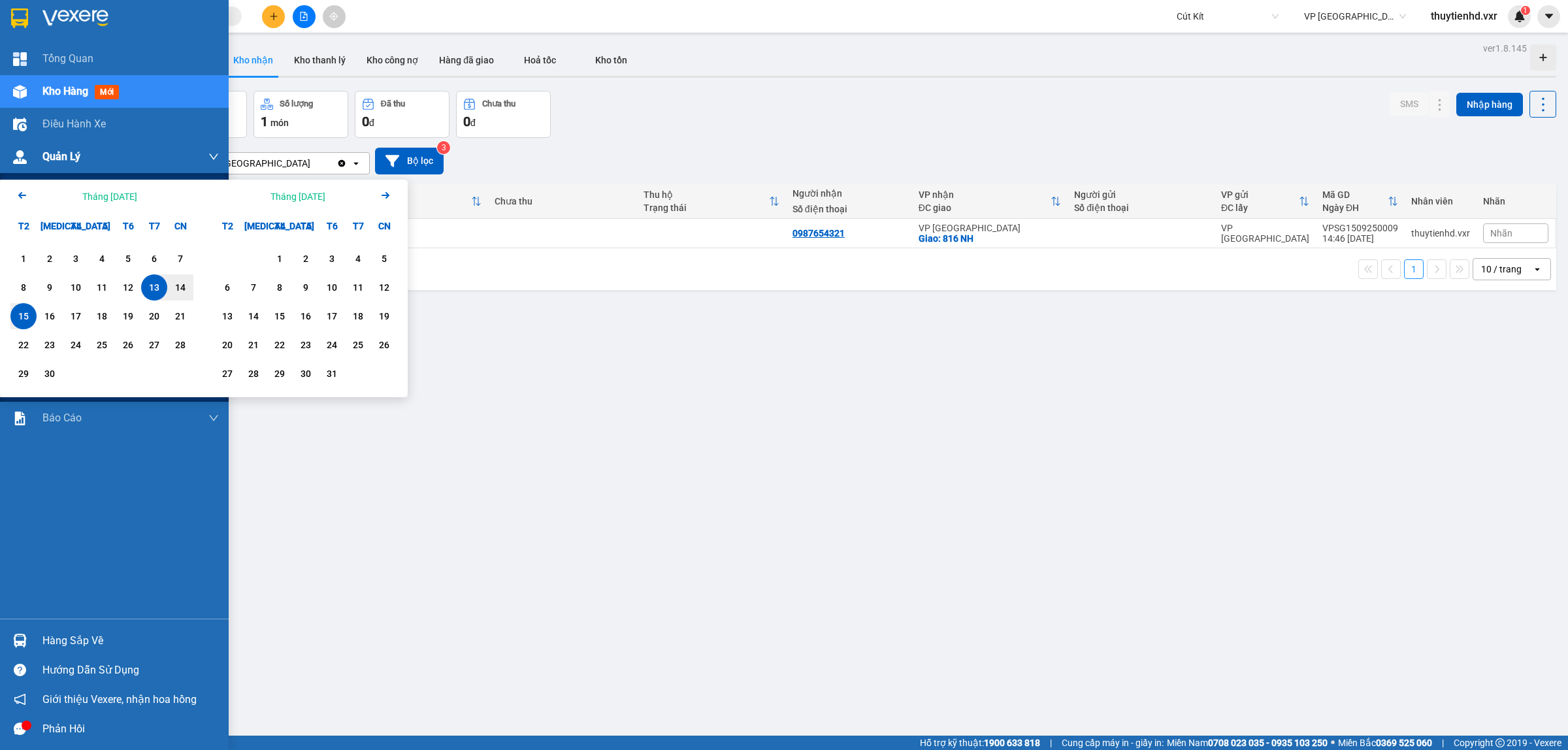
click at [31, 155] on div "Quản Lý" at bounding box center [114, 156] width 228 height 33
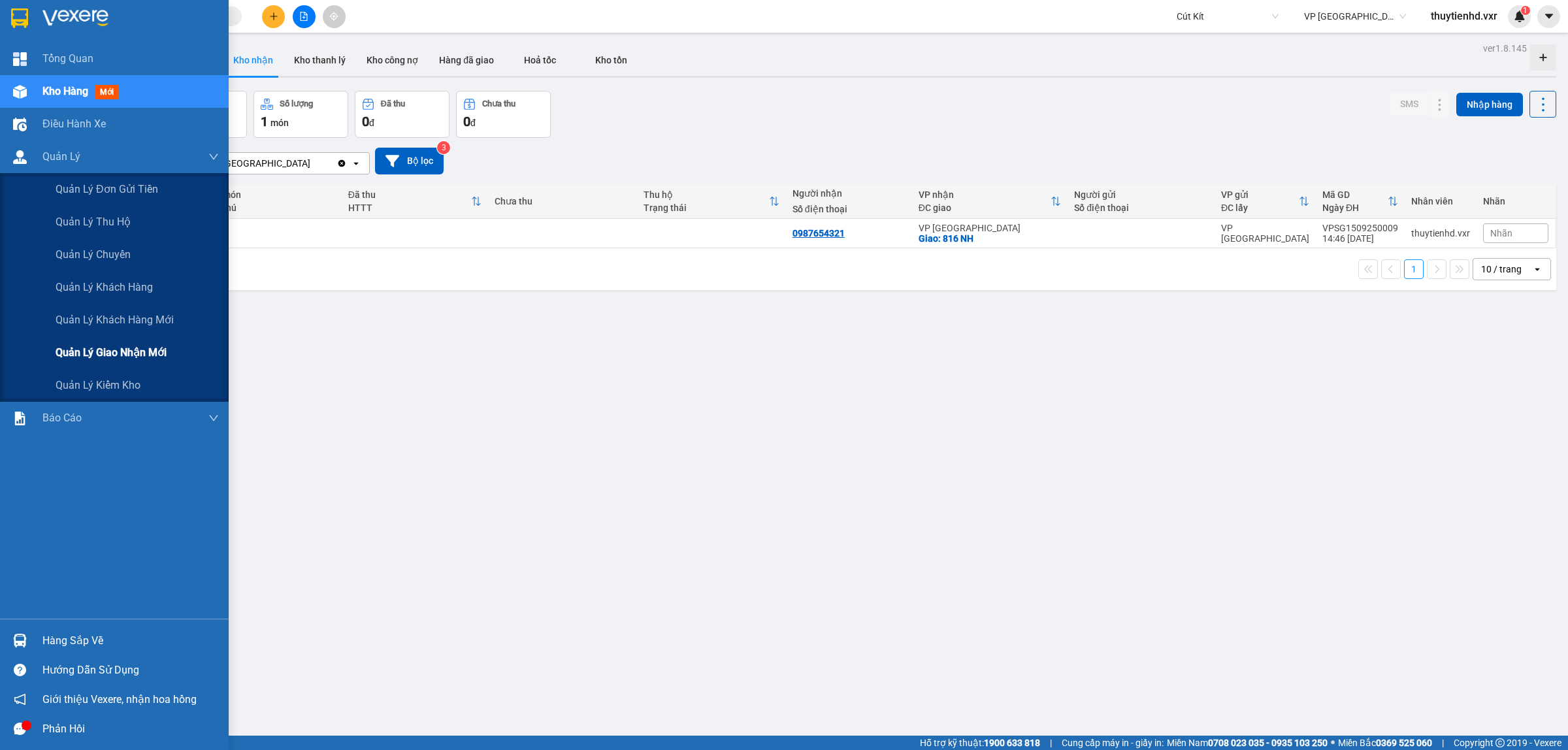
click at [106, 345] on span "Quản lý giao nhận mới" at bounding box center [111, 353] width 111 height 16
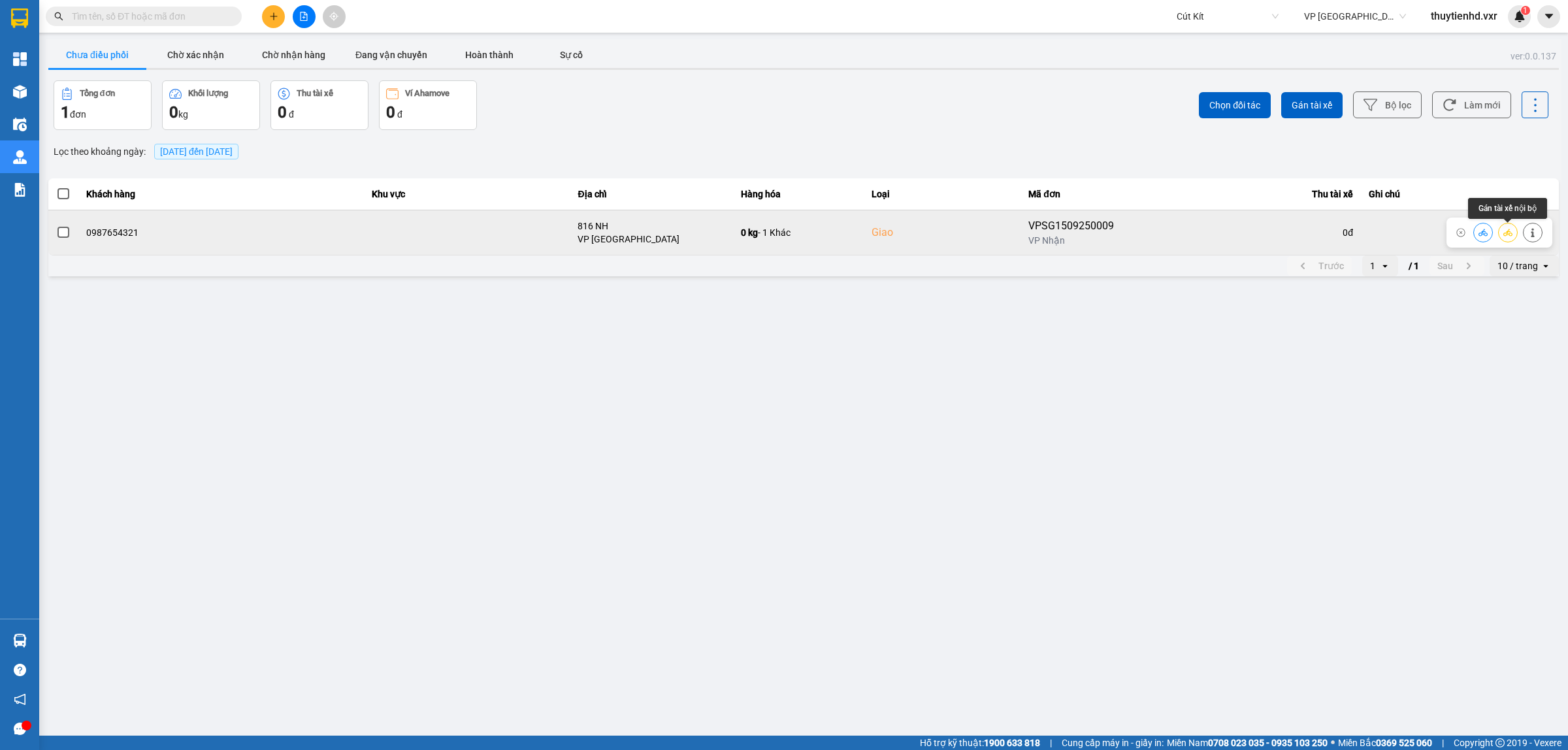
click at [1504, 230] on icon at bounding box center [1508, 233] width 9 height 9
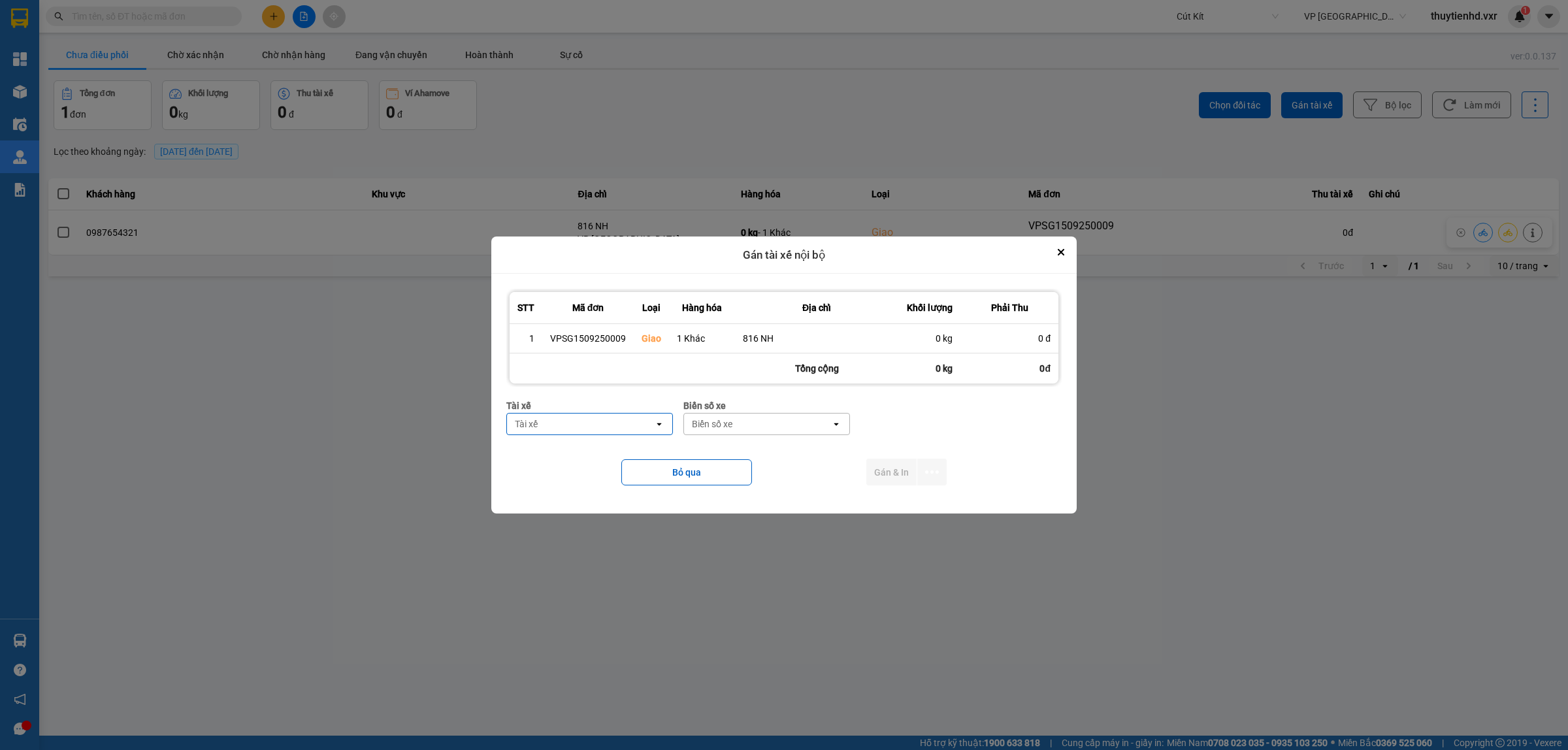
click at [580, 424] on div "Tài xế" at bounding box center [581, 424] width 147 height 21
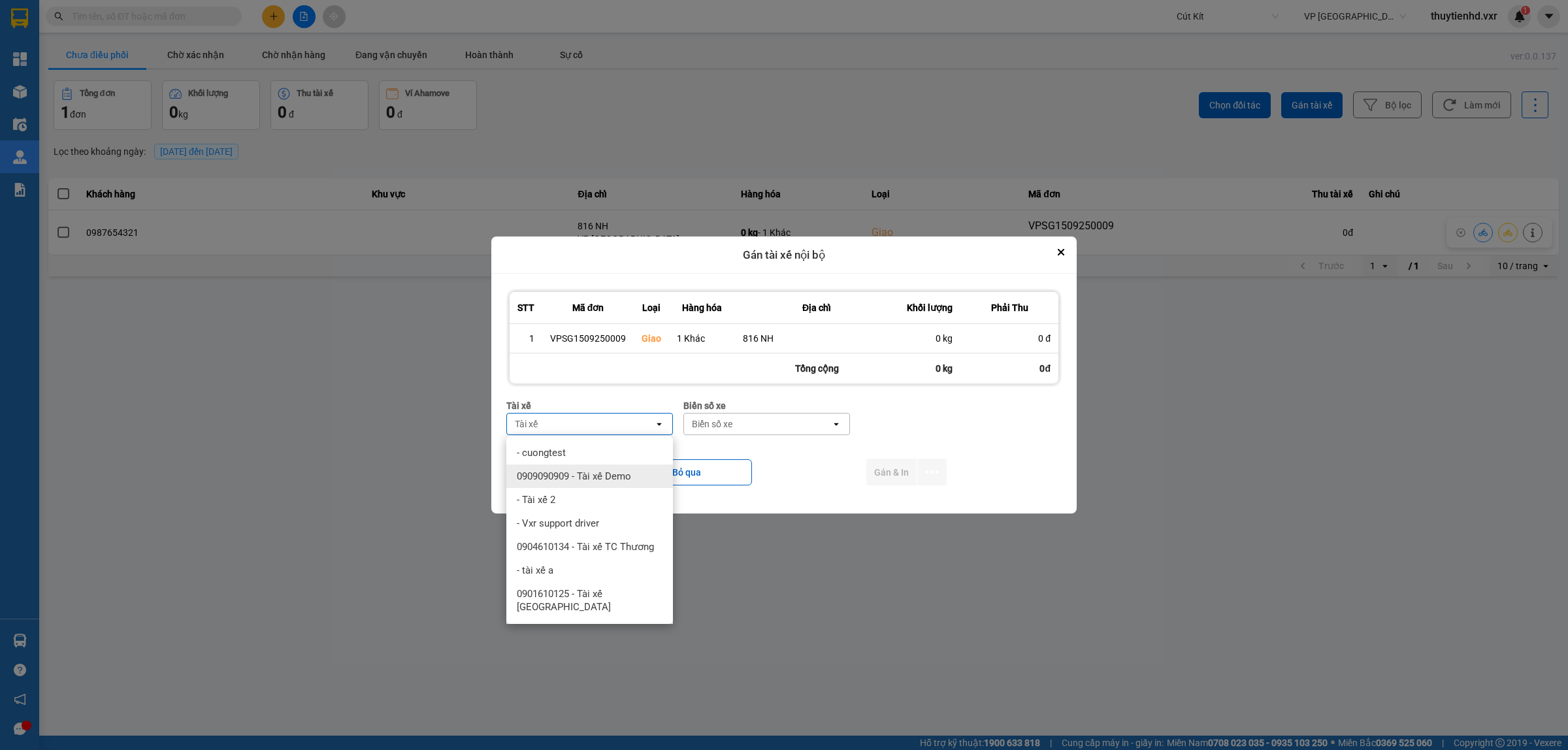
click at [623, 477] on span "0909090909 - Tài xế Demo" at bounding box center [574, 476] width 115 height 13
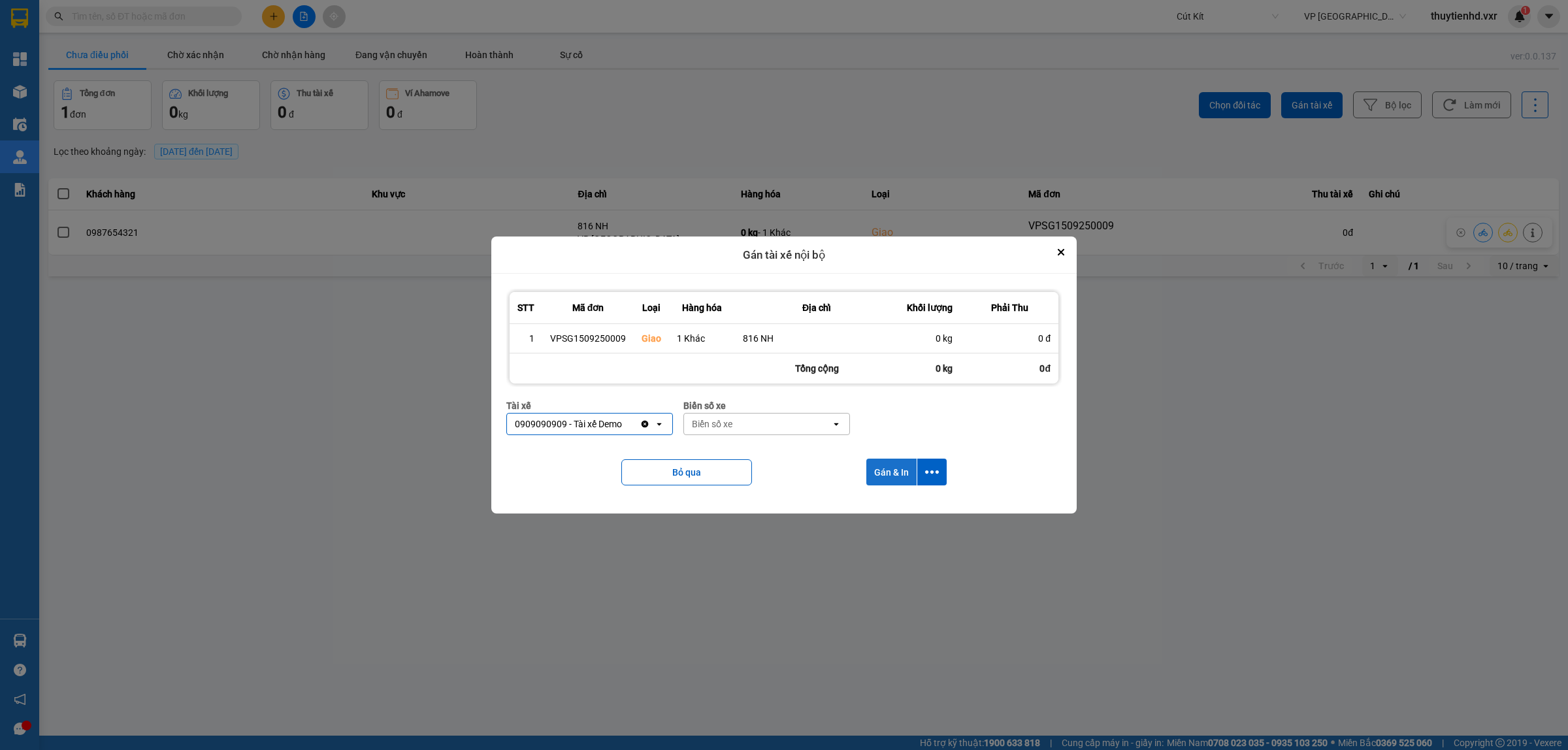
click at [892, 475] on button "Gán & In" at bounding box center [891, 471] width 50 height 26
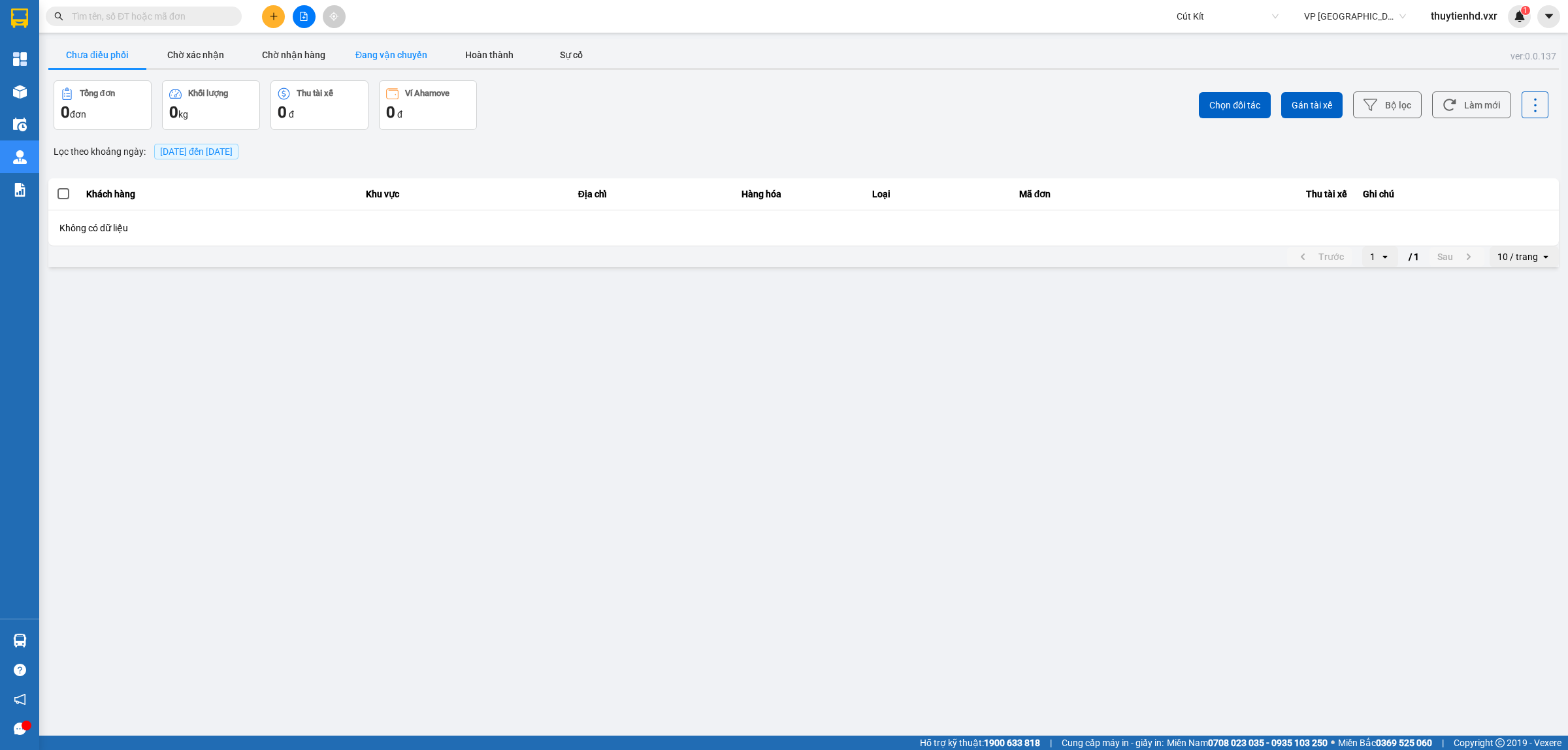
click at [400, 61] on button "Đang vận chuyển" at bounding box center [392, 55] width 98 height 26
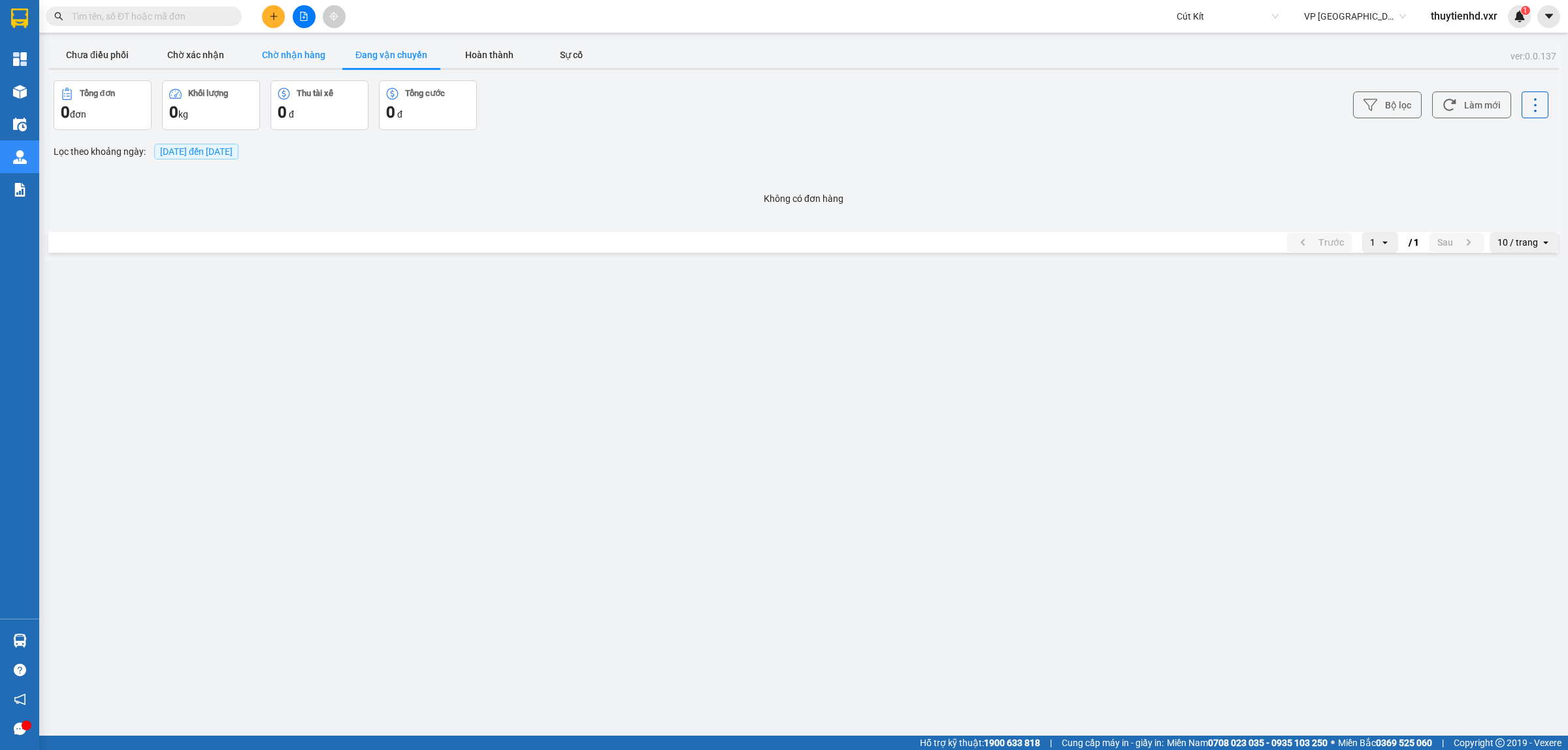
click at [322, 63] on button "Chờ nhận hàng" at bounding box center [294, 55] width 98 height 26
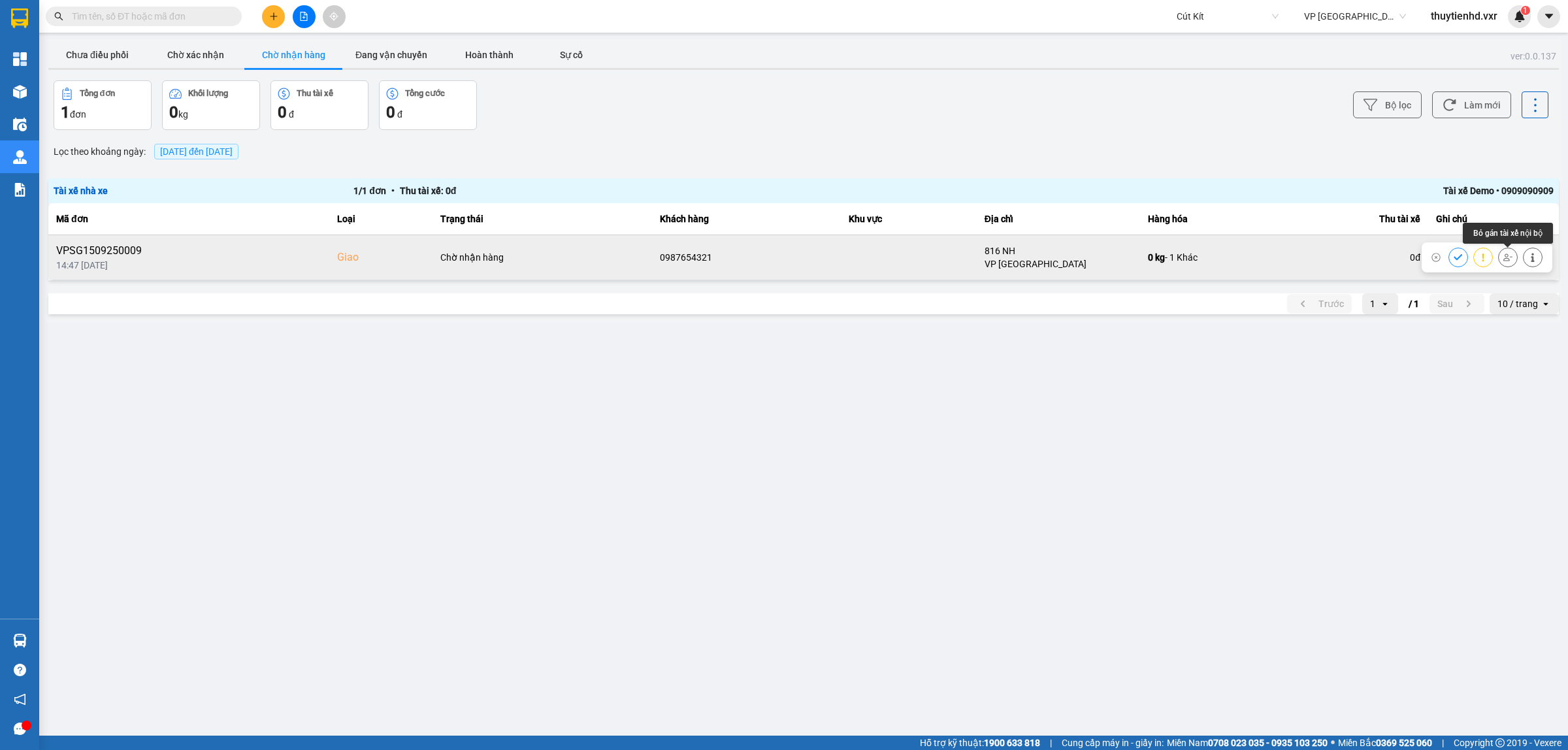
click at [1511, 259] on icon at bounding box center [1508, 257] width 9 height 9
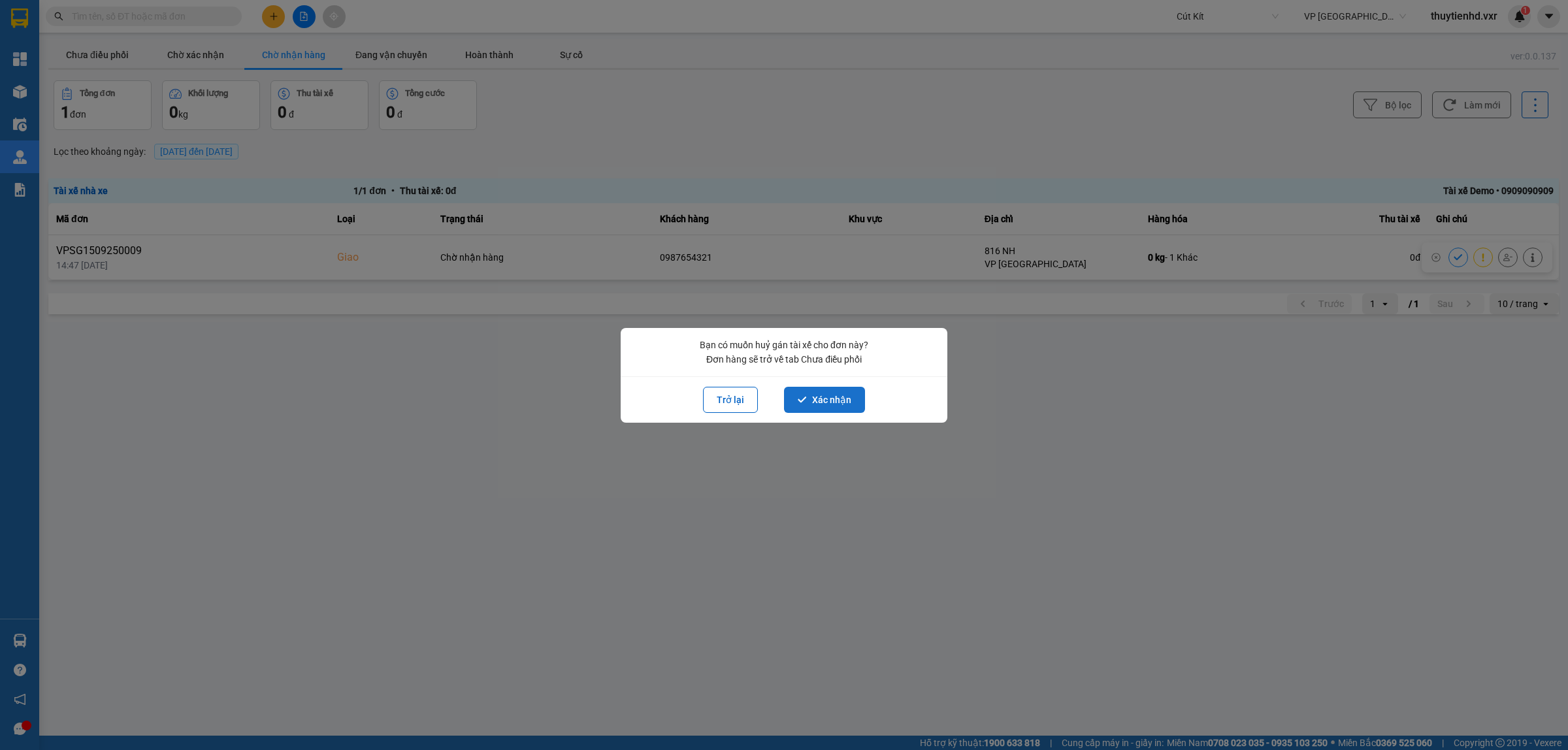
click at [823, 395] on button "Xác nhận" at bounding box center [824, 399] width 81 height 26
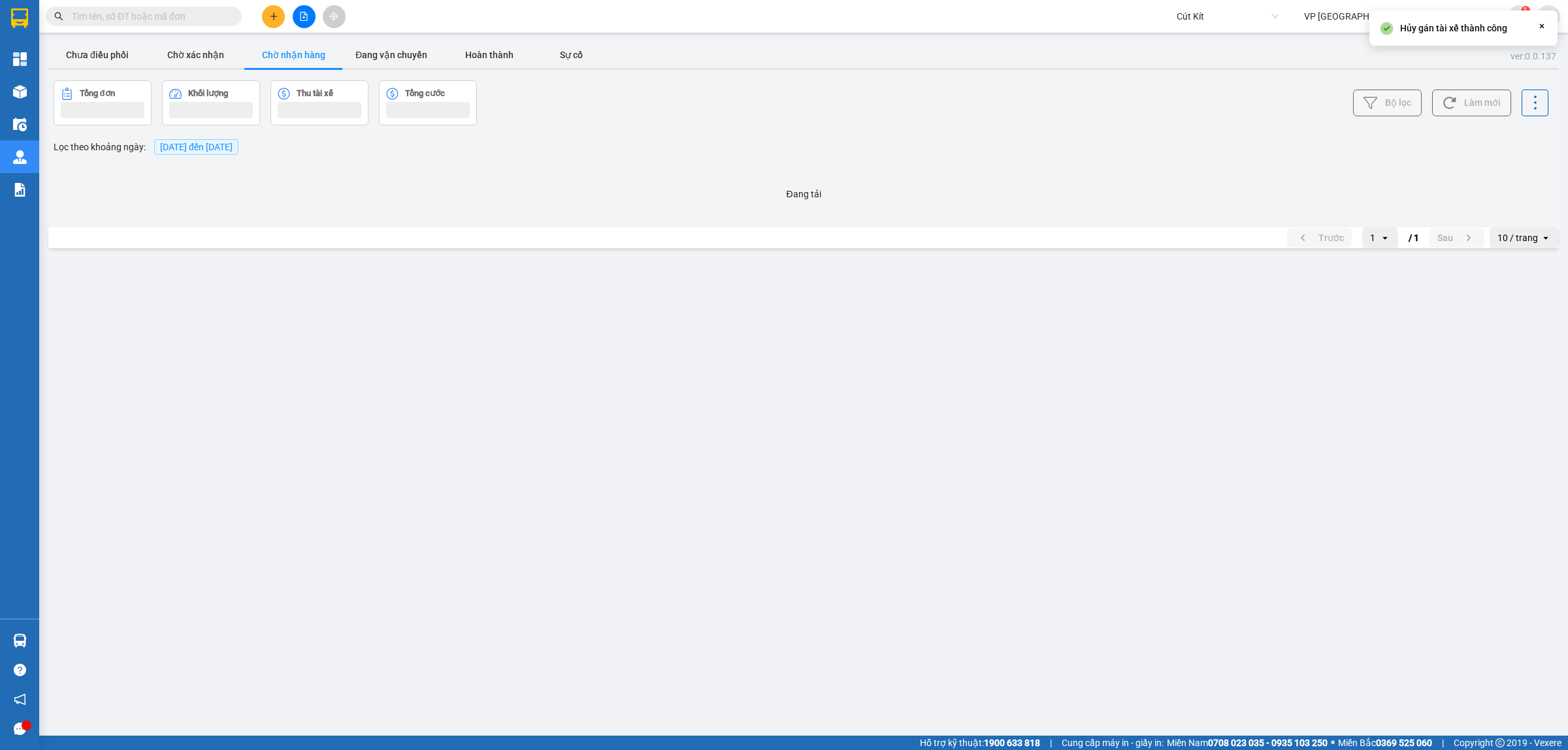
click at [809, 399] on main "ver: 0.0.137 Chưa điều phối Chờ xác nhận Chờ nhận hàng Đang vận chuyển Hoàn thà…" at bounding box center [784, 367] width 1568 height 735
click at [85, 55] on button "Chưa điều phối" at bounding box center [97, 55] width 98 height 26
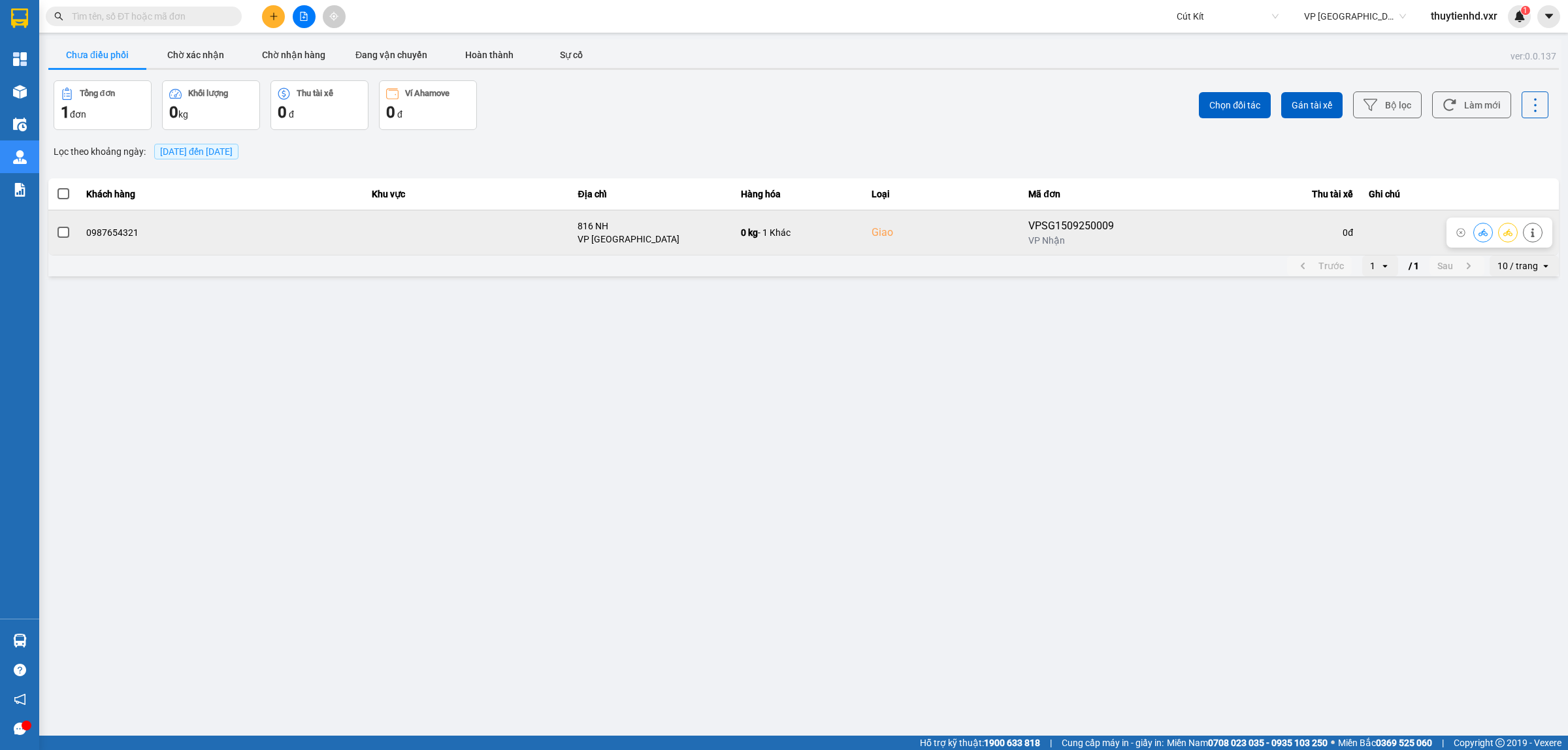
drag, startPoint x: 176, startPoint y: 231, endPoint x: 75, endPoint y: 233, distance: 101.0
click at [177, 231] on div "0987654321" at bounding box center [221, 233] width 270 height 13
click at [64, 231] on span at bounding box center [63, 232] width 12 height 12
click at [56, 225] on input "checkbox" at bounding box center [56, 225] width 0 height 0
click at [1505, 232] on icon at bounding box center [1508, 233] width 9 height 9
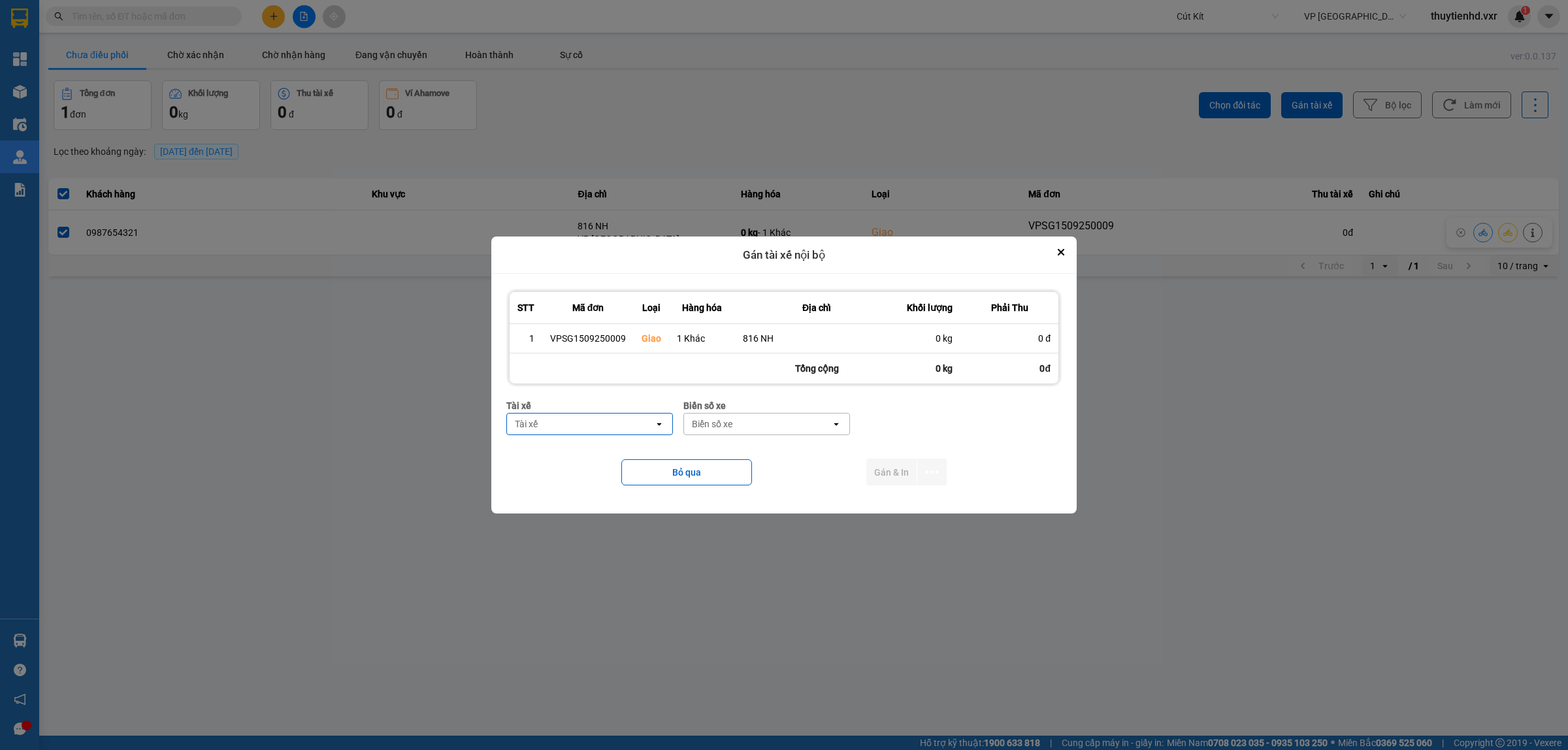
click at [646, 425] on div "Tài xế" at bounding box center [581, 424] width 147 height 21
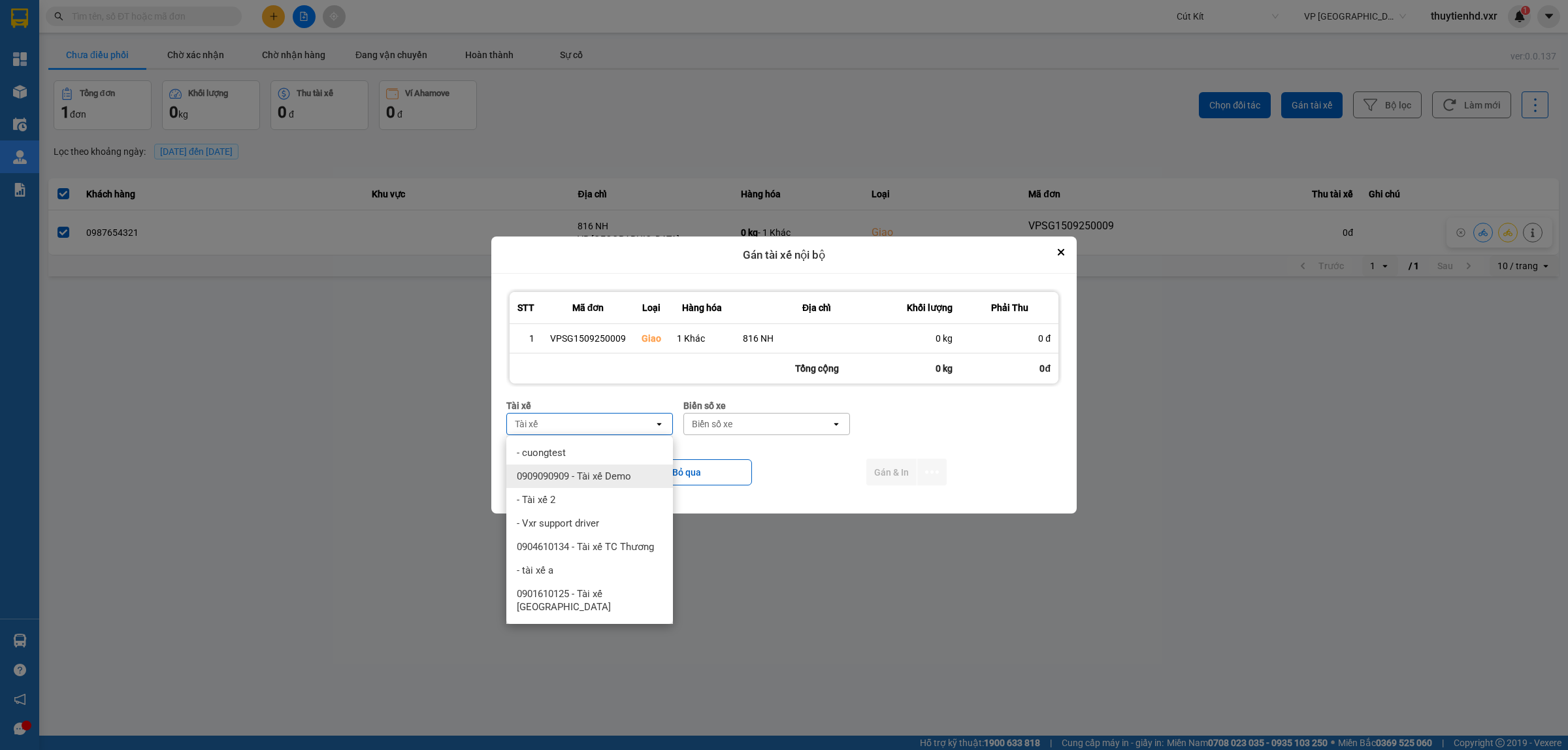
click at [576, 479] on span "0909090909 - Tài xế Demo" at bounding box center [574, 476] width 115 height 13
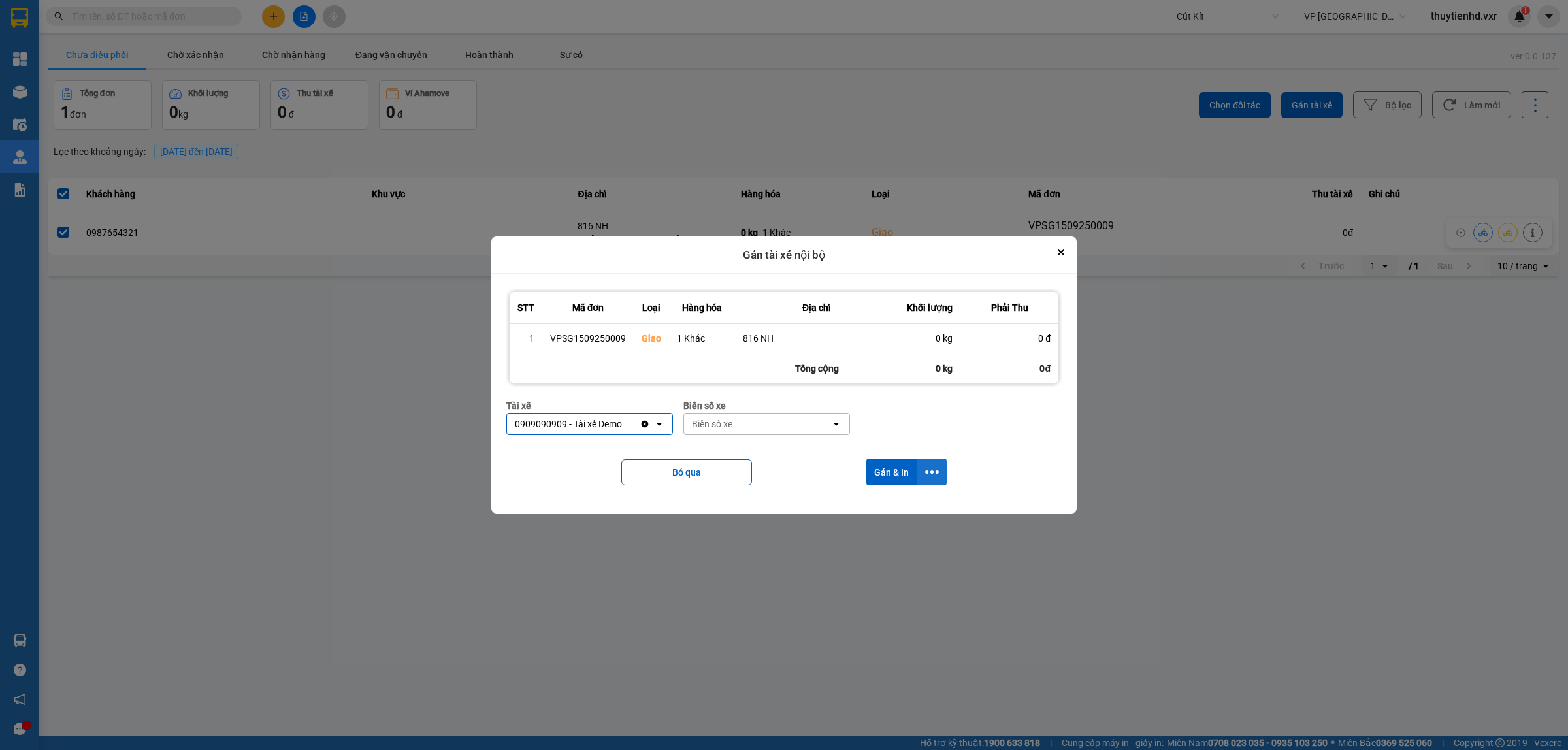
click at [942, 475] on button "dialog" at bounding box center [932, 471] width 29 height 26
click at [894, 510] on span "Chỉ gán tài" at bounding box center [880, 508] width 43 height 13
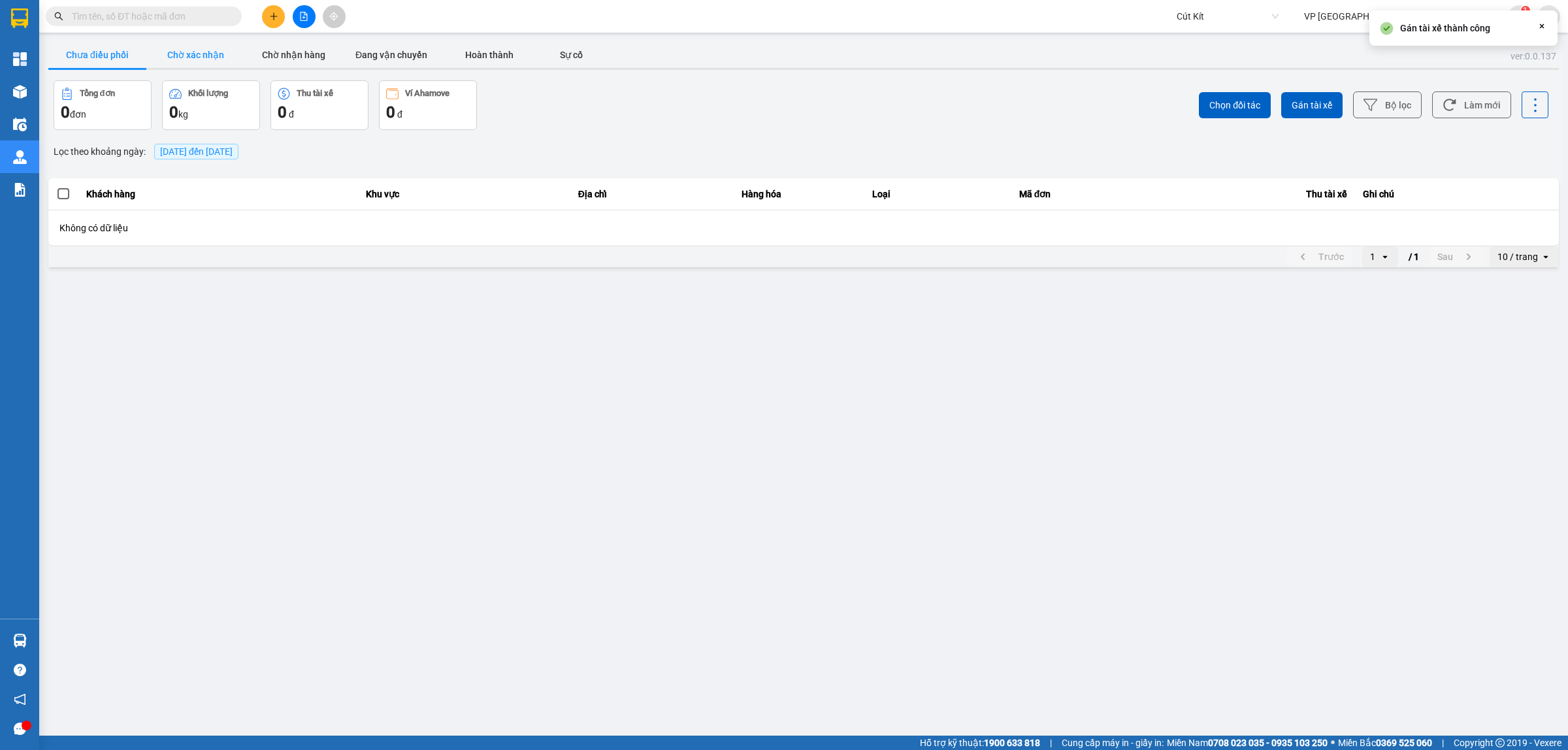
click at [188, 56] on button "Chờ xác nhận" at bounding box center [196, 55] width 98 height 26
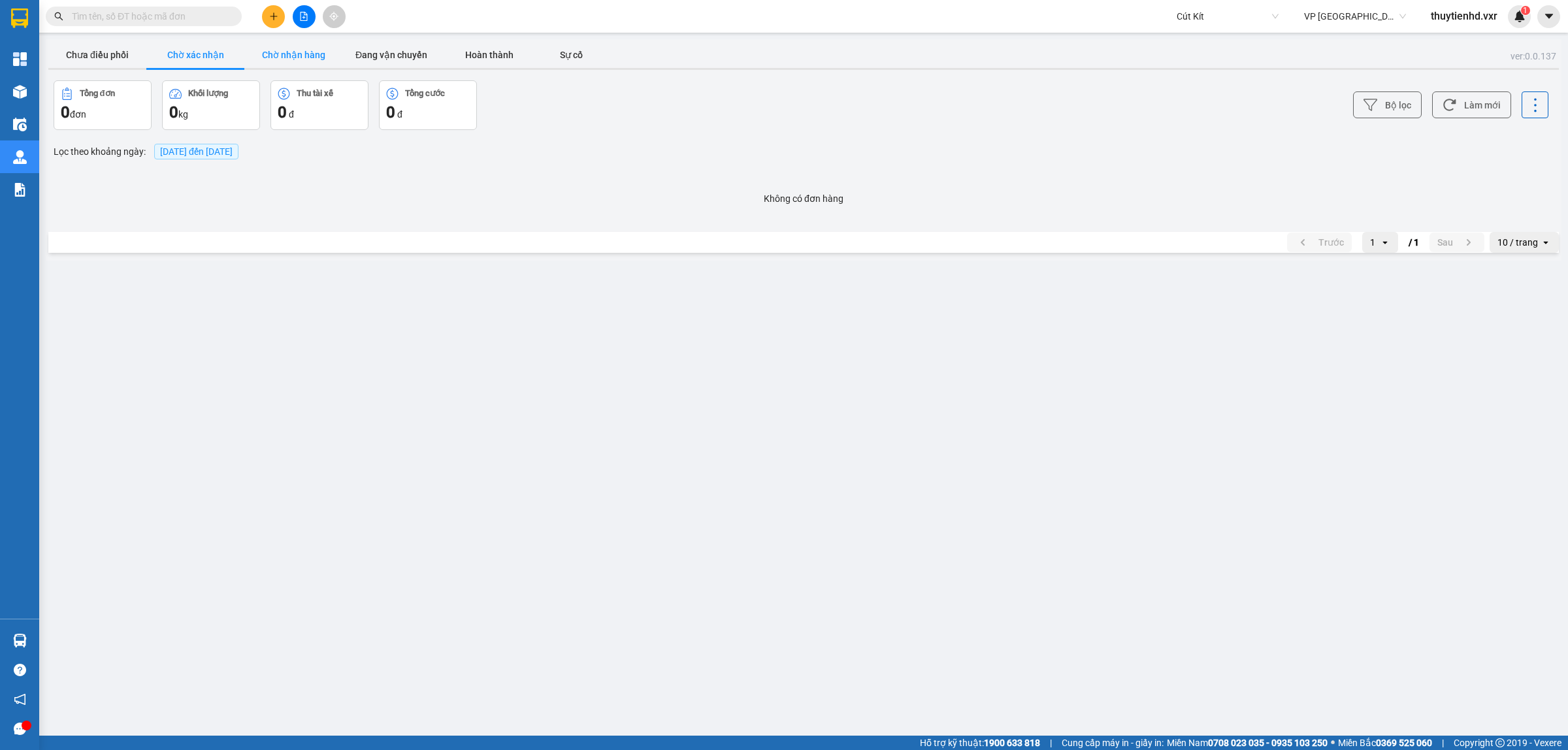
click at [308, 64] on button "Chờ nhận hàng" at bounding box center [294, 55] width 98 height 26
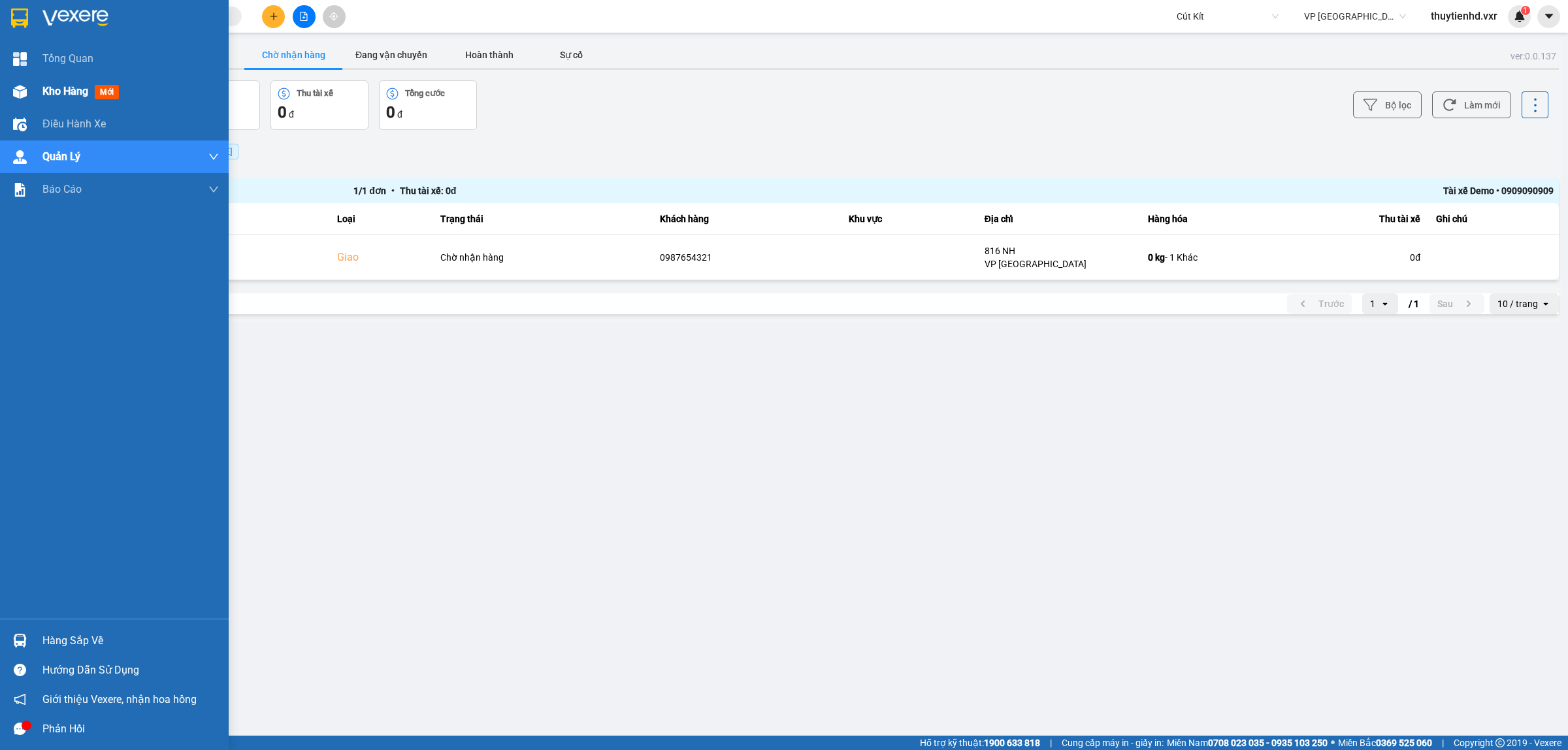
click at [57, 98] on div "Kho hàng mới" at bounding box center [84, 91] width 82 height 16
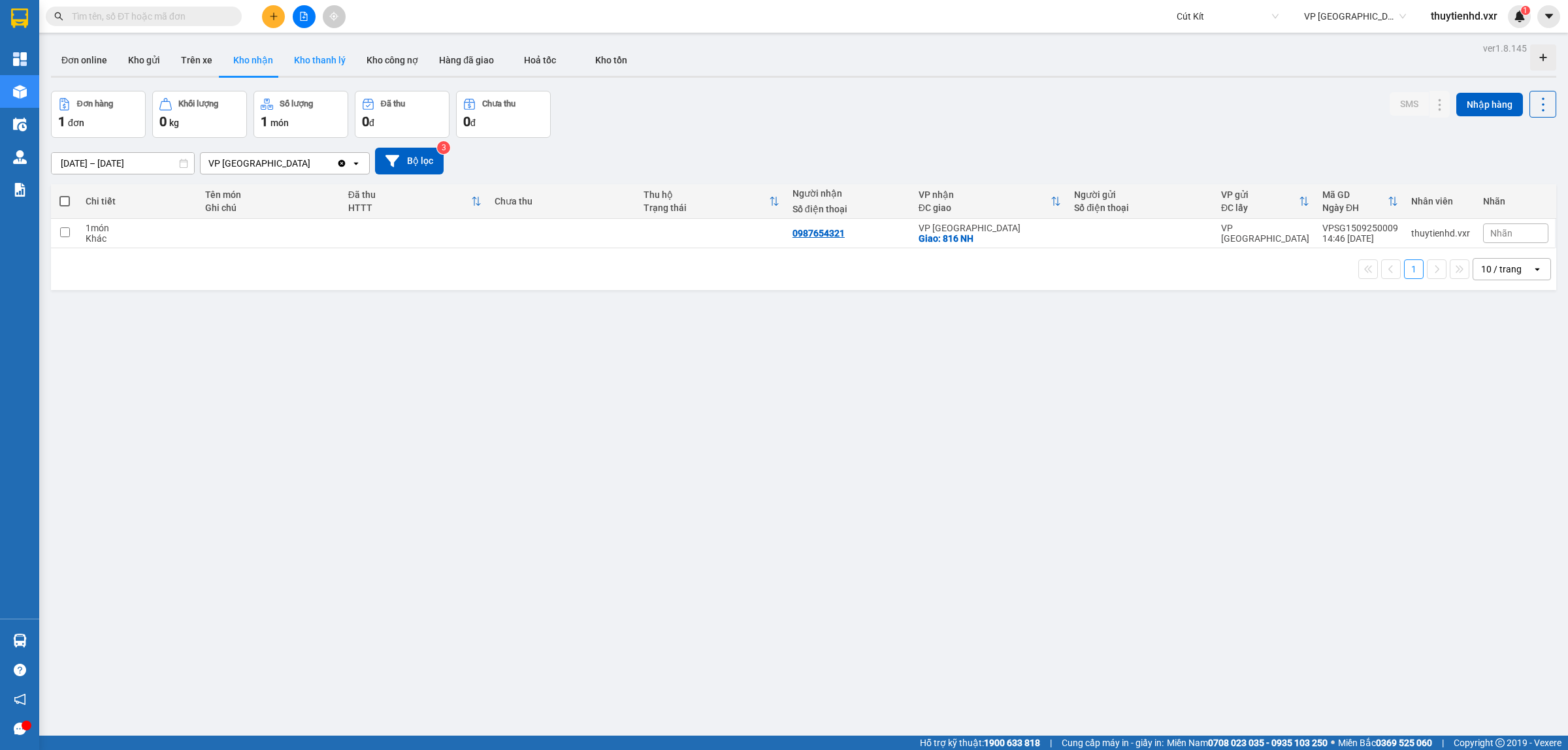
click at [310, 62] on button "Kho thanh lý" at bounding box center [320, 60] width 73 height 31
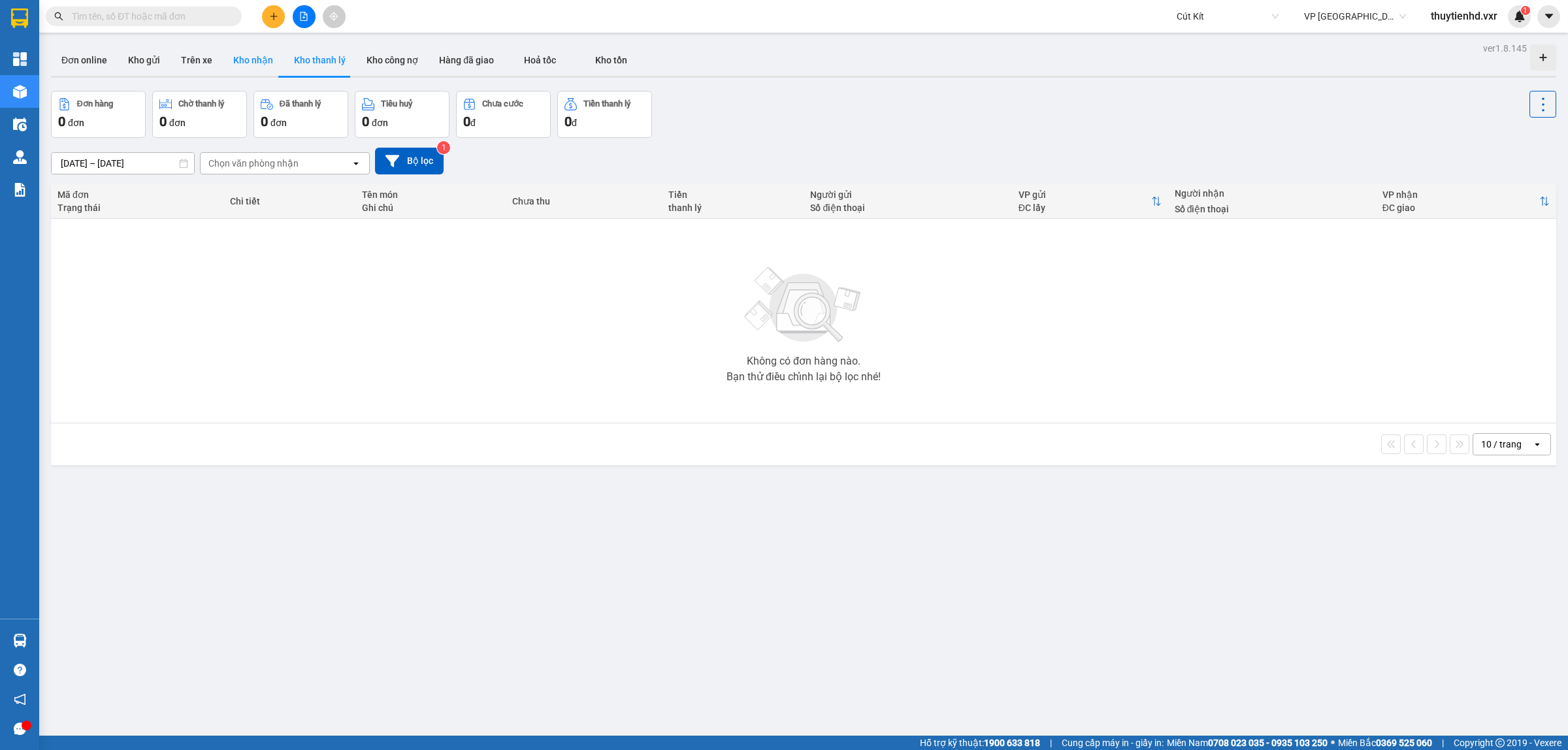
click at [256, 61] on button "Kho nhận" at bounding box center [253, 60] width 61 height 31
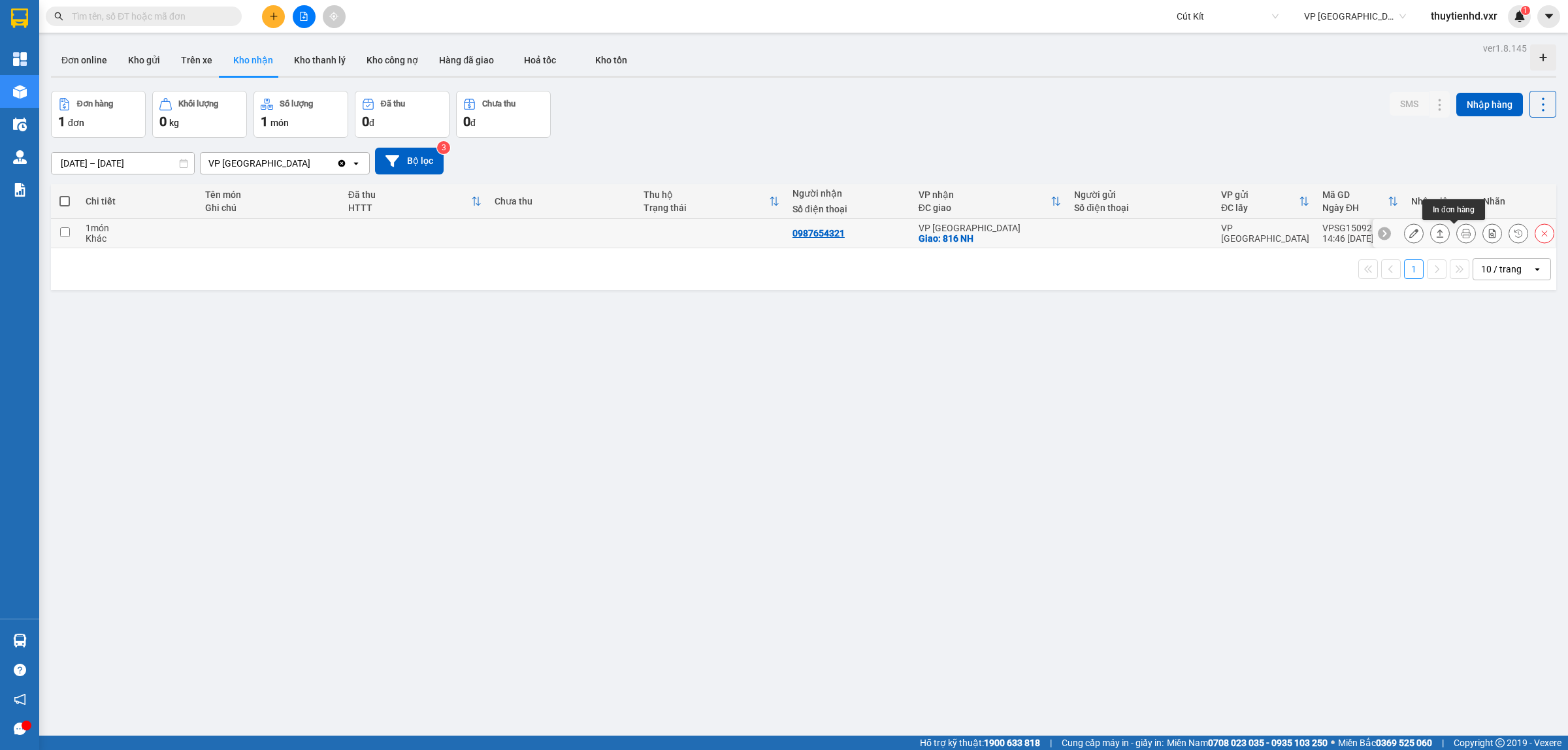
click at [1462, 232] on icon at bounding box center [1466, 233] width 9 height 9
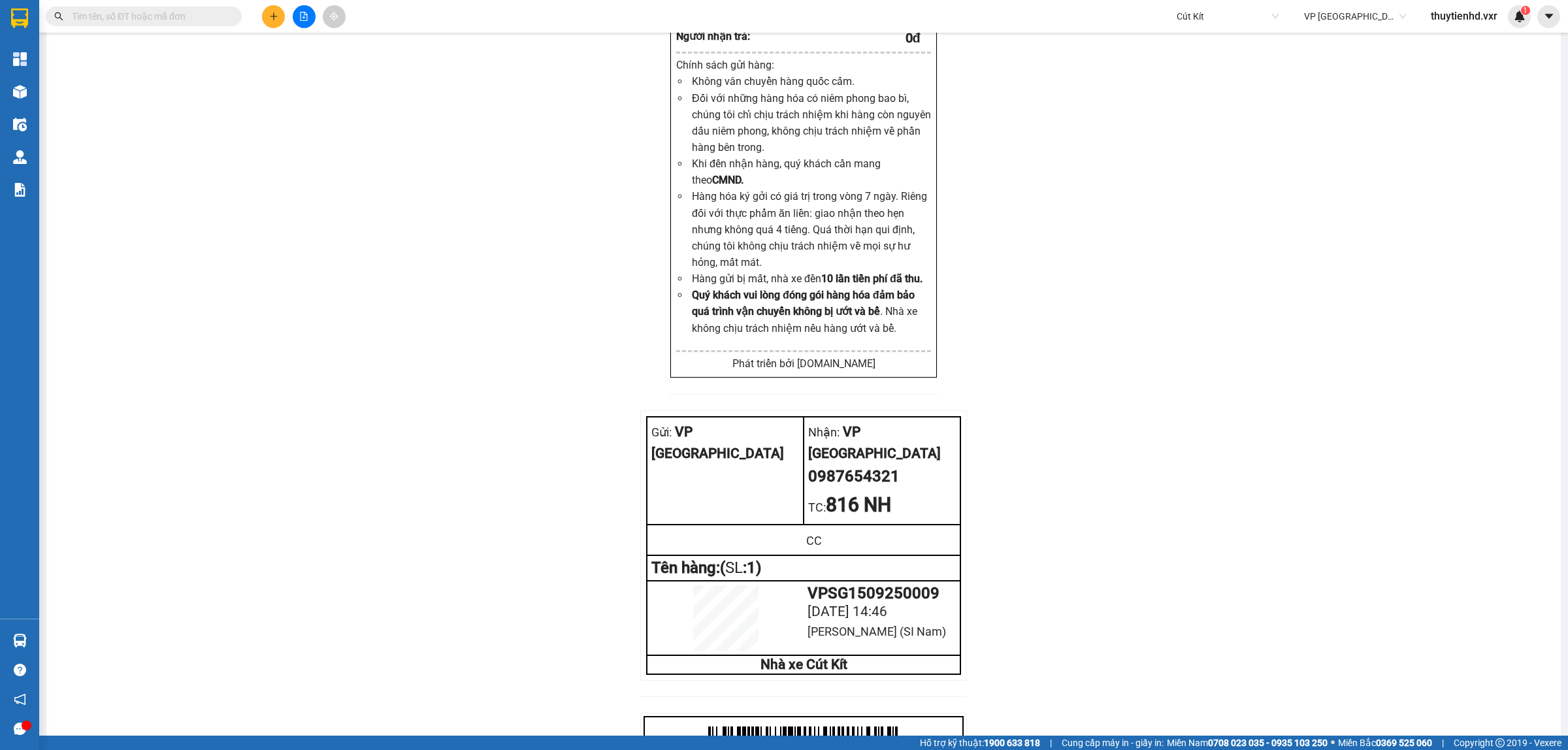
scroll to position [1960, 0]
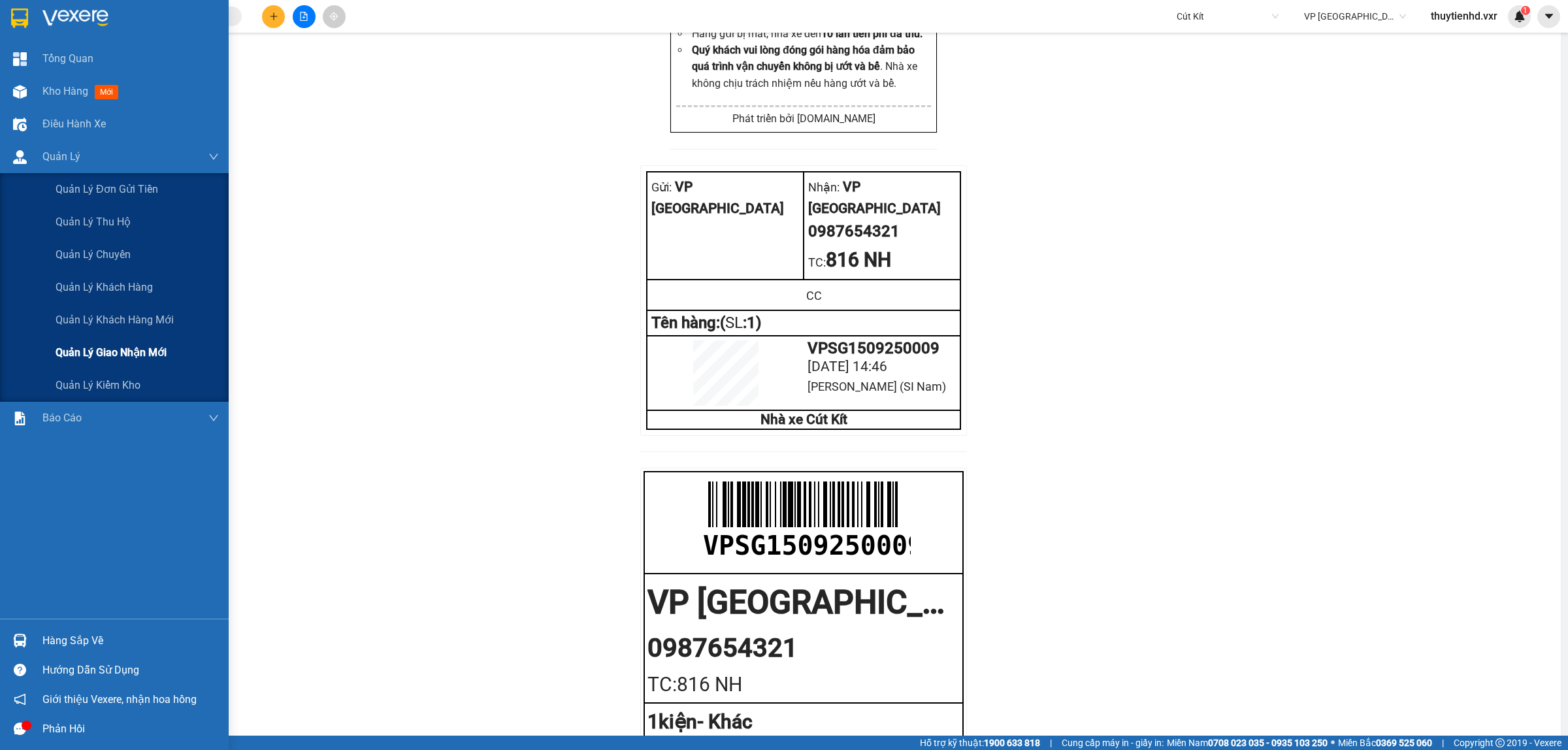
click at [109, 347] on span "Quản lý giao nhận mới" at bounding box center [111, 353] width 111 height 16
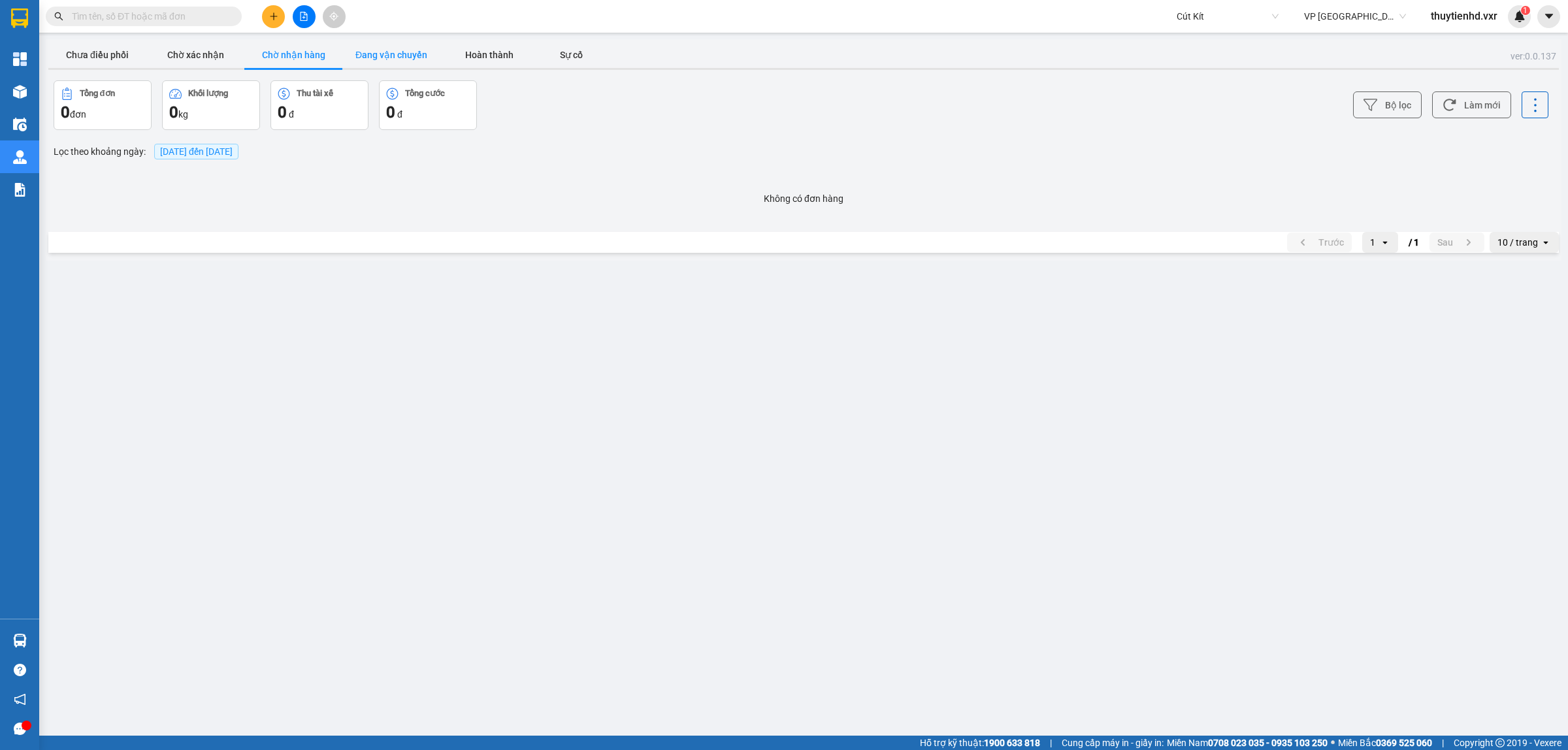
click at [357, 50] on button "Đang vận chuyển" at bounding box center [392, 55] width 98 height 26
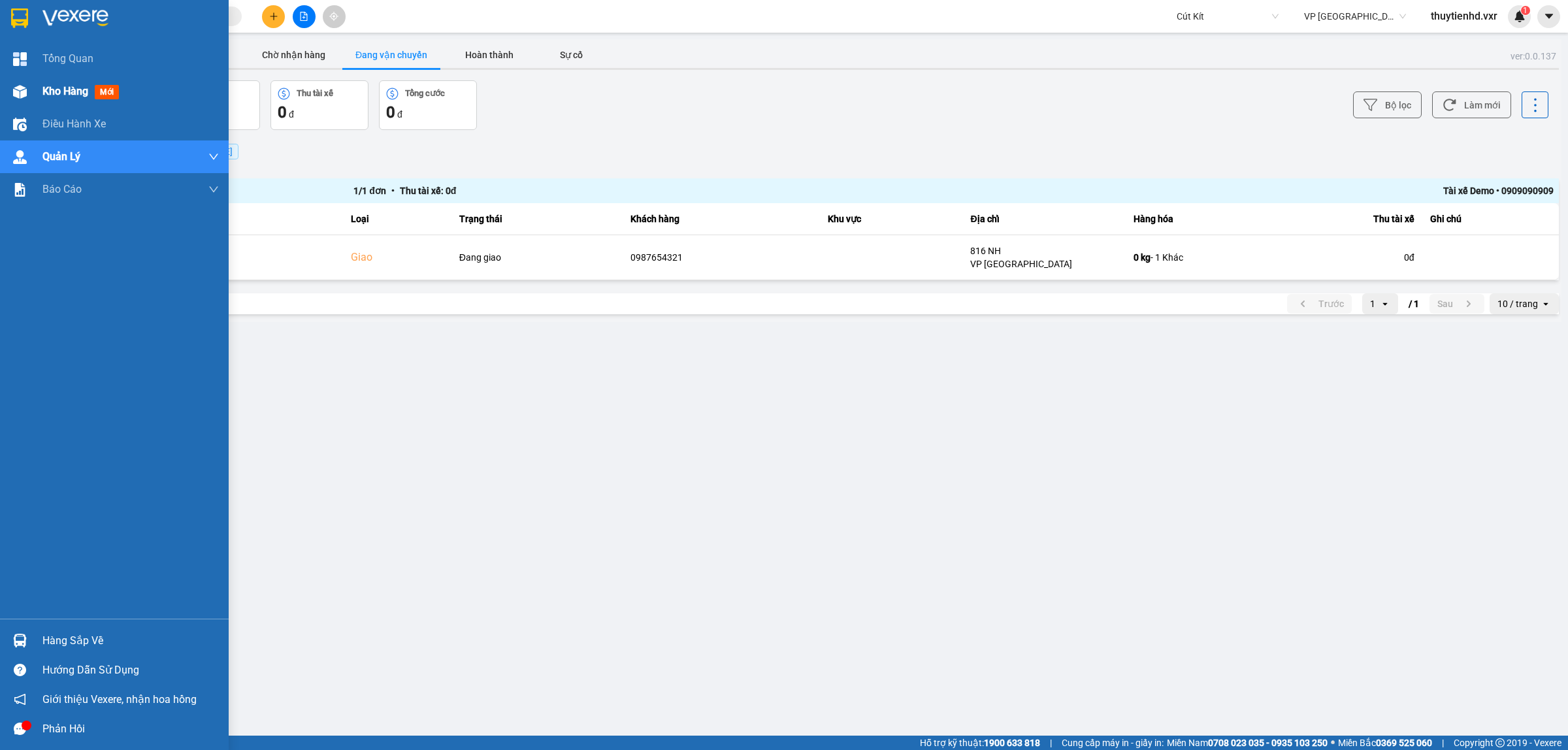
click at [33, 83] on div "Kho hàng mới" at bounding box center [114, 92] width 228 height 33
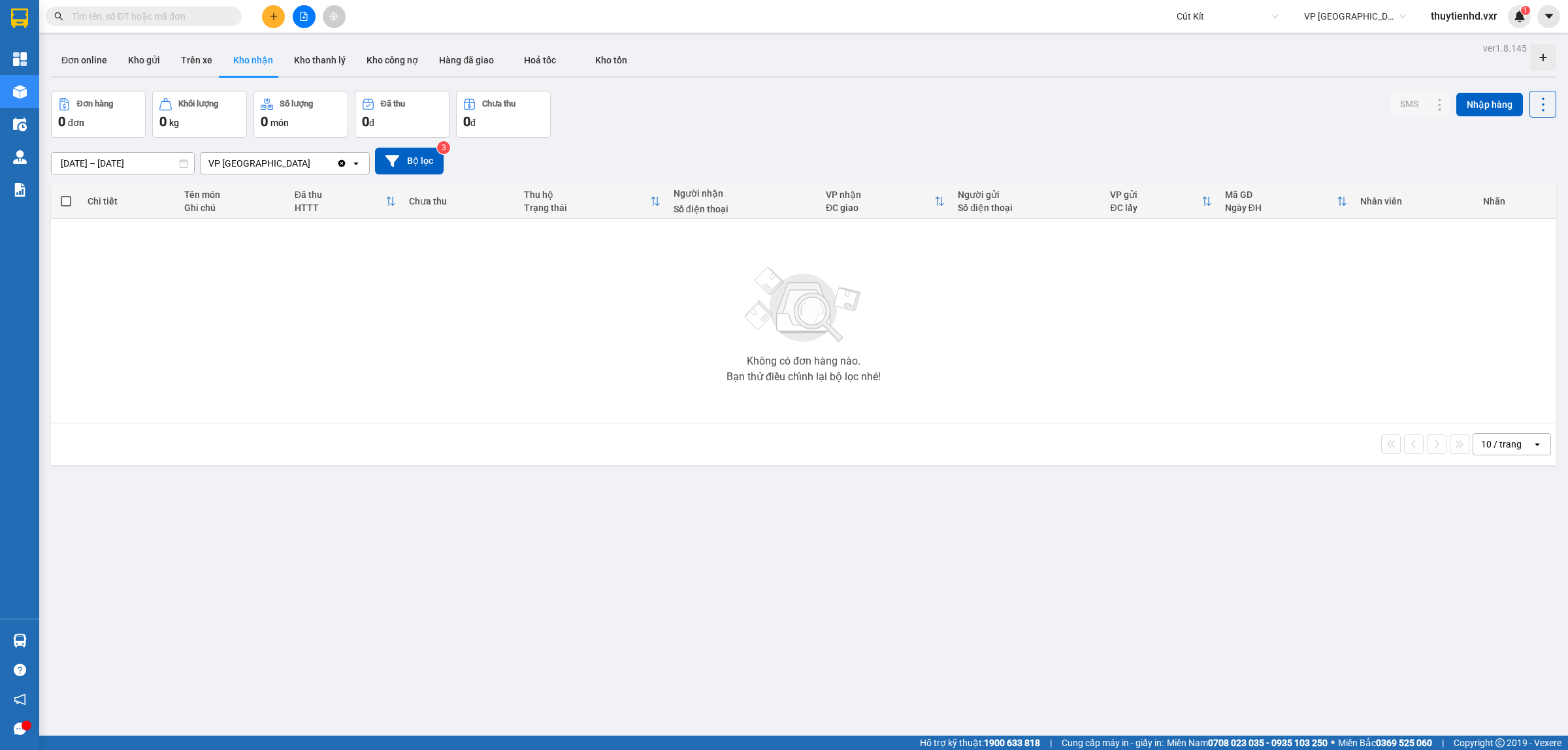
click at [240, 59] on button "Kho nhận" at bounding box center [253, 60] width 61 height 31
click at [454, 62] on button "Hàng đã giao" at bounding box center [466, 60] width 75 height 31
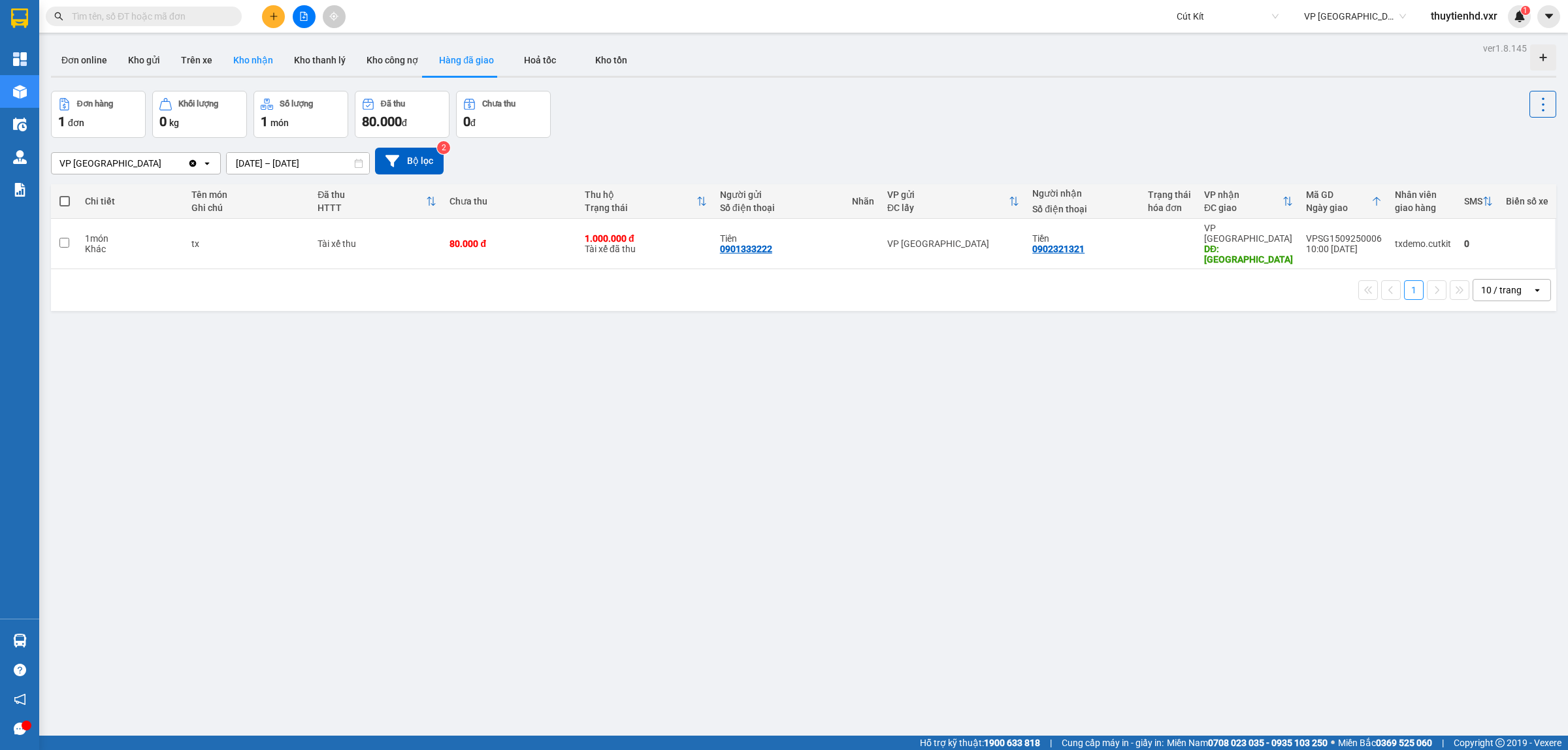
click at [259, 53] on button "Kho nhận" at bounding box center [253, 60] width 61 height 31
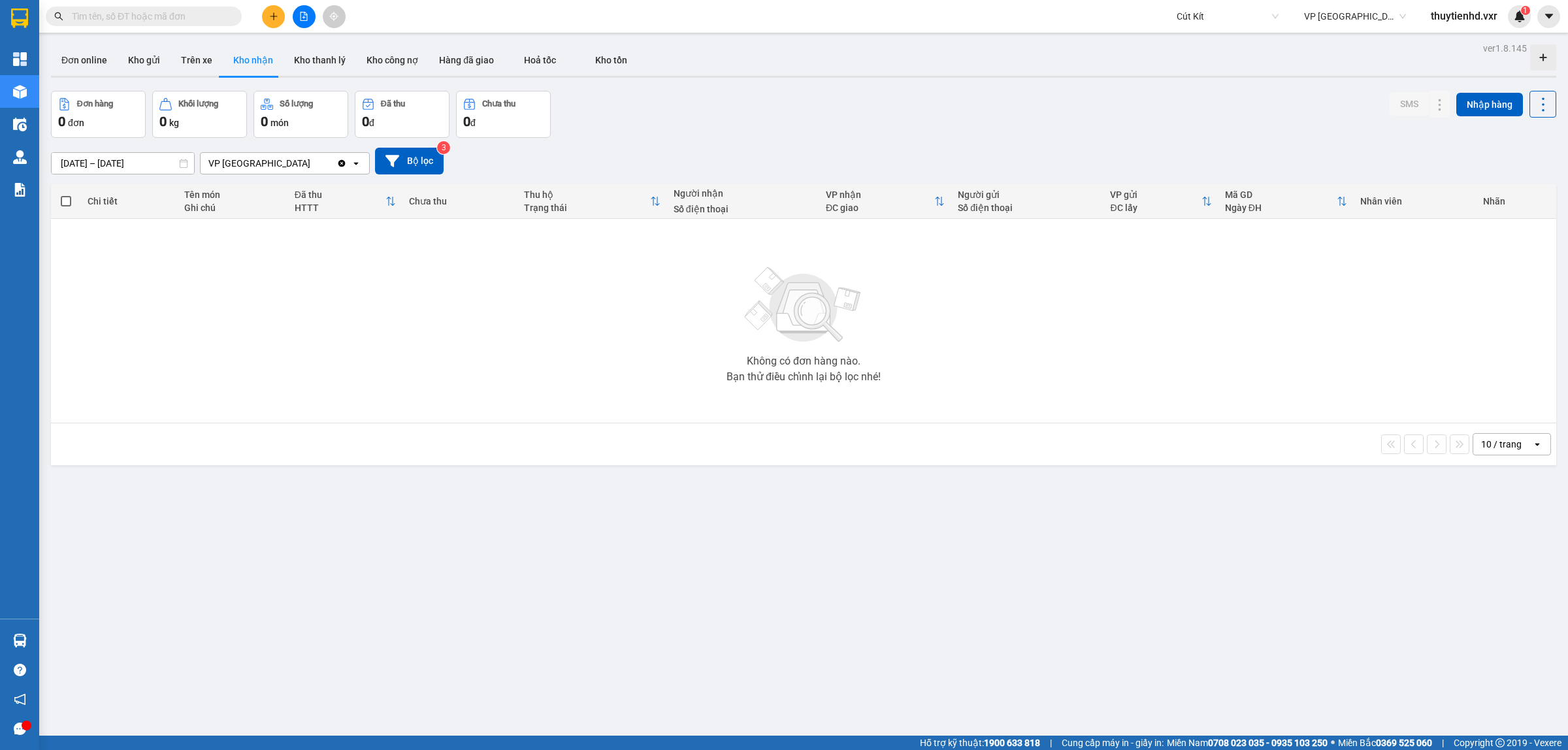
click at [178, 14] on input "text" at bounding box center [149, 16] width 155 height 15
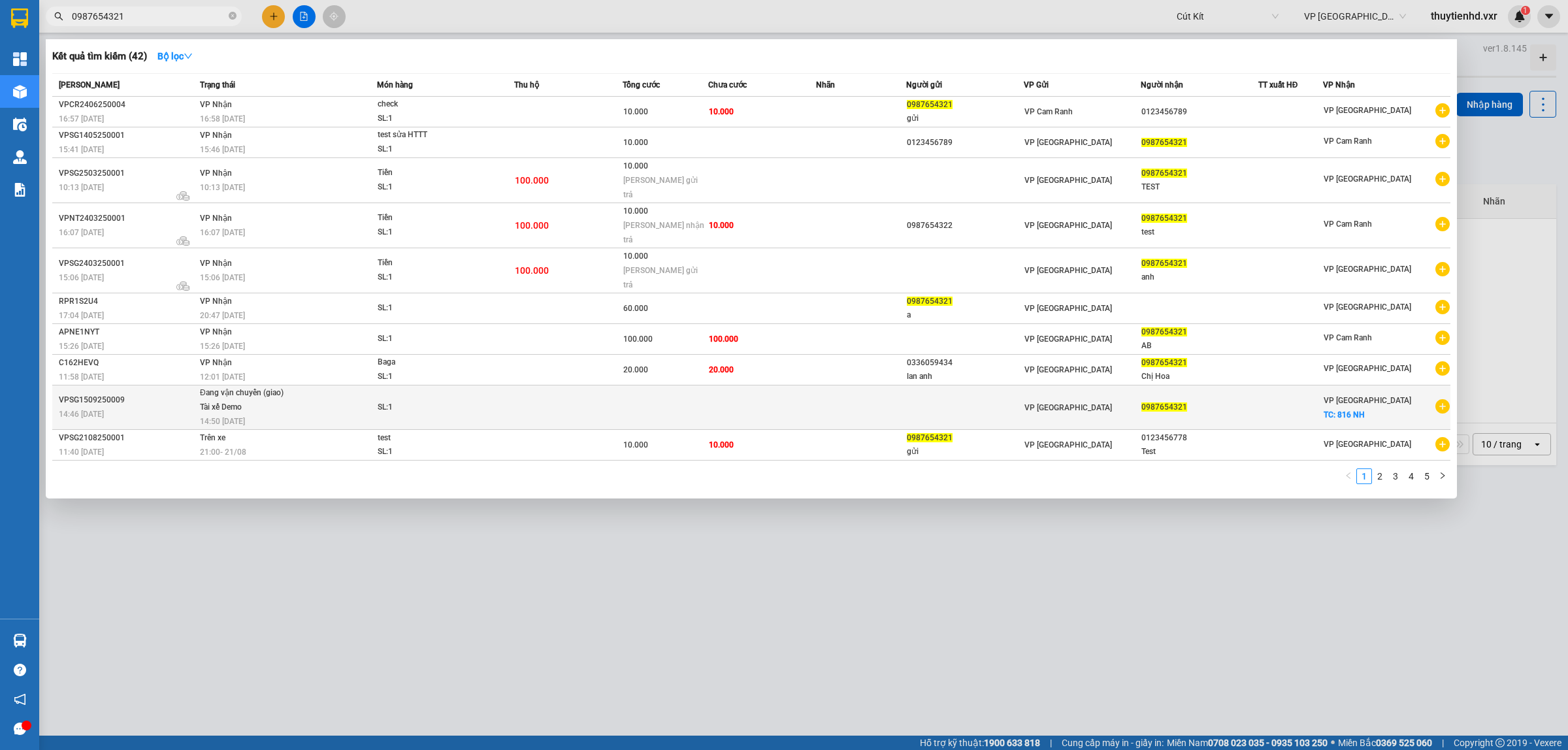
type input "0987654321"
click at [1047, 403] on span "VP [GEOGRAPHIC_DATA]" at bounding box center [1069, 407] width 87 height 9
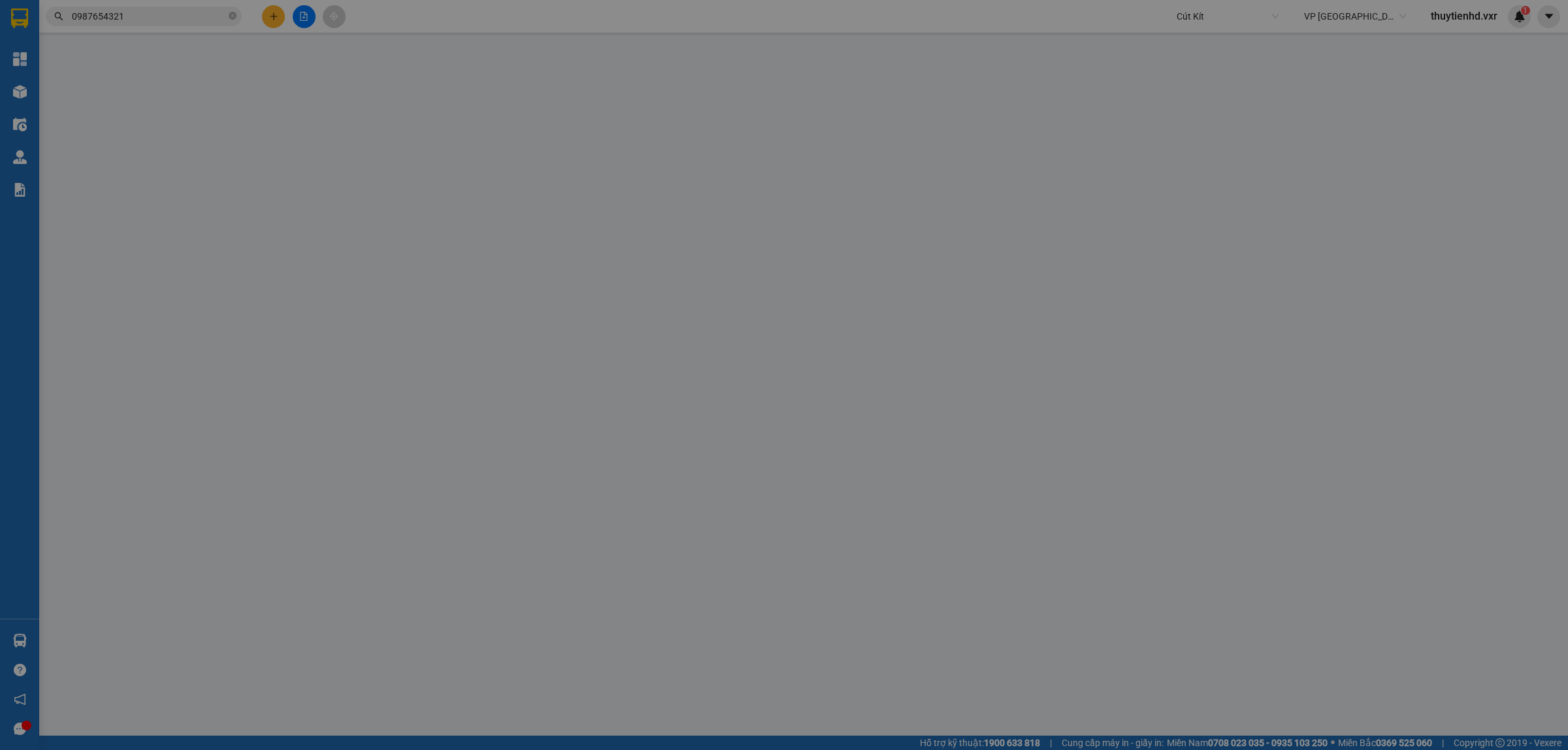
type input "0987654321"
checkbox input "true"
type input "816 NH"
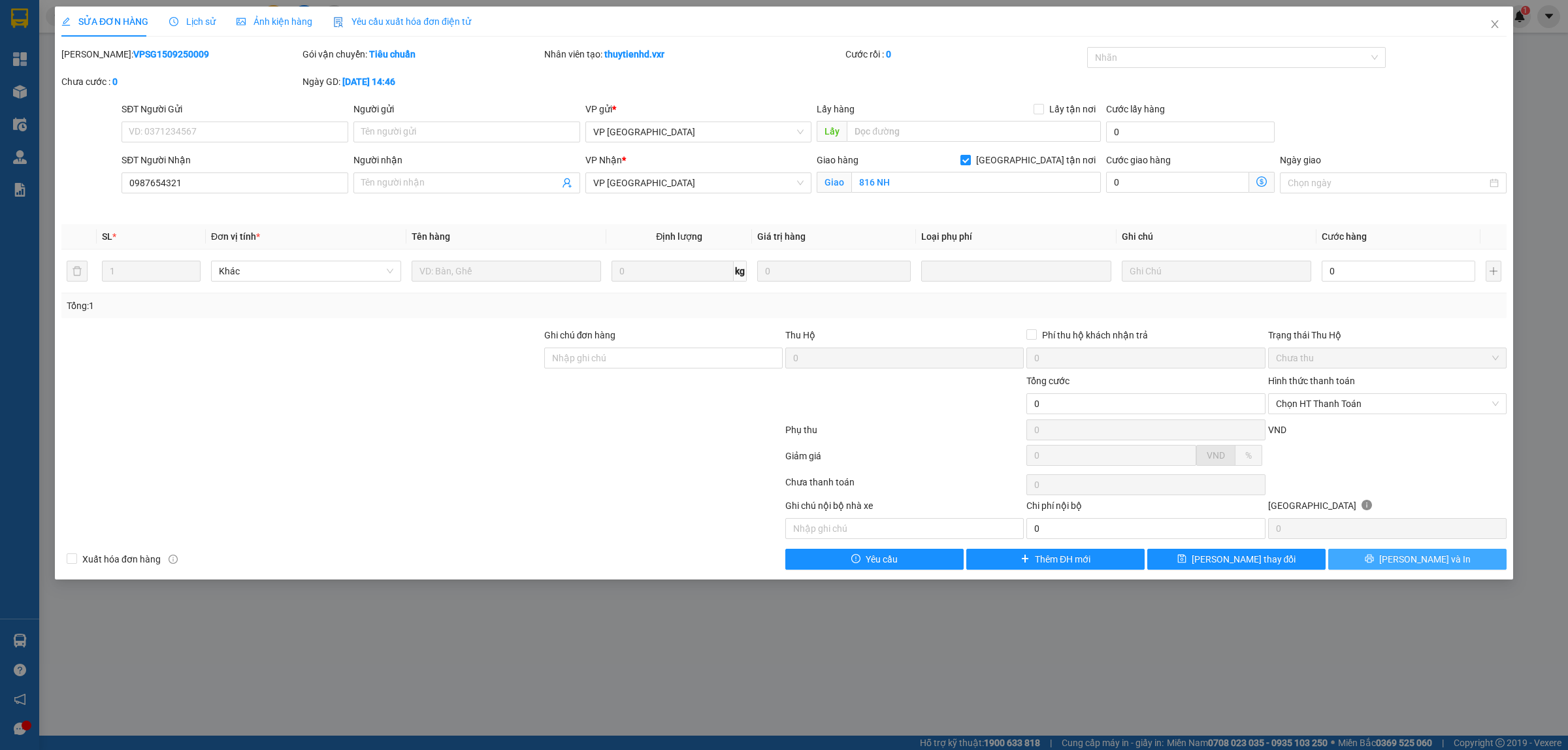
click at [1387, 563] on button "[PERSON_NAME] và In" at bounding box center [1418, 559] width 178 height 21
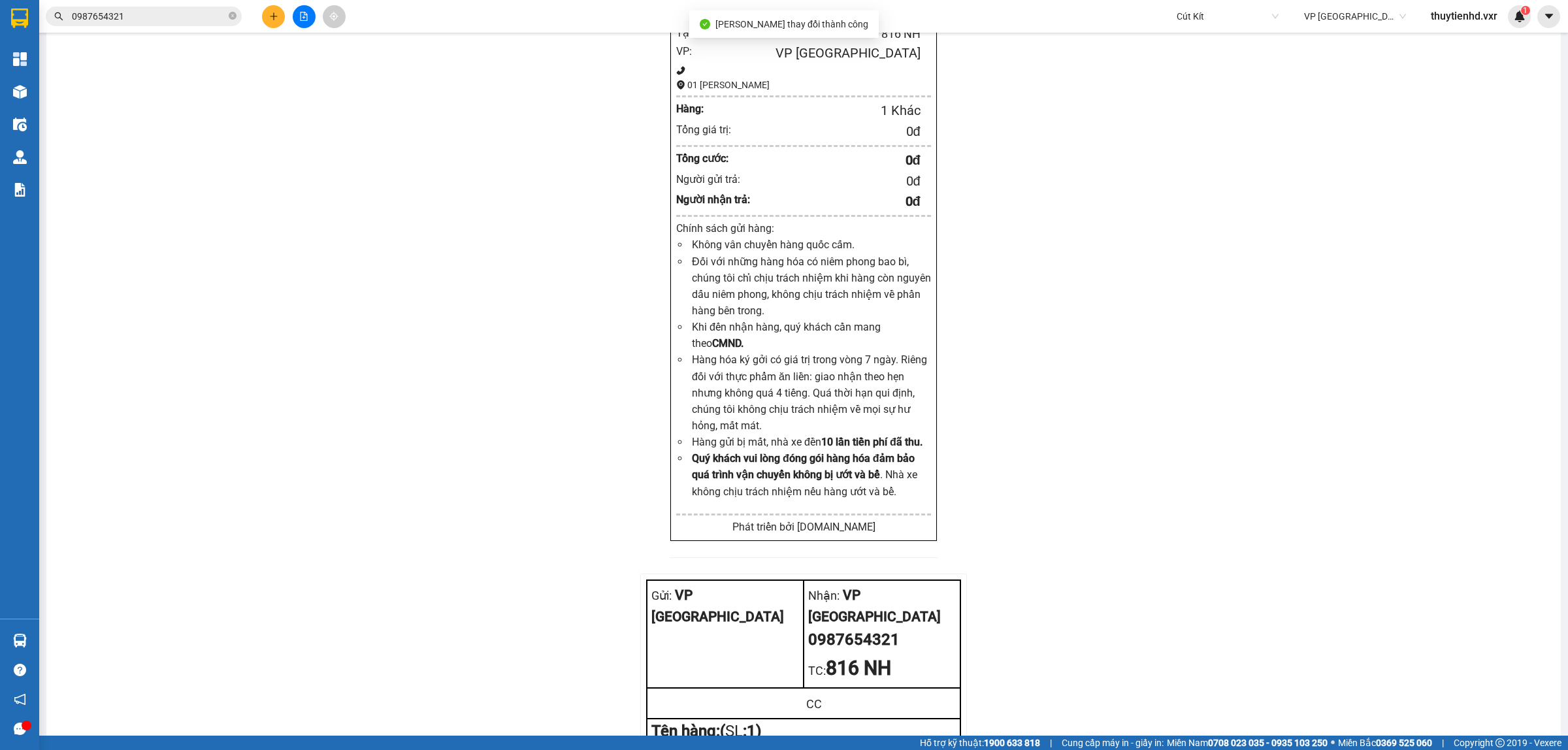
scroll to position [1796, 0]
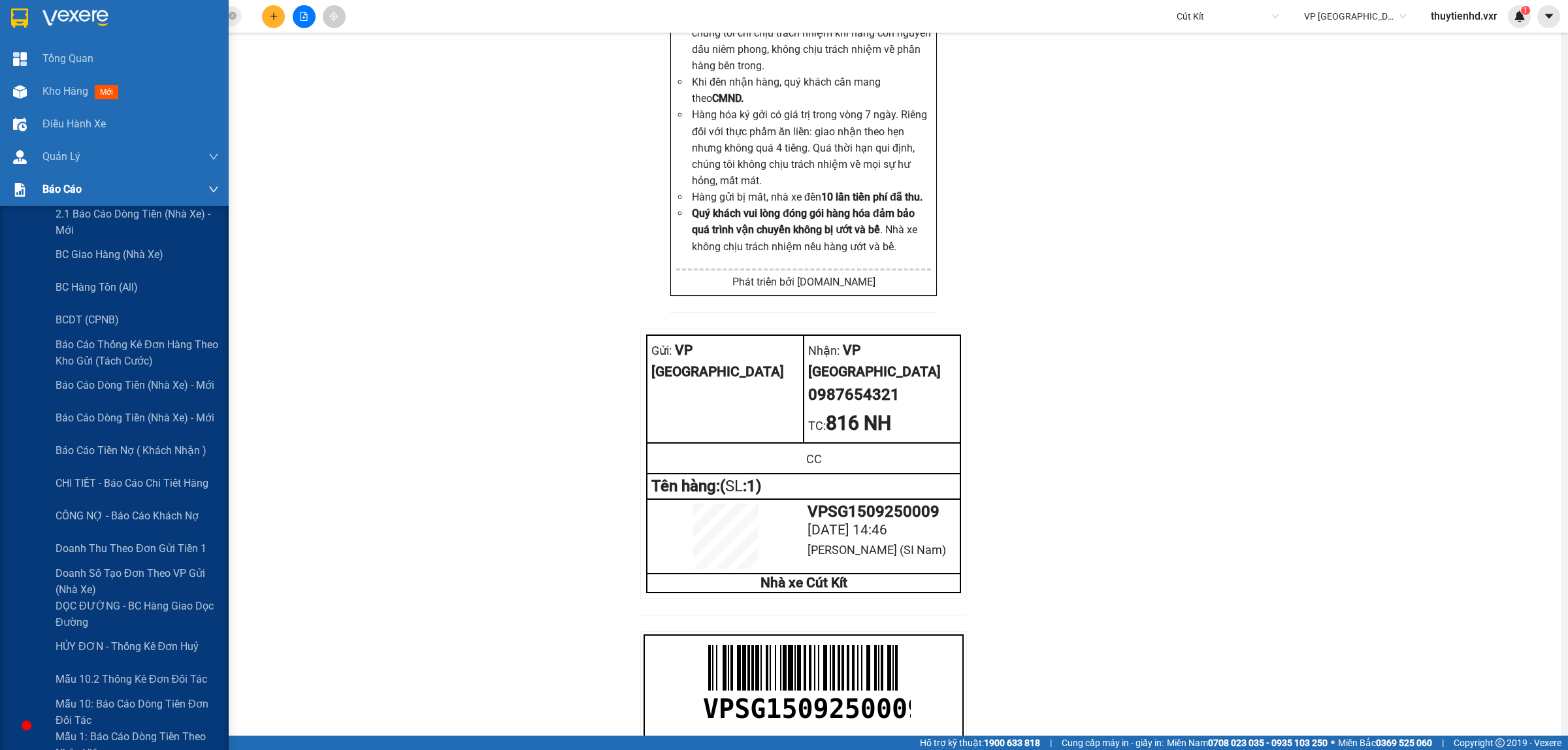
click at [22, 184] on img at bounding box center [19, 189] width 14 height 14
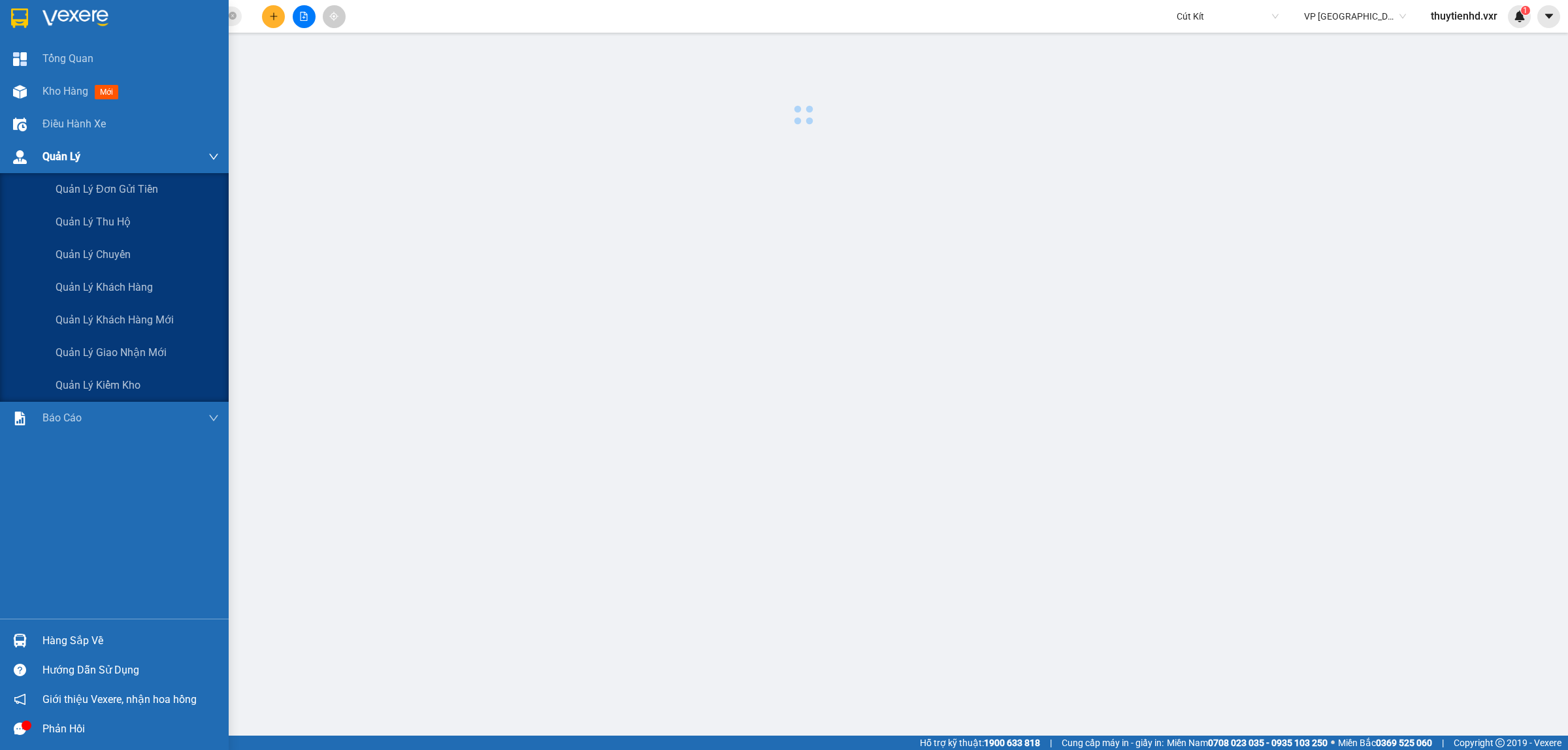
click at [55, 159] on span "Quản Lý" at bounding box center [62, 156] width 38 height 16
click at [89, 347] on span "Quản lý giao nhận mới" at bounding box center [111, 353] width 111 height 16
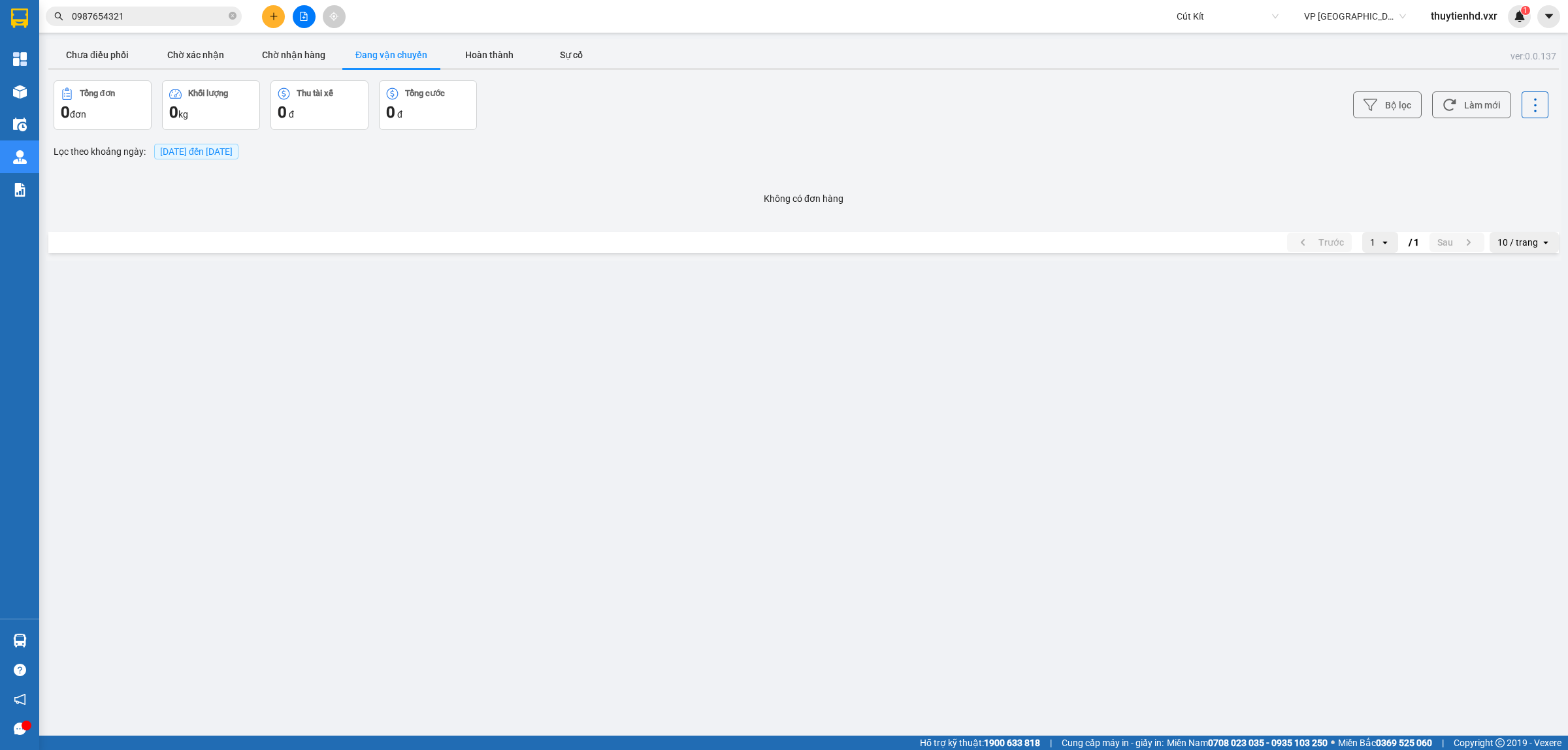
click at [397, 54] on button "Đang vận chuyển" at bounding box center [392, 55] width 98 height 26
click at [498, 54] on button "Hoàn thành" at bounding box center [489, 55] width 98 height 26
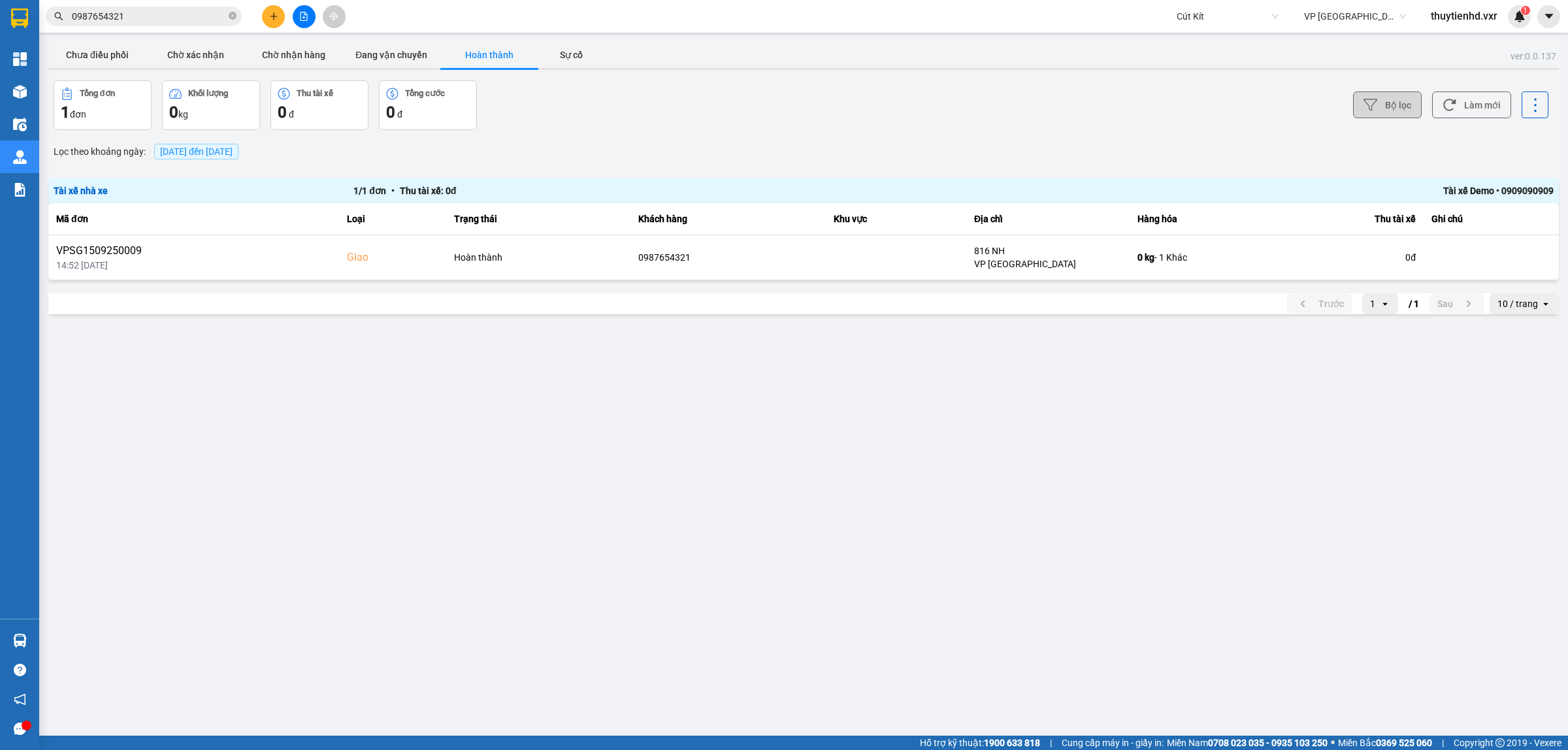
click at [1390, 98] on button "Bộ lọc" at bounding box center [1387, 105] width 68 height 26
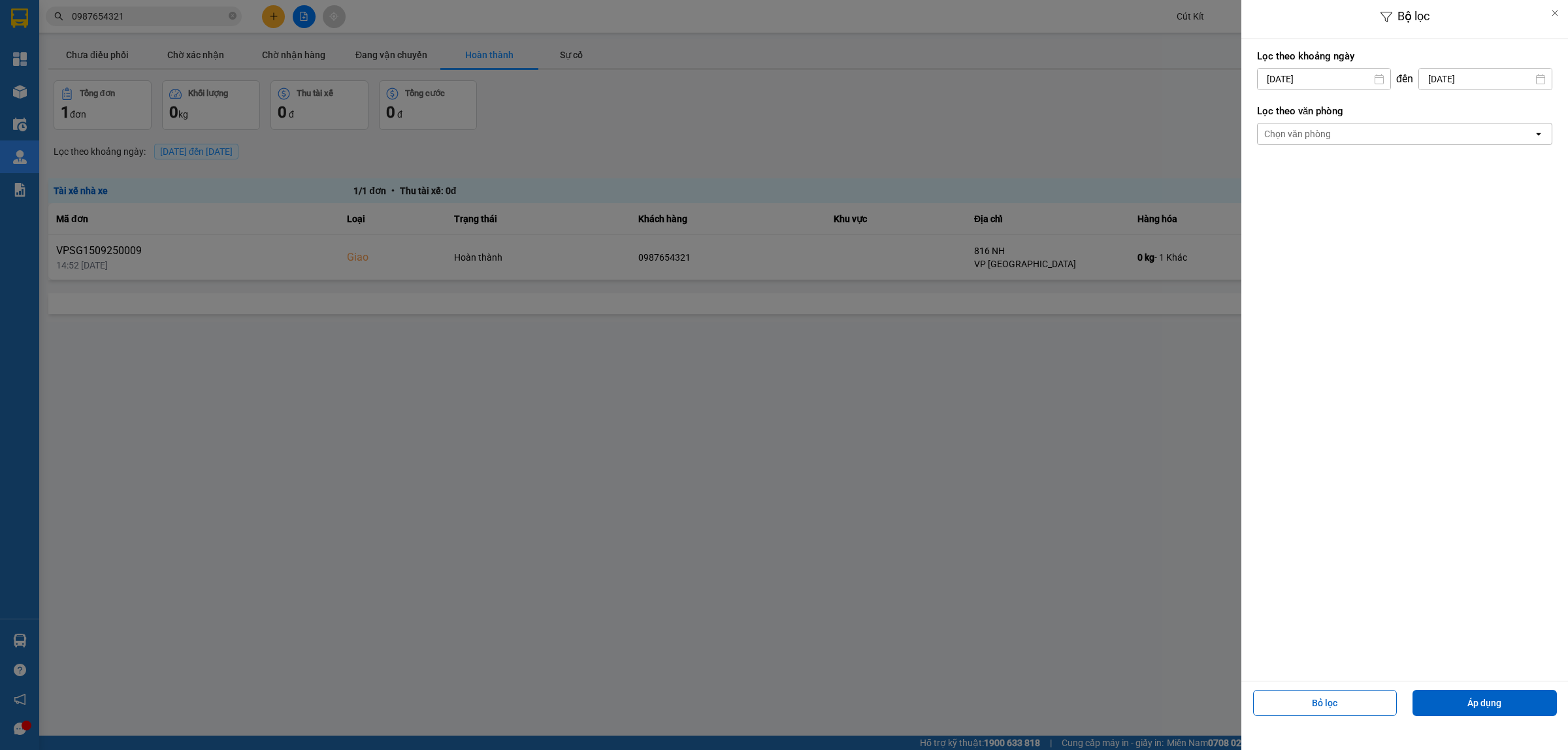
click at [1327, 138] on div "Chọn văn phòng" at bounding box center [1297, 134] width 66 height 13
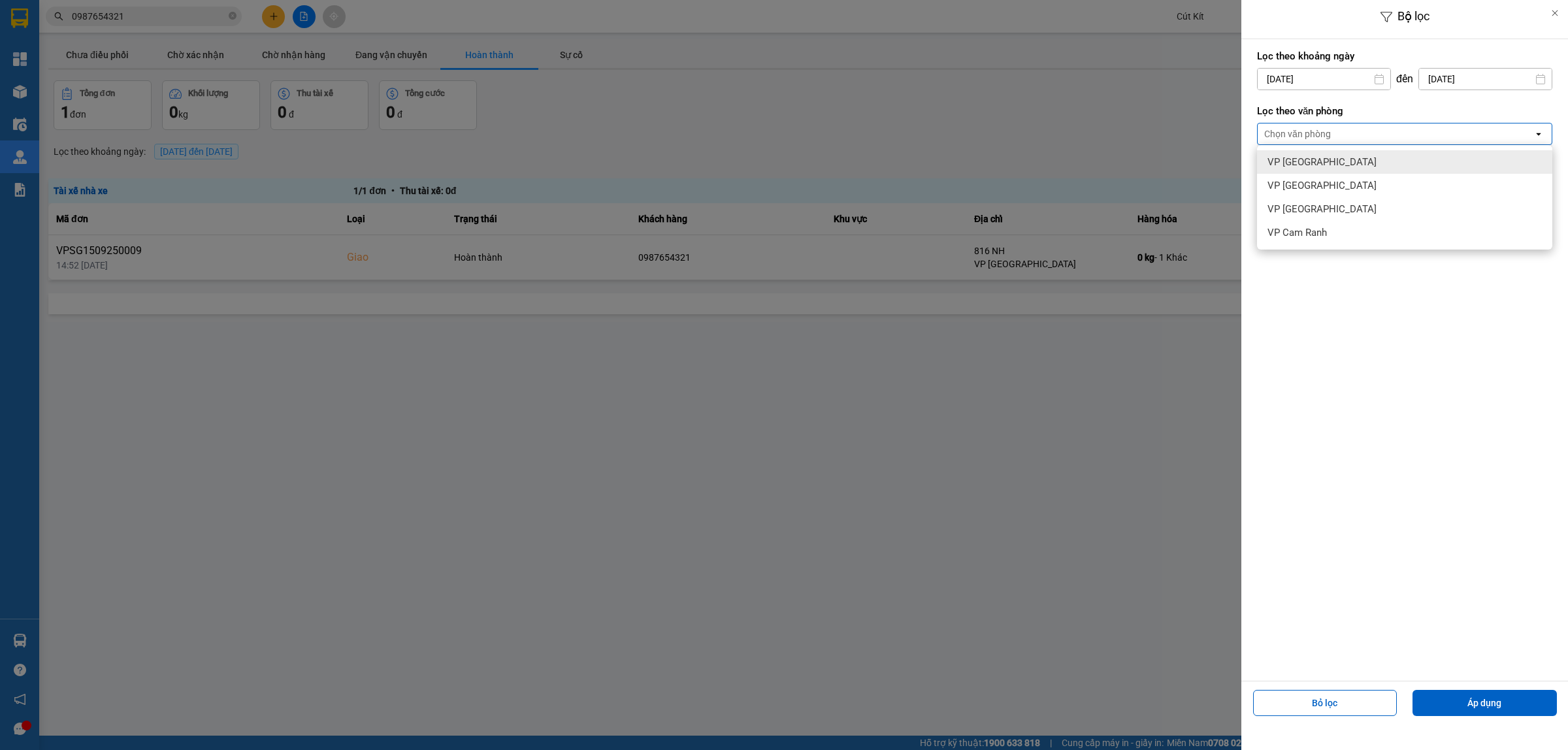
click at [943, 66] on div at bounding box center [784, 375] width 1568 height 750
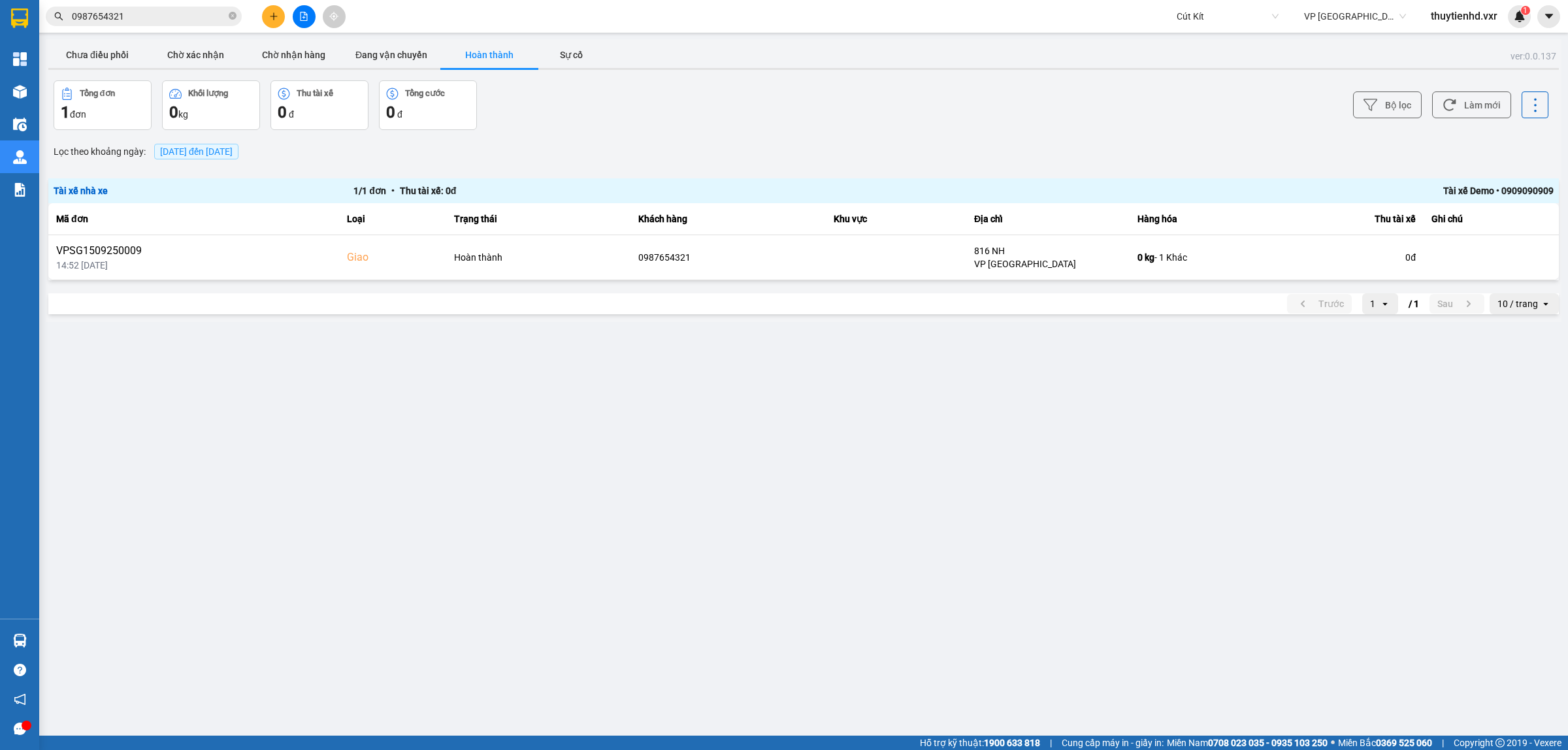
click at [1212, 8] on span "Cút Kít" at bounding box center [1228, 16] width 102 height 20
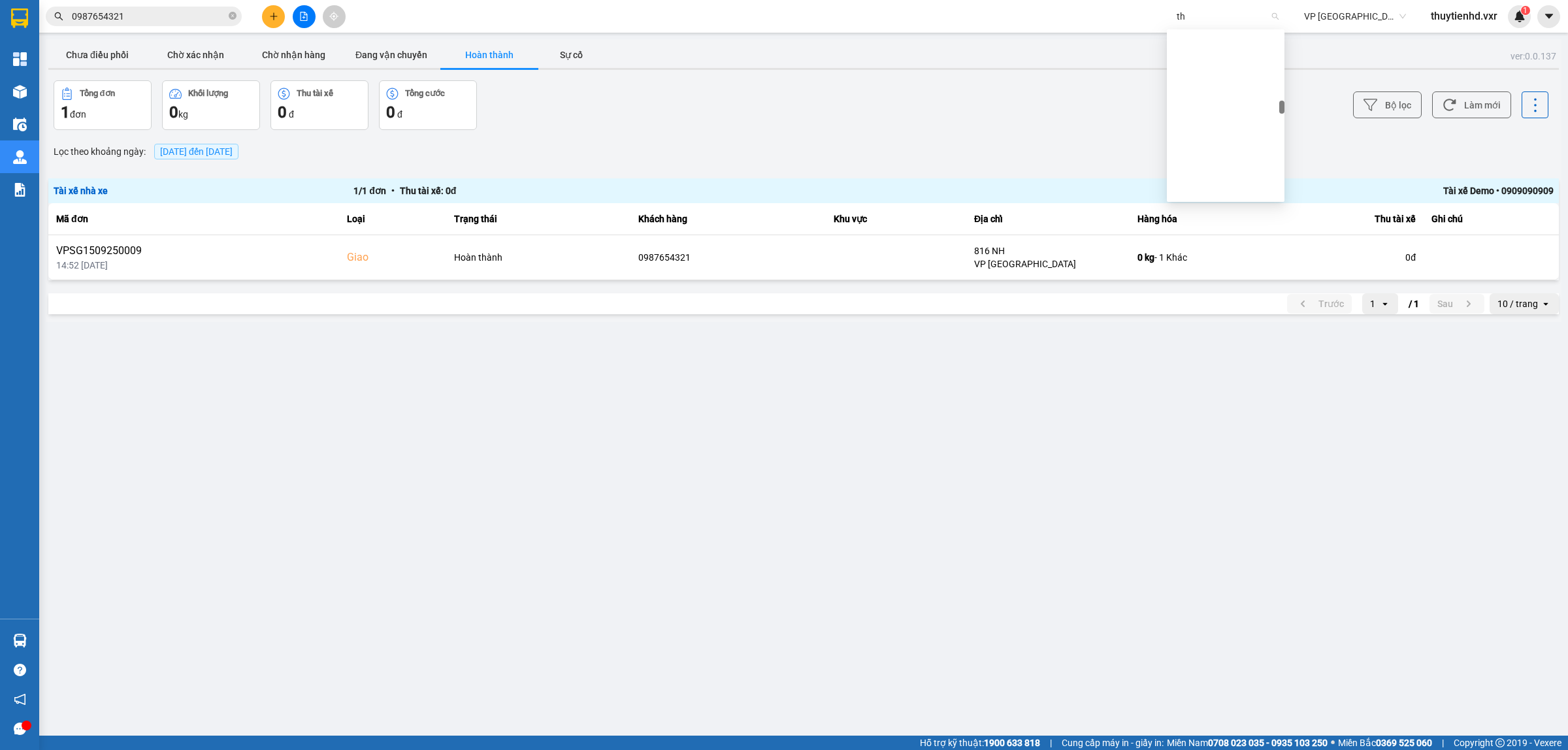
scroll to position [2335, 0]
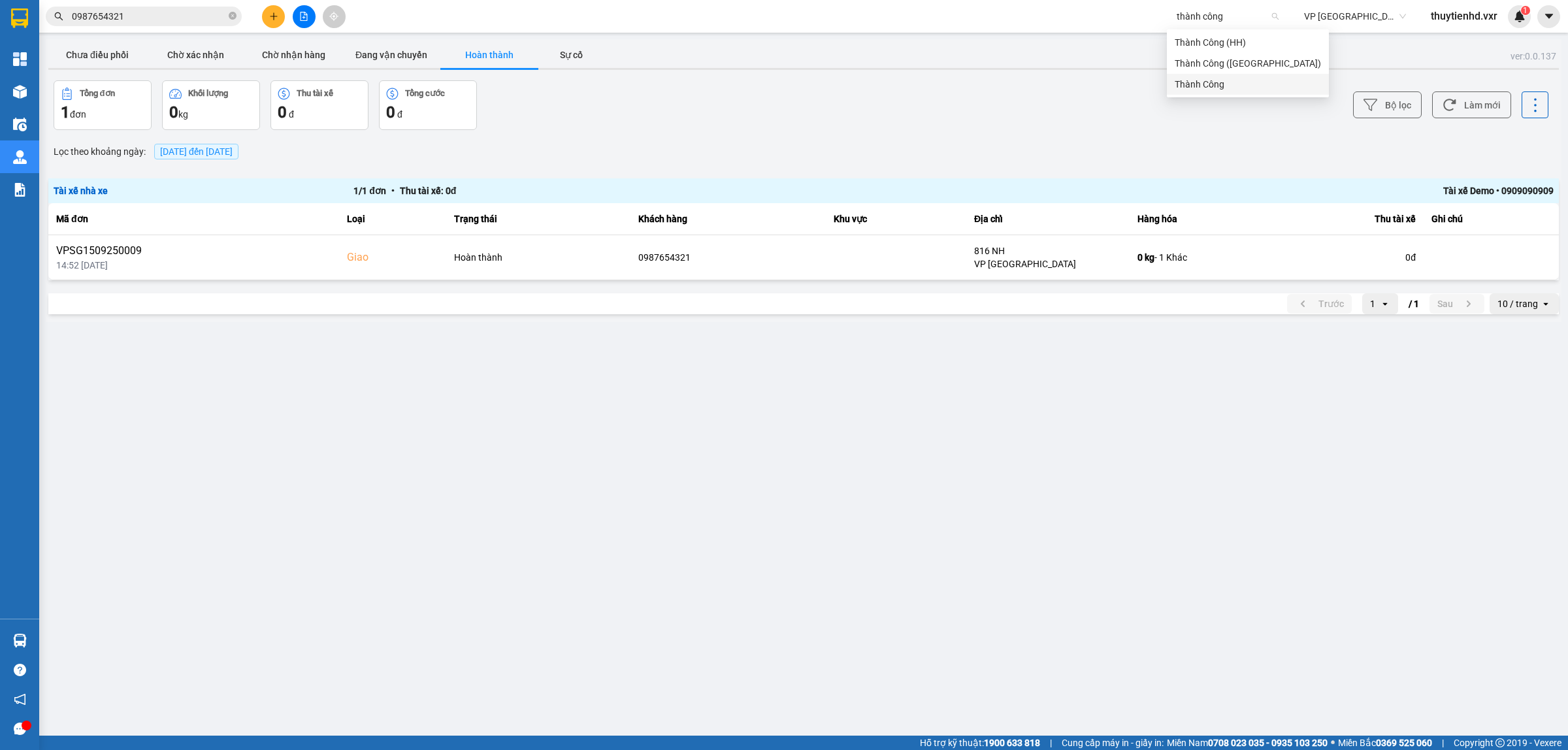
type input "thành công"
click at [1213, 95] on body "Kết quả tìm kiếm ( 42 ) Bộ lọc Mã ĐH Trạng thái Món hàng Thu hộ Tổng cước Chưa …" at bounding box center [784, 375] width 1568 height 750
click at [1198, 16] on span "Cút Kít" at bounding box center [1228, 16] width 102 height 20
type input "thành công"
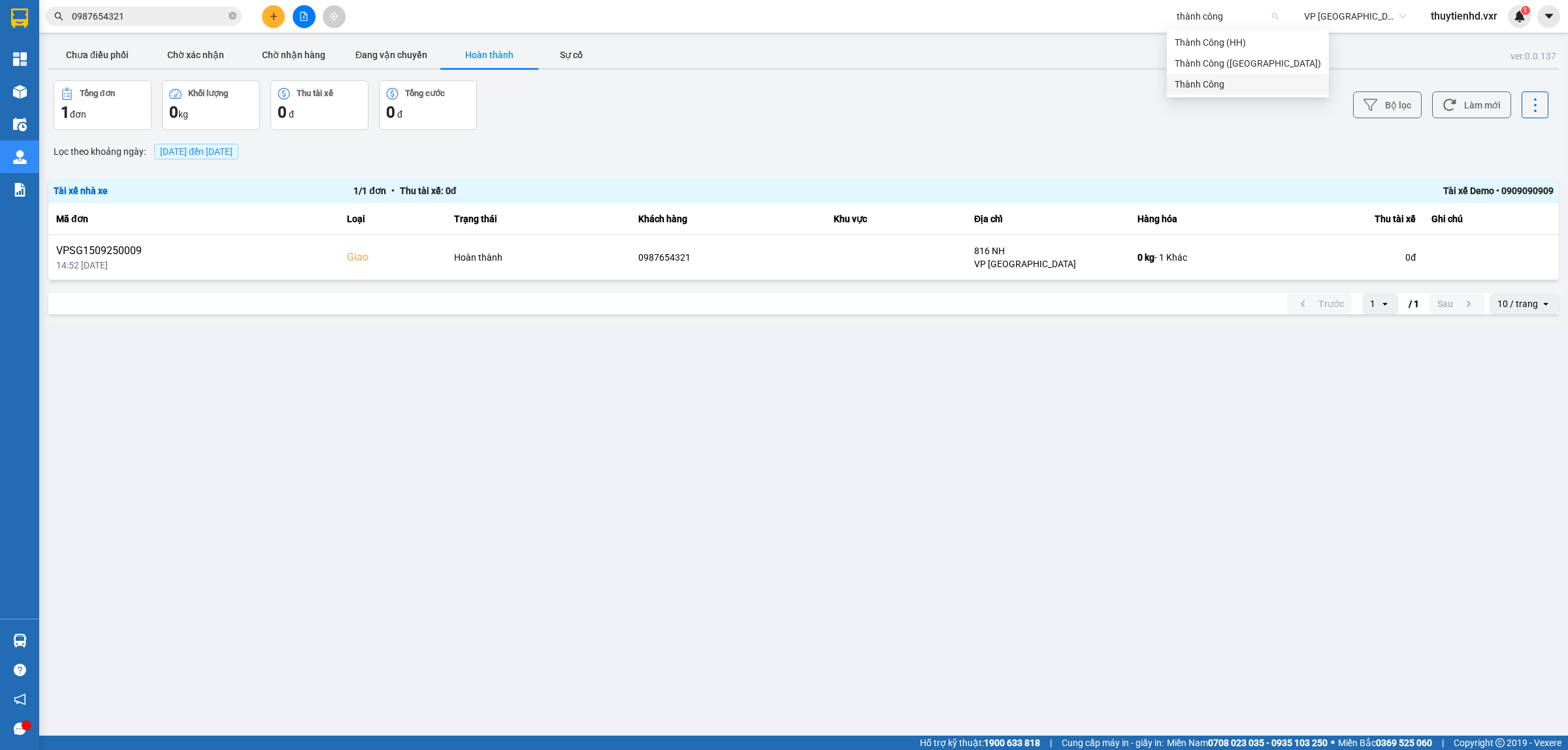
click at [1190, 78] on div "Thành Công" at bounding box center [1248, 85] width 146 height 15
click at [117, 57] on button "Chưa điều phối" at bounding box center [97, 55] width 98 height 26
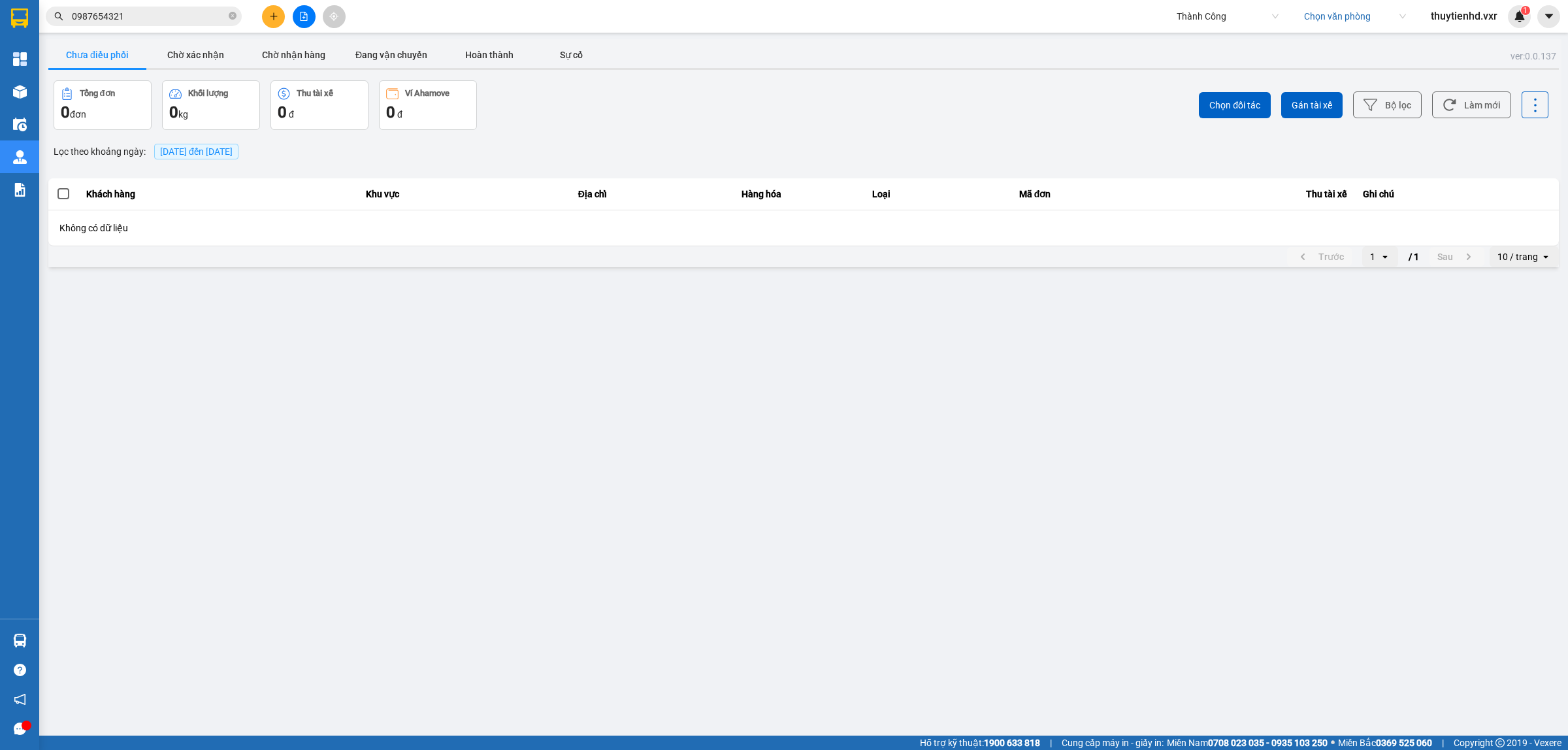
click at [1334, 23] on input "search" at bounding box center [1351, 16] width 93 height 20
click at [1329, 82] on div "Trạm Đồng Xoài" at bounding box center [1353, 85] width 102 height 15
click at [301, 47] on button "Chờ nhận hàng" at bounding box center [294, 55] width 98 height 26
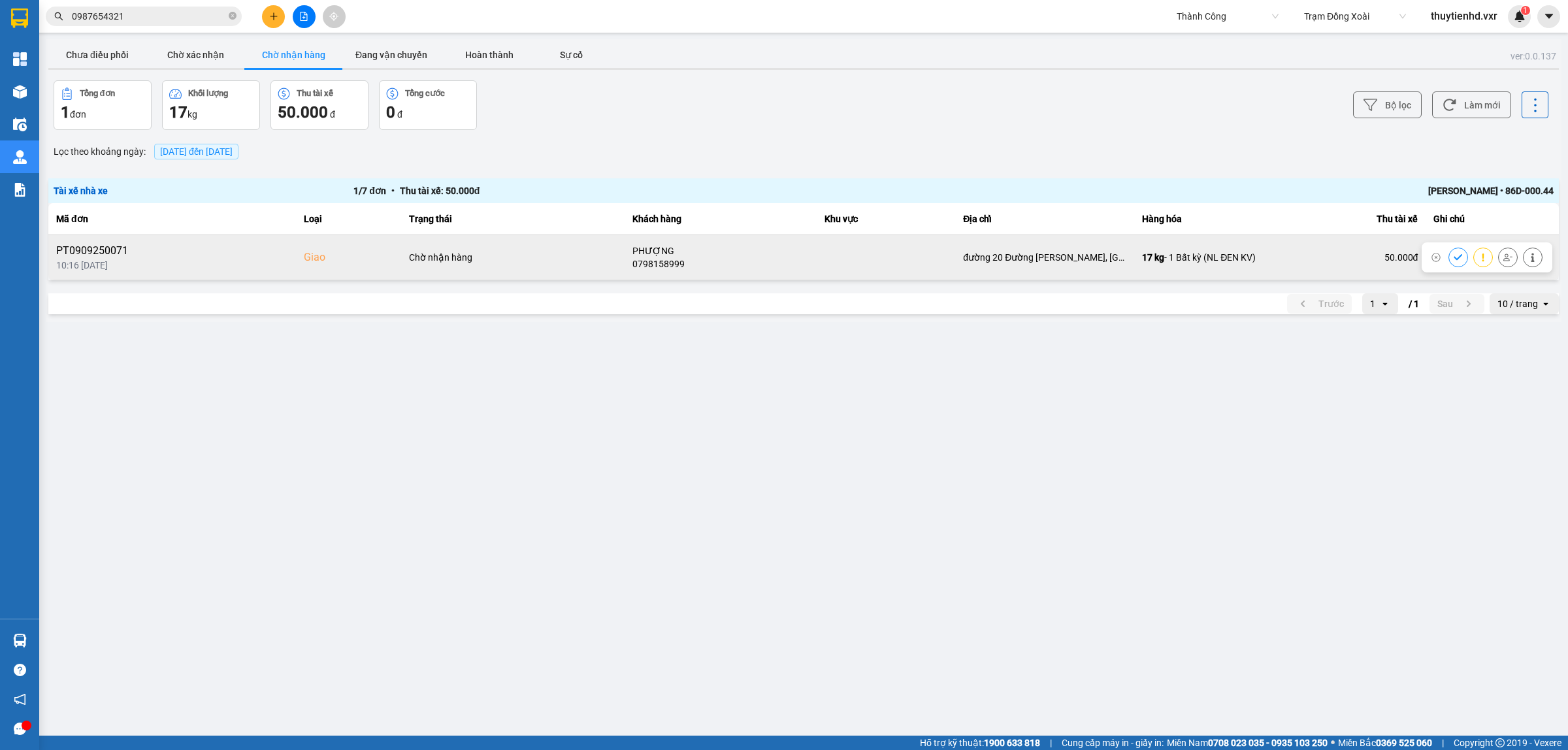
click at [1220, 258] on div "17 kg - 1 Bất kỳ (NL ĐEN KV)" at bounding box center [1200, 257] width 115 height 13
click at [1530, 259] on icon at bounding box center [1533, 257] width 9 height 9
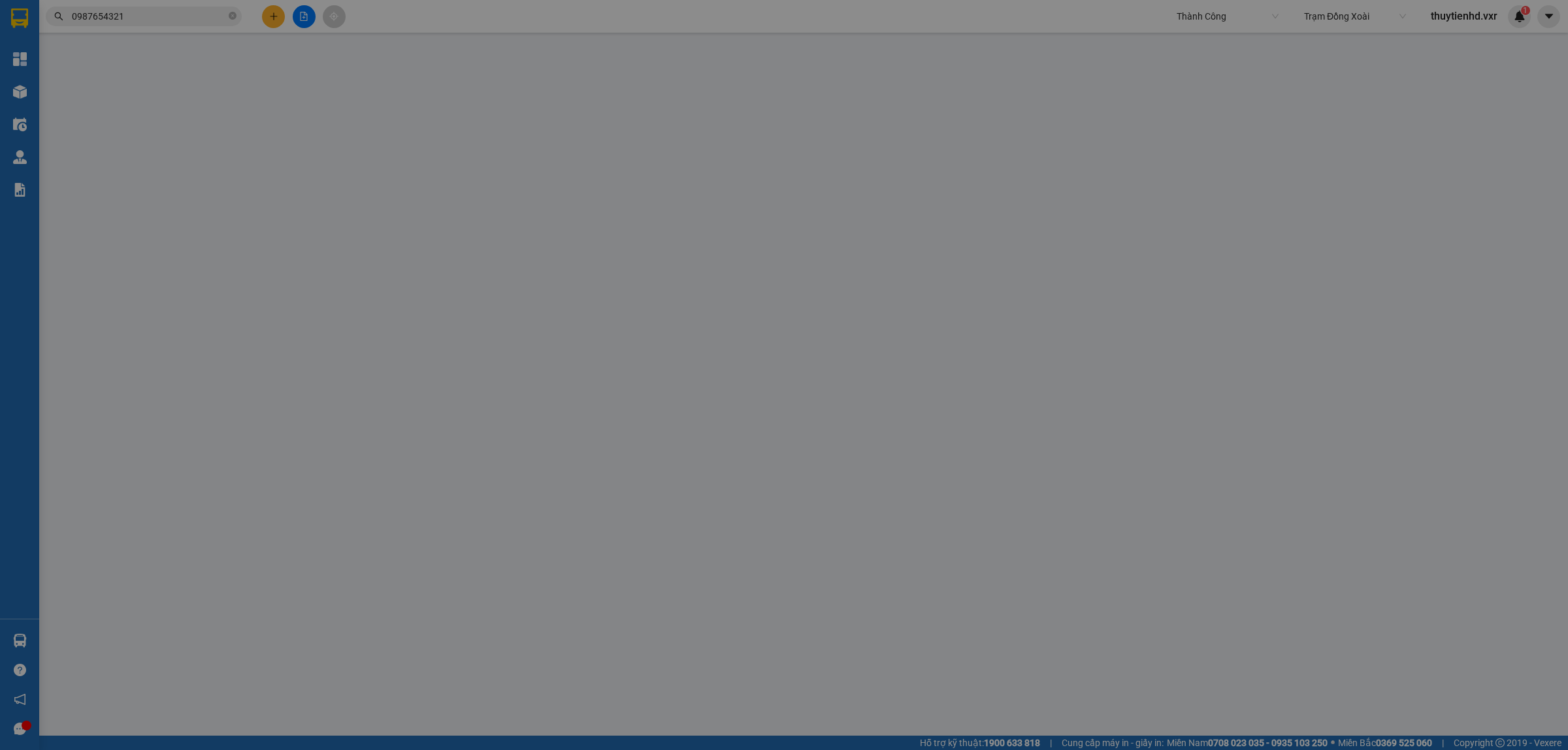
type input "0798158999"
type input "PHƯỢNG"
checkbox input "true"
type input "đường 20 Đường [PERSON_NAME], [GEOGRAPHIC_DATA], [GEOGRAPHIC_DATA], [GEOGRAPHIC…"
type input "0908710940"
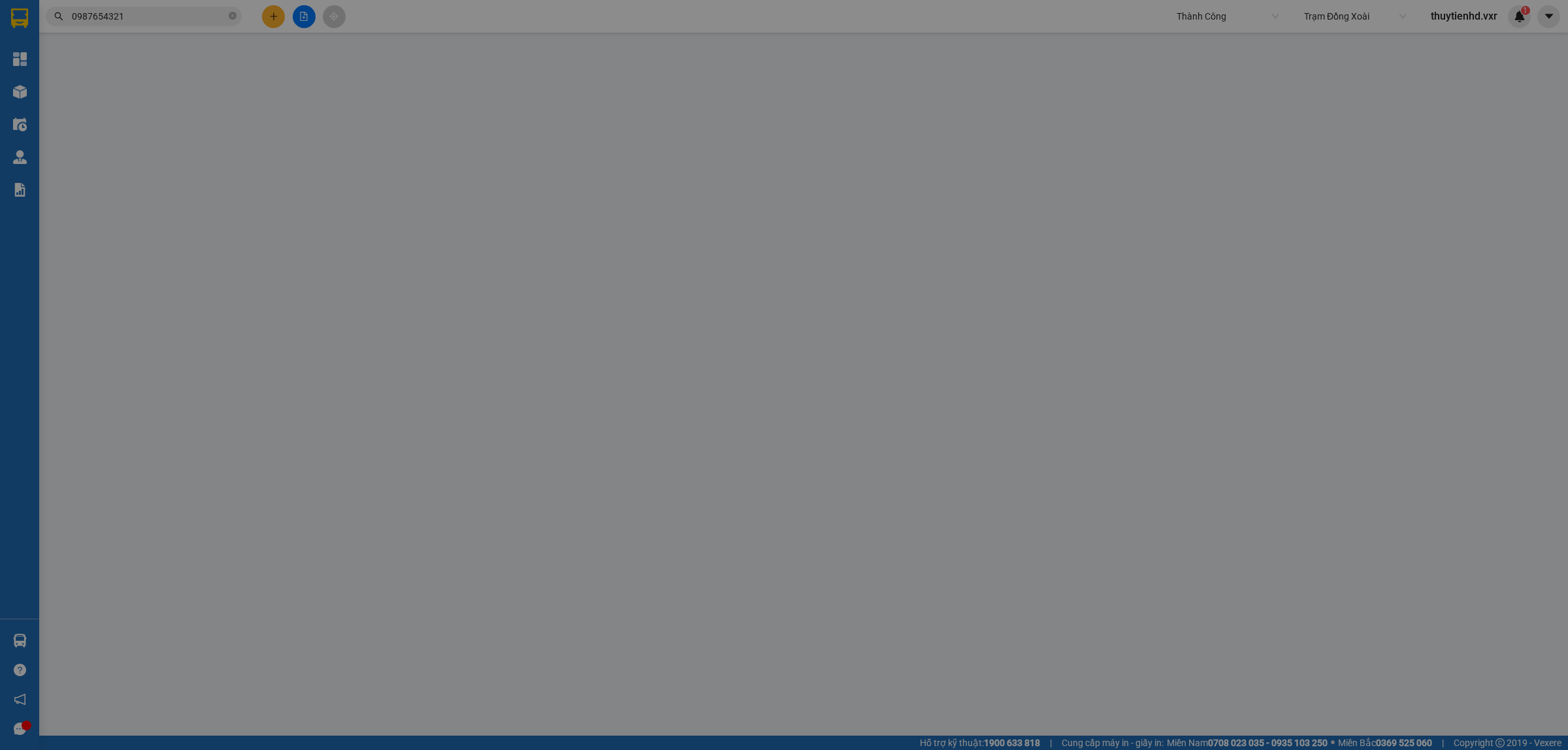
type input "NGỌC"
type input "BÀNH PHÚ HÀO 079094032838"
type input "[STREET_ADDRESS][PERSON_NAME]"
type input "50.000"
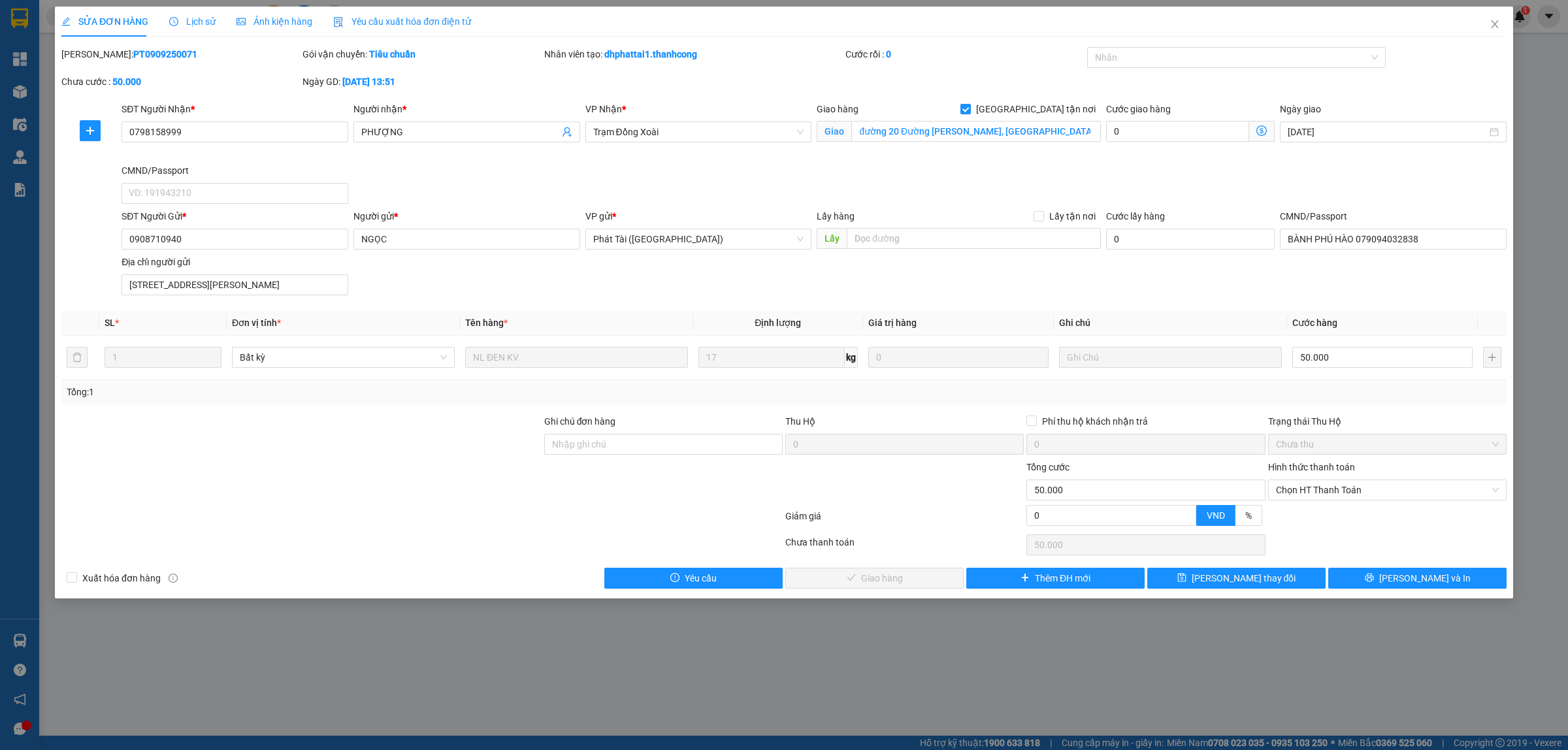
click at [192, 17] on span "Lịch sử" at bounding box center [192, 21] width 46 height 10
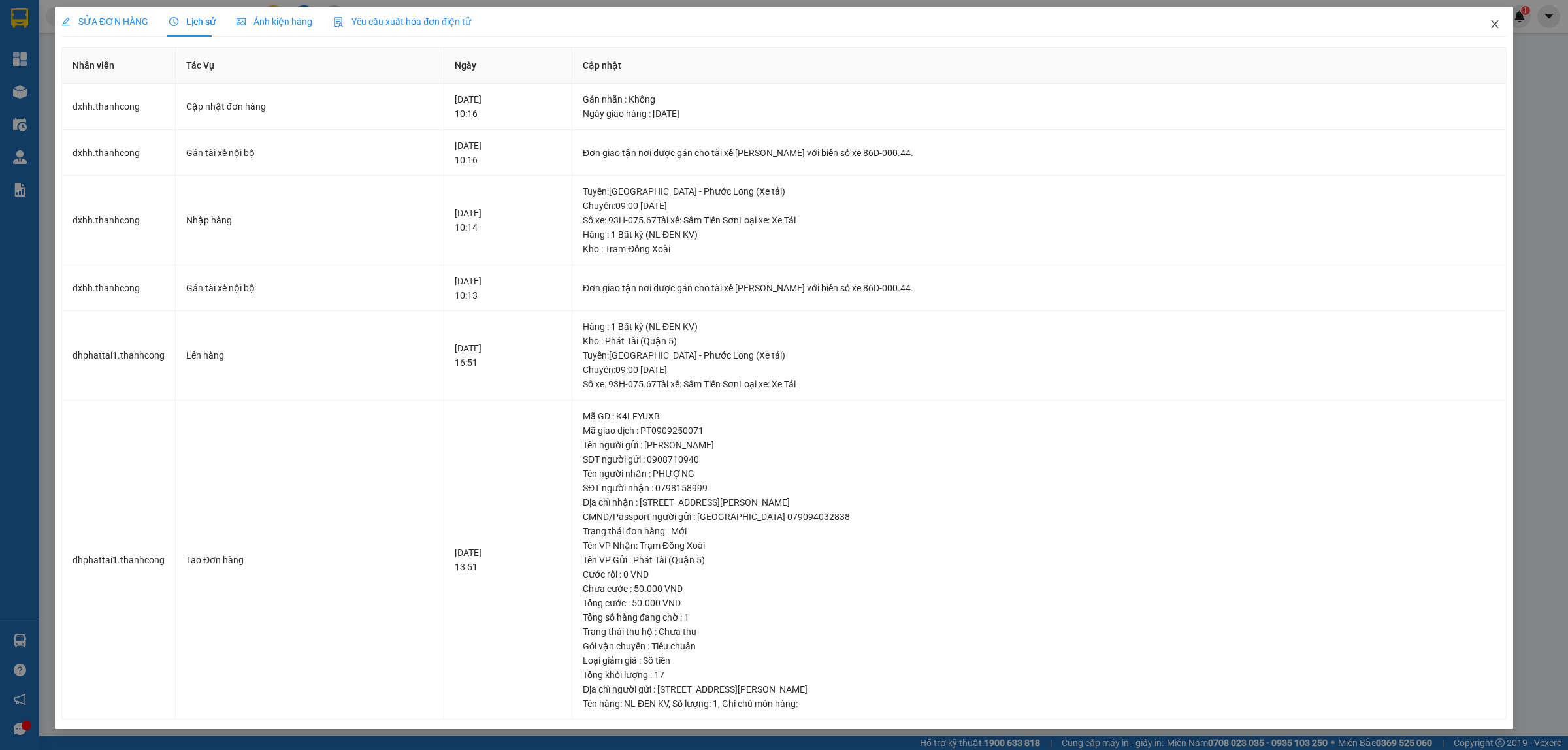
click at [1492, 25] on icon "close" at bounding box center [1494, 24] width 10 height 10
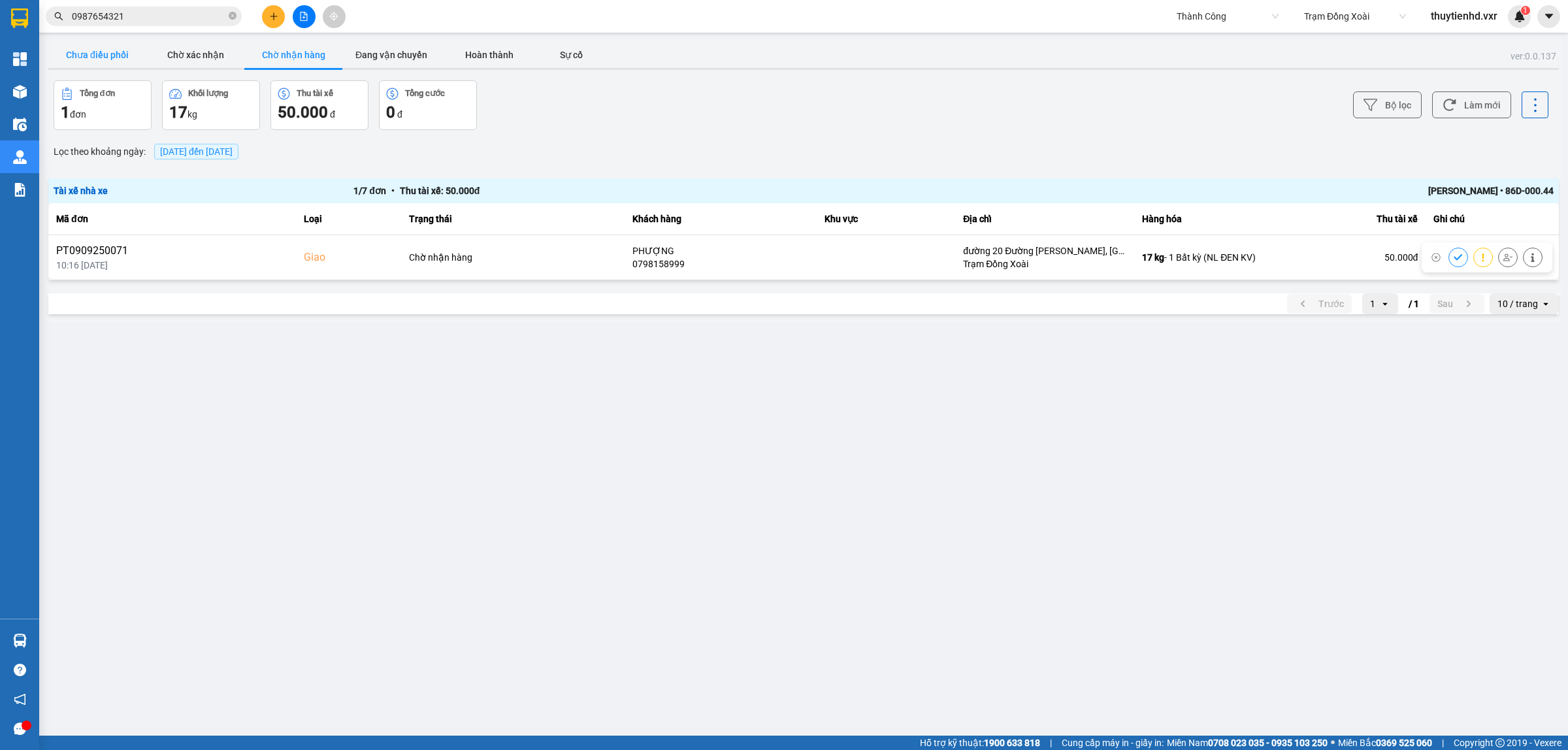
click at [100, 60] on button "Chưa điều phối" at bounding box center [97, 55] width 98 height 26
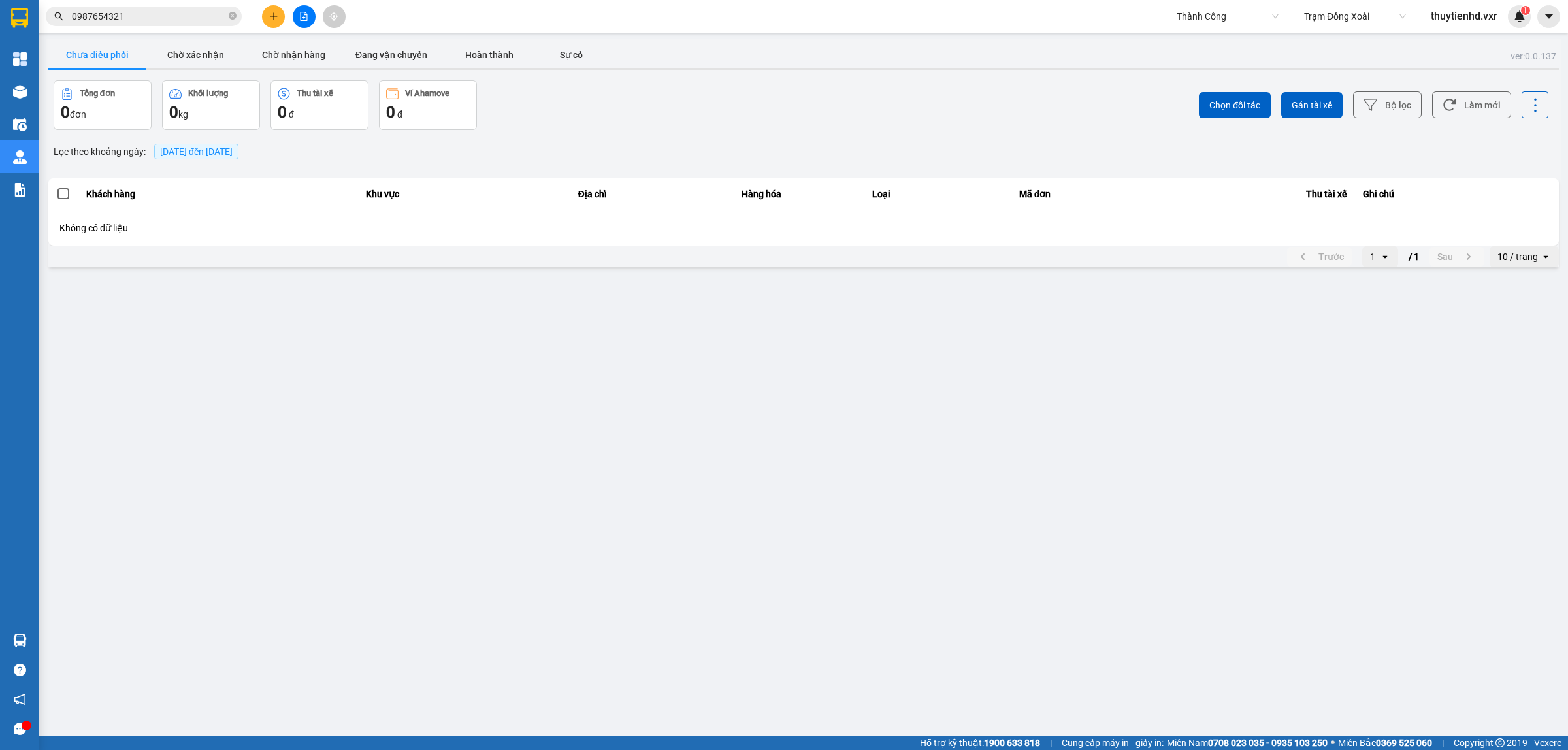
click at [111, 5] on div "Kết quả tìm kiếm ( 42 ) Bộ lọc Mã ĐH Trạng thái Món hàng Thu hộ Tổng cước Chưa …" at bounding box center [127, 16] width 255 height 23
click at [115, 11] on input "0987654321" at bounding box center [149, 16] width 155 height 15
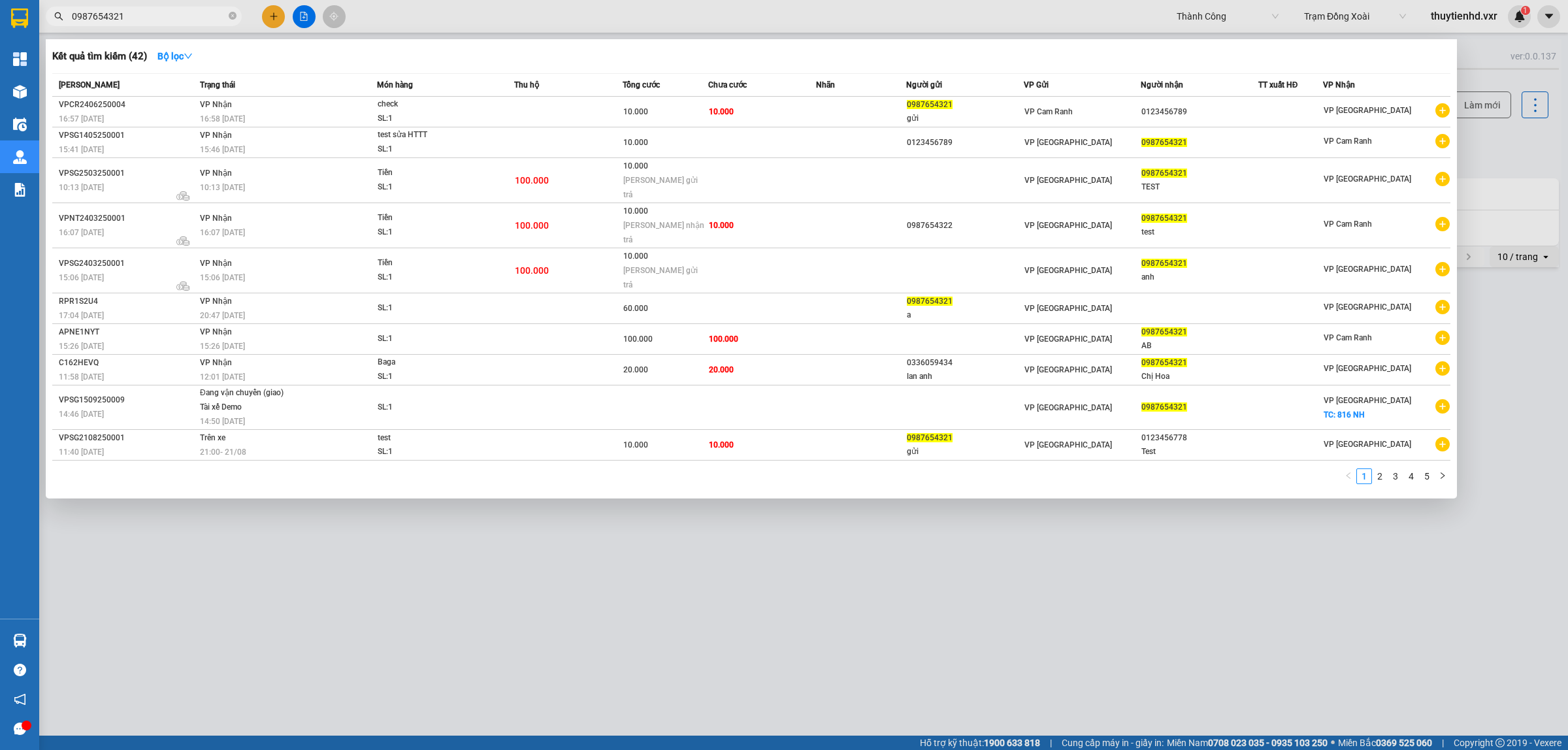
click at [115, 11] on input "0987654321" at bounding box center [149, 16] width 155 height 15
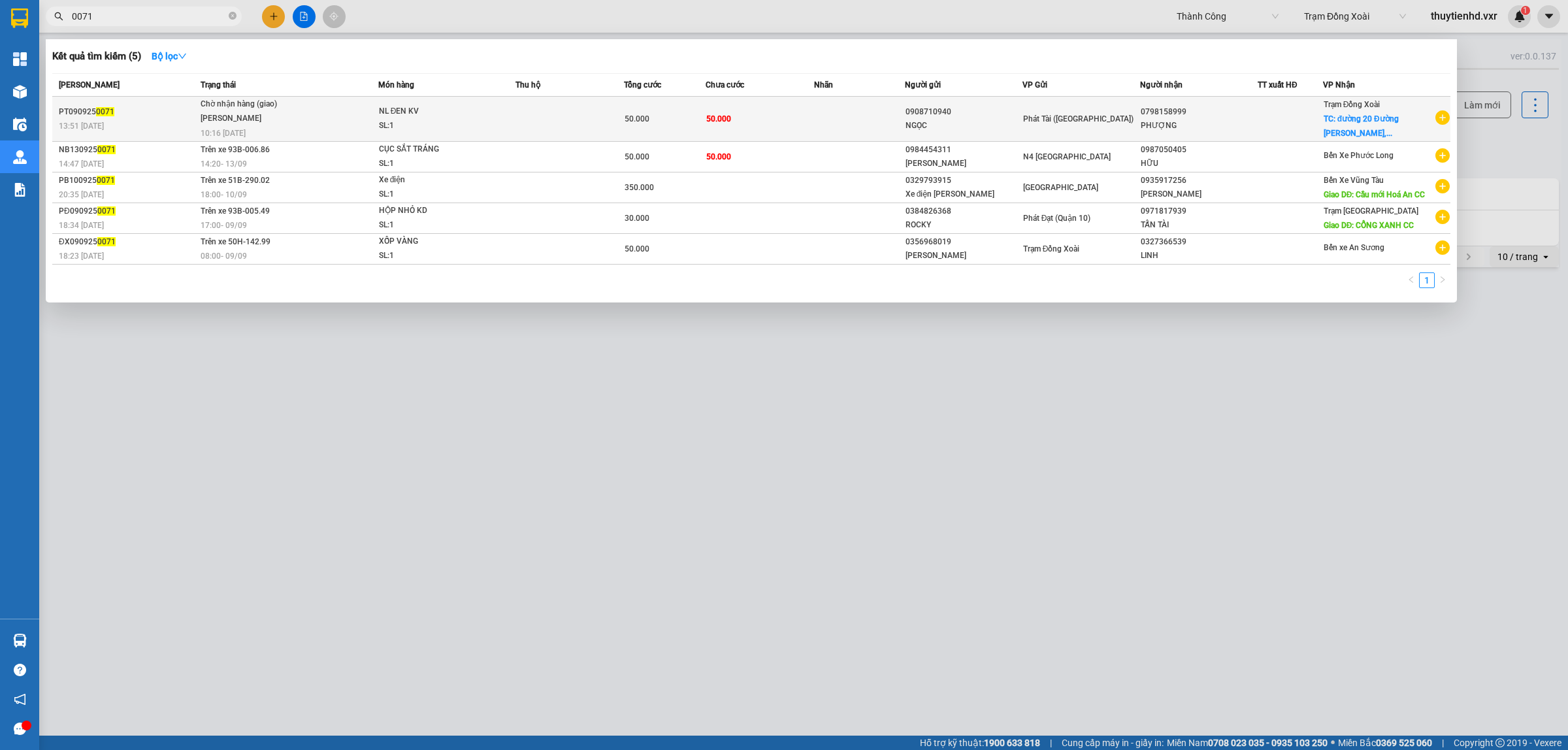
type input "0071"
click at [256, 119] on div "[PERSON_NAME]" at bounding box center [250, 119] width 98 height 15
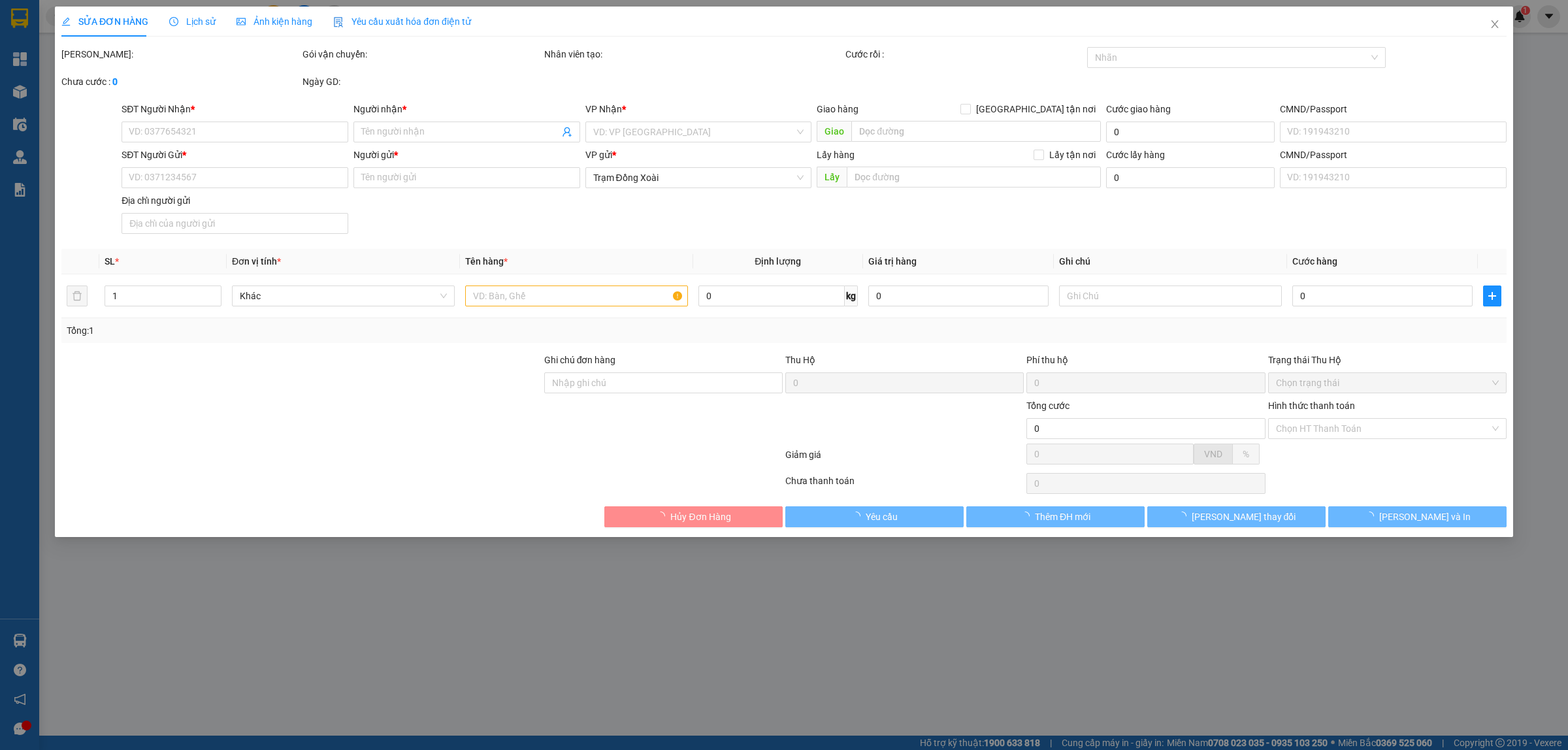
type input "0798158999"
type input "PHƯỢNG"
checkbox input "true"
type input "đường 20 Đường [PERSON_NAME], [GEOGRAPHIC_DATA], [GEOGRAPHIC_DATA], [GEOGRAPHIC…"
type input "0908710940"
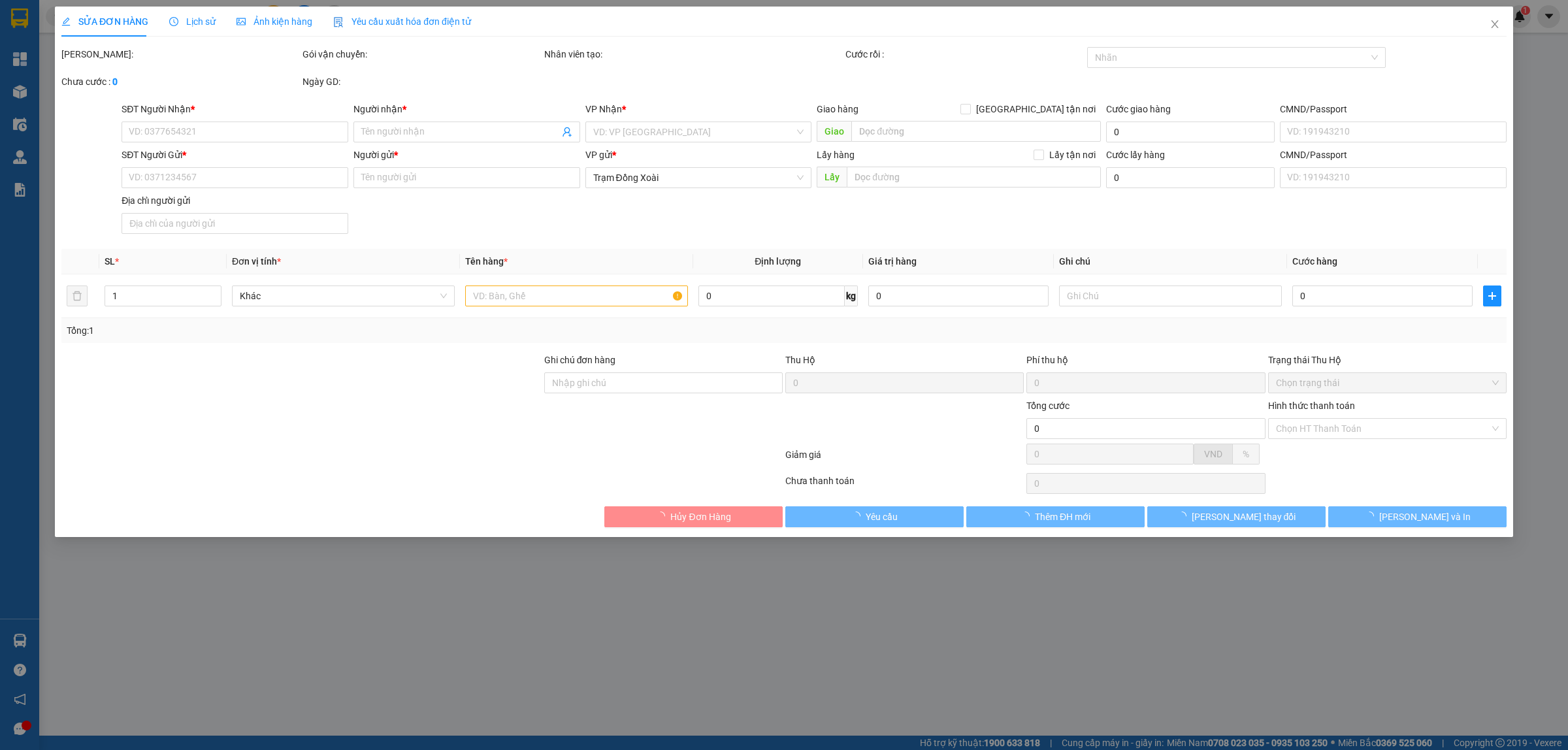
type input "NGỌC"
type input "BÀNH PHÚ HÀO 079094032838"
type input "[STREET_ADDRESS][PERSON_NAME]"
type input "50.000"
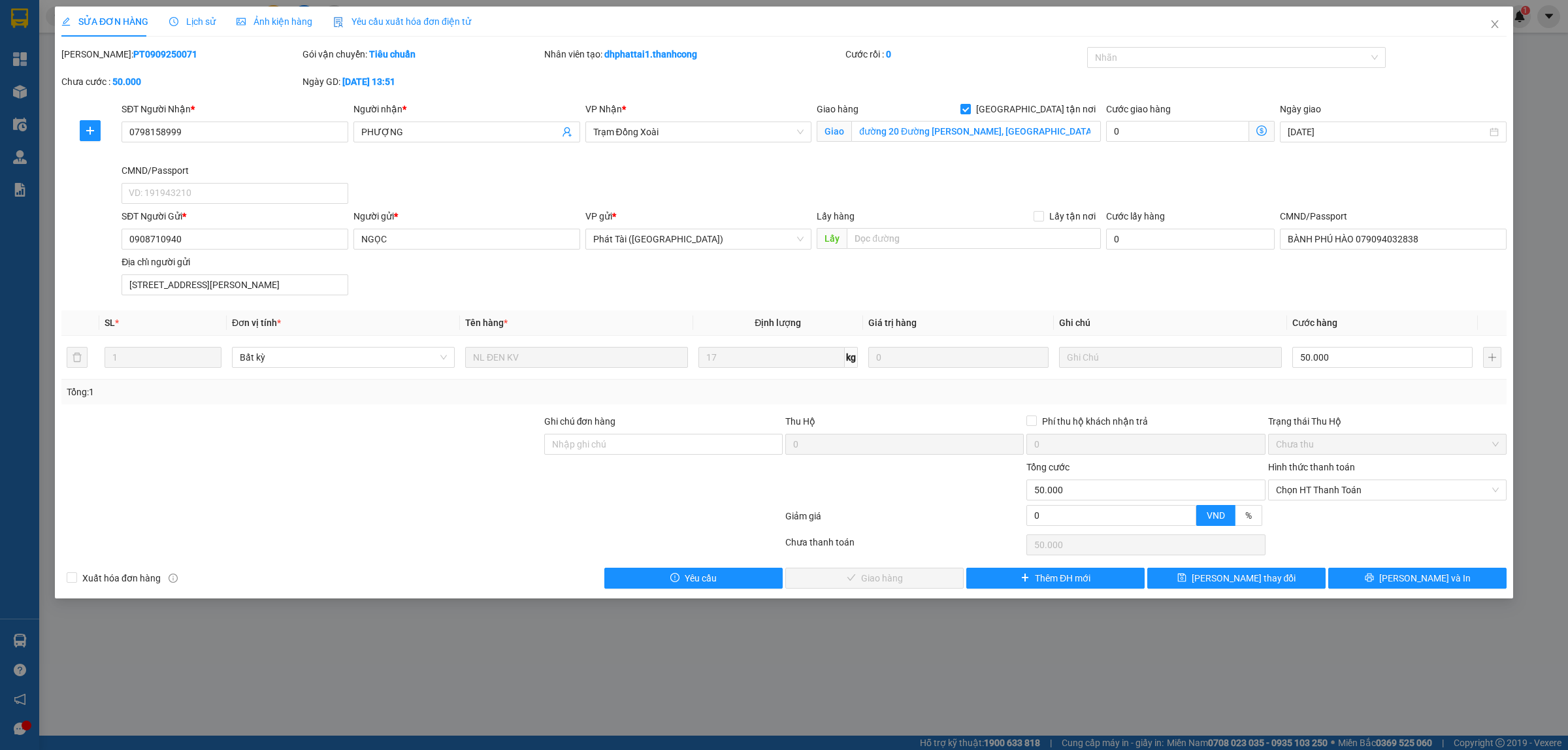
click at [192, 26] on span "Lịch sử" at bounding box center [192, 21] width 46 height 10
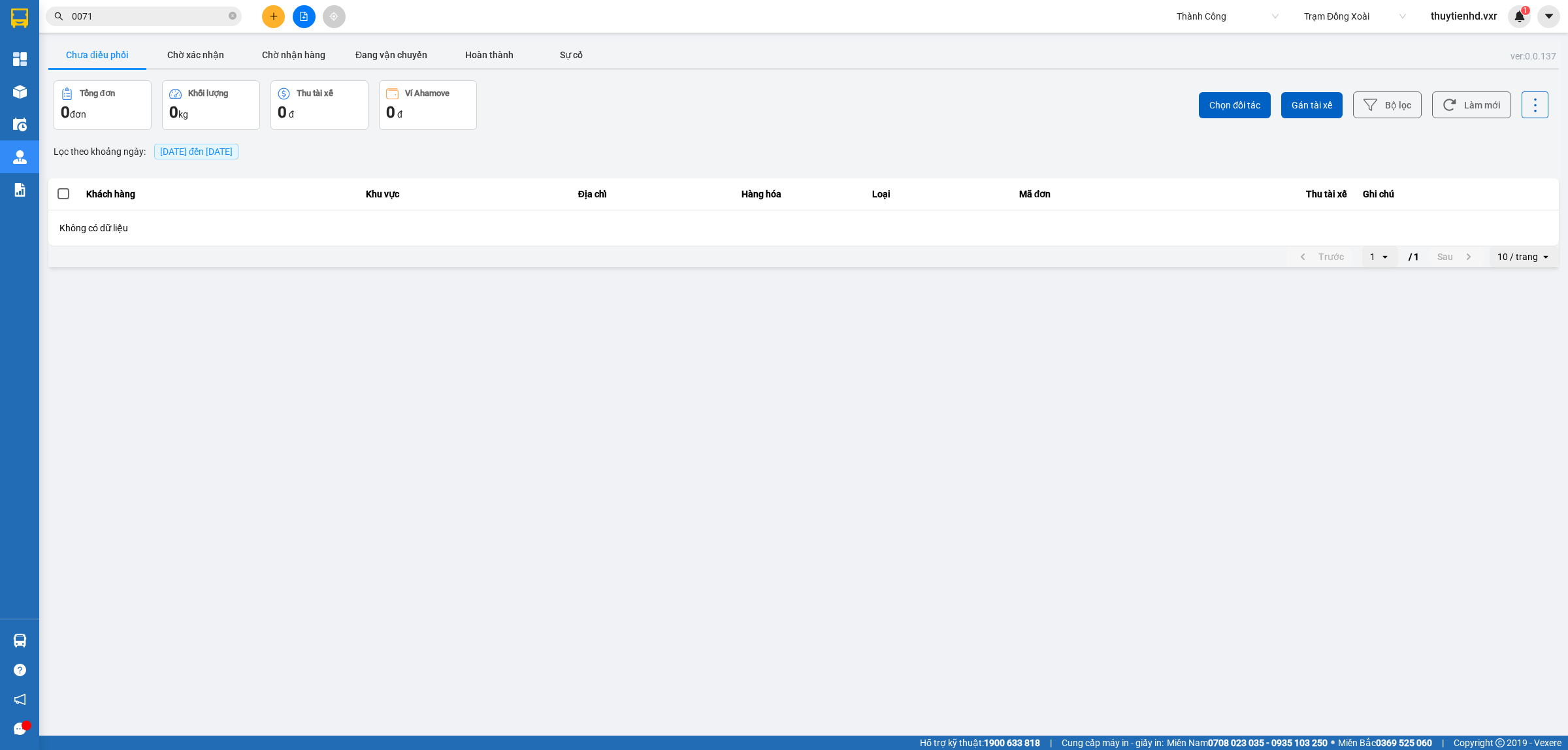
click at [156, 18] on input "0071" at bounding box center [149, 16] width 155 height 15
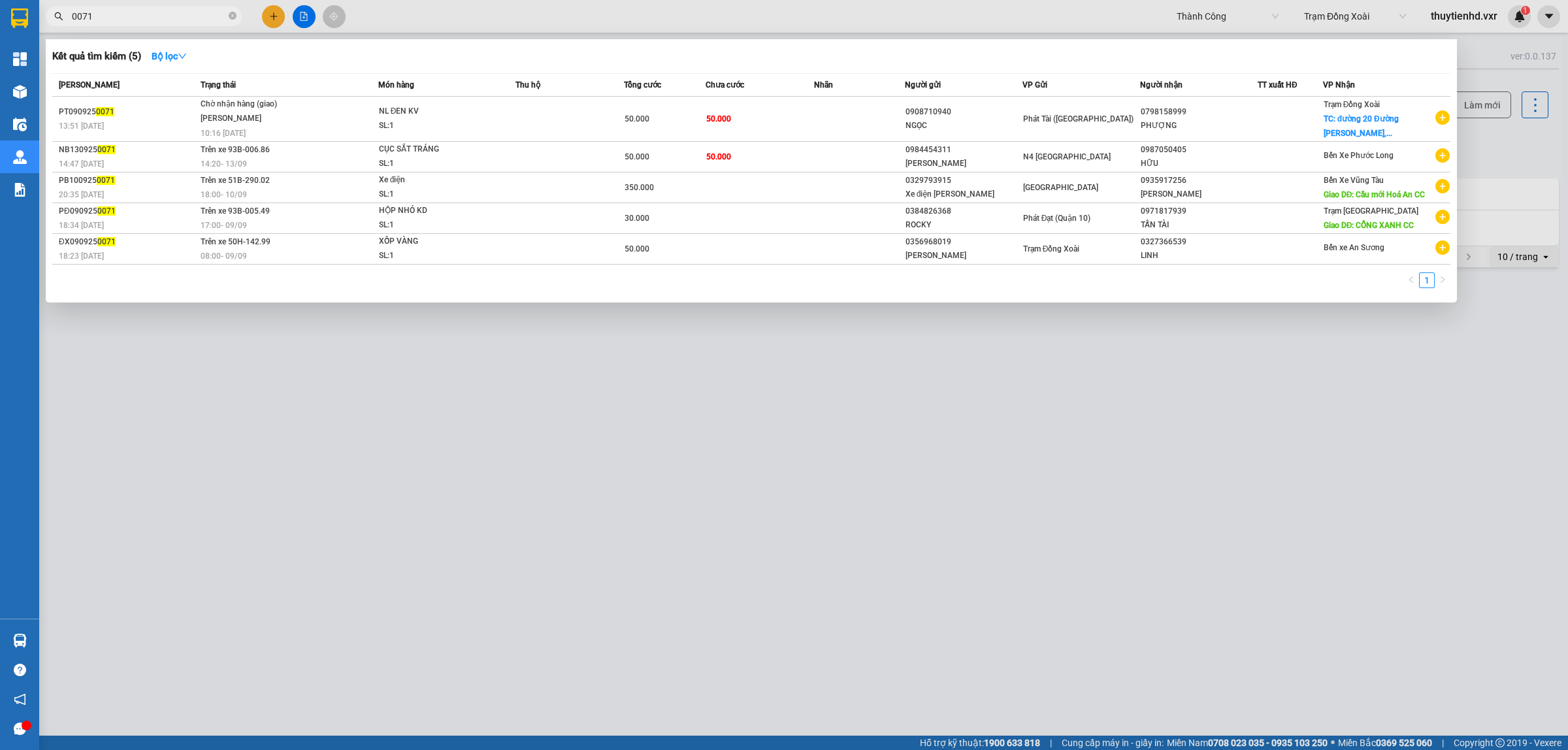
click at [1163, 453] on div at bounding box center [784, 375] width 1568 height 750
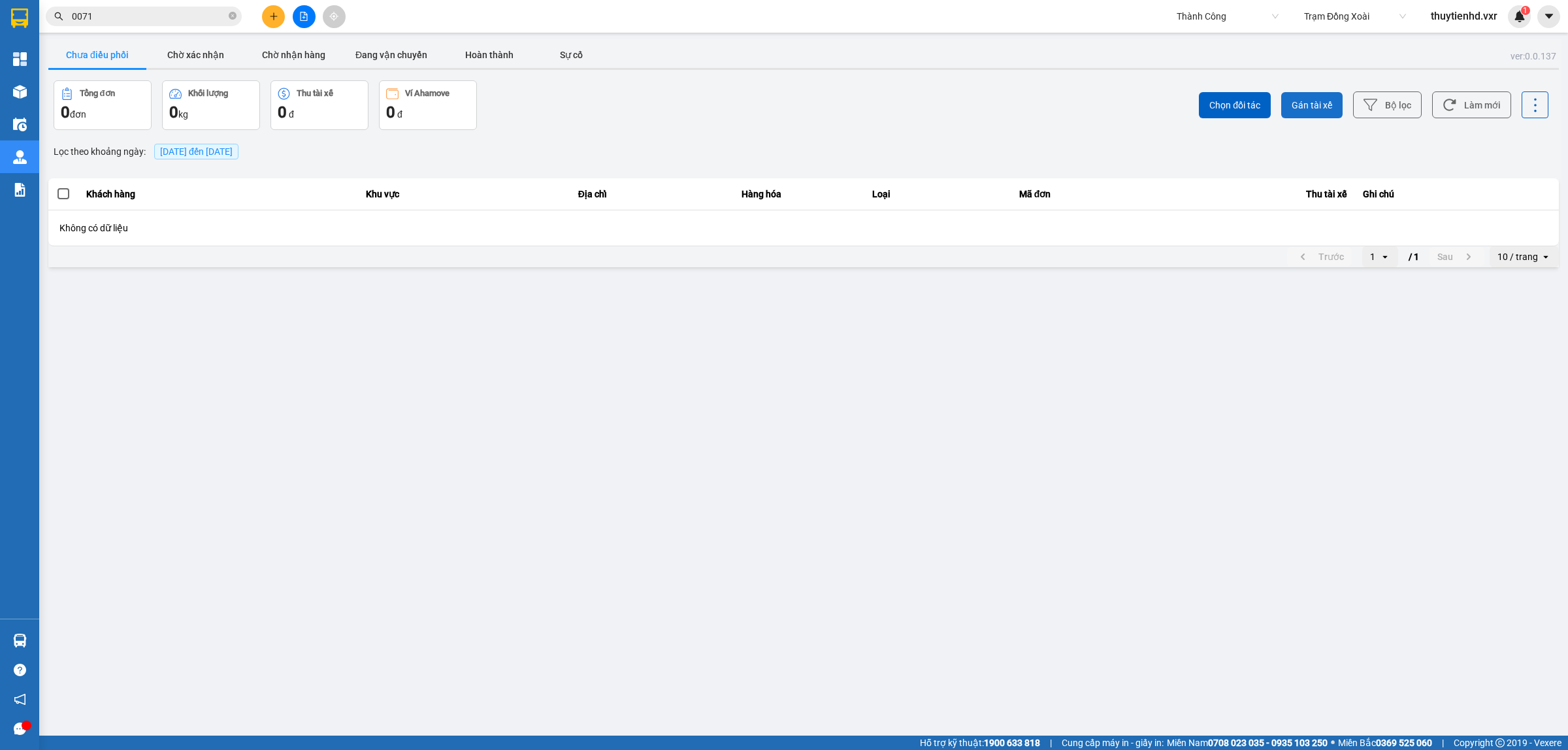
click at [1324, 99] on span "Gán tài xế" at bounding box center [1312, 105] width 41 height 13
click at [1537, 29] on icon "Close" at bounding box center [1542, 25] width 10 height 10
click at [1520, 17] on img at bounding box center [1520, 15] width 12 height 12
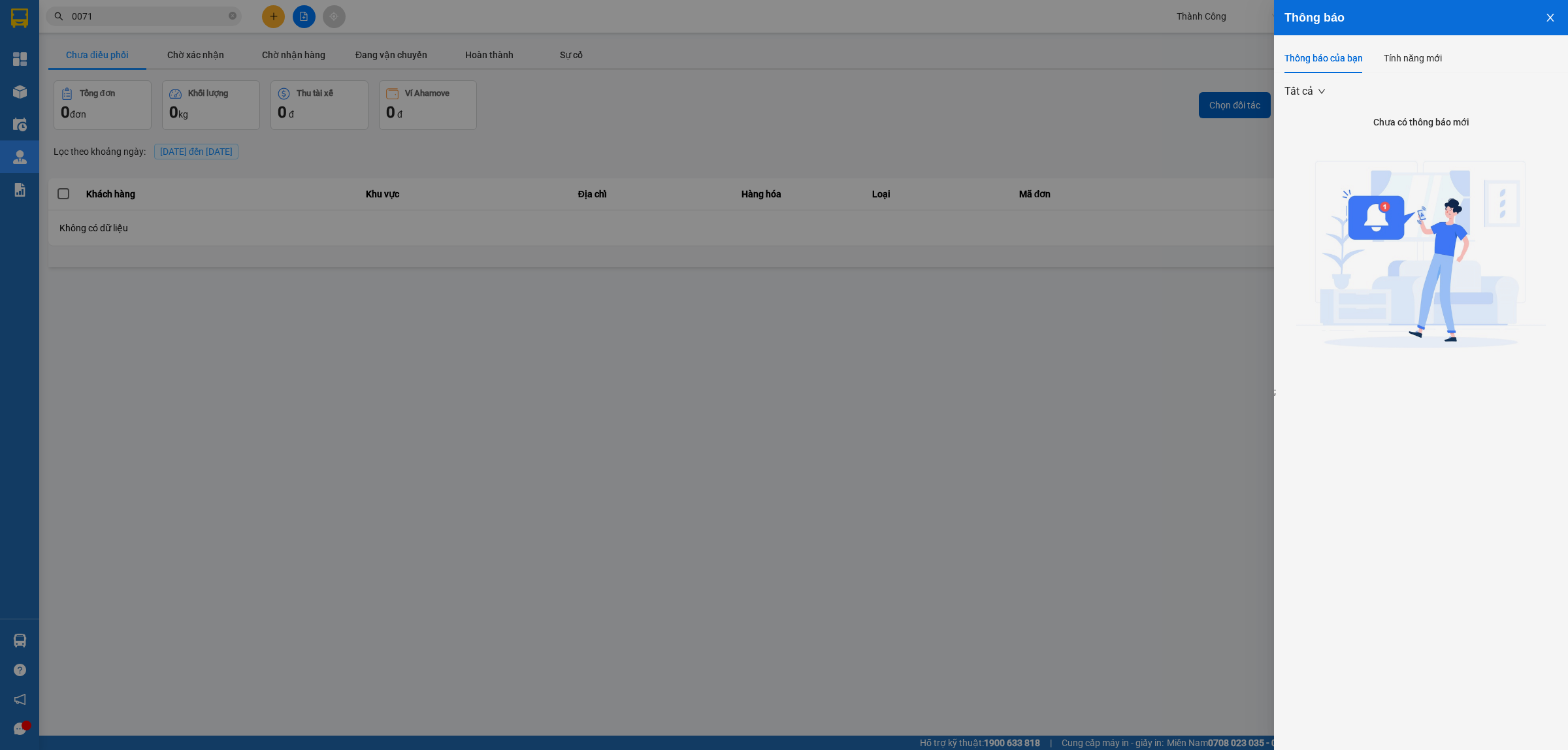
click at [1555, 26] on button "Close" at bounding box center [1551, 16] width 35 height 34
